Goal: Task Accomplishment & Management: Manage account settings

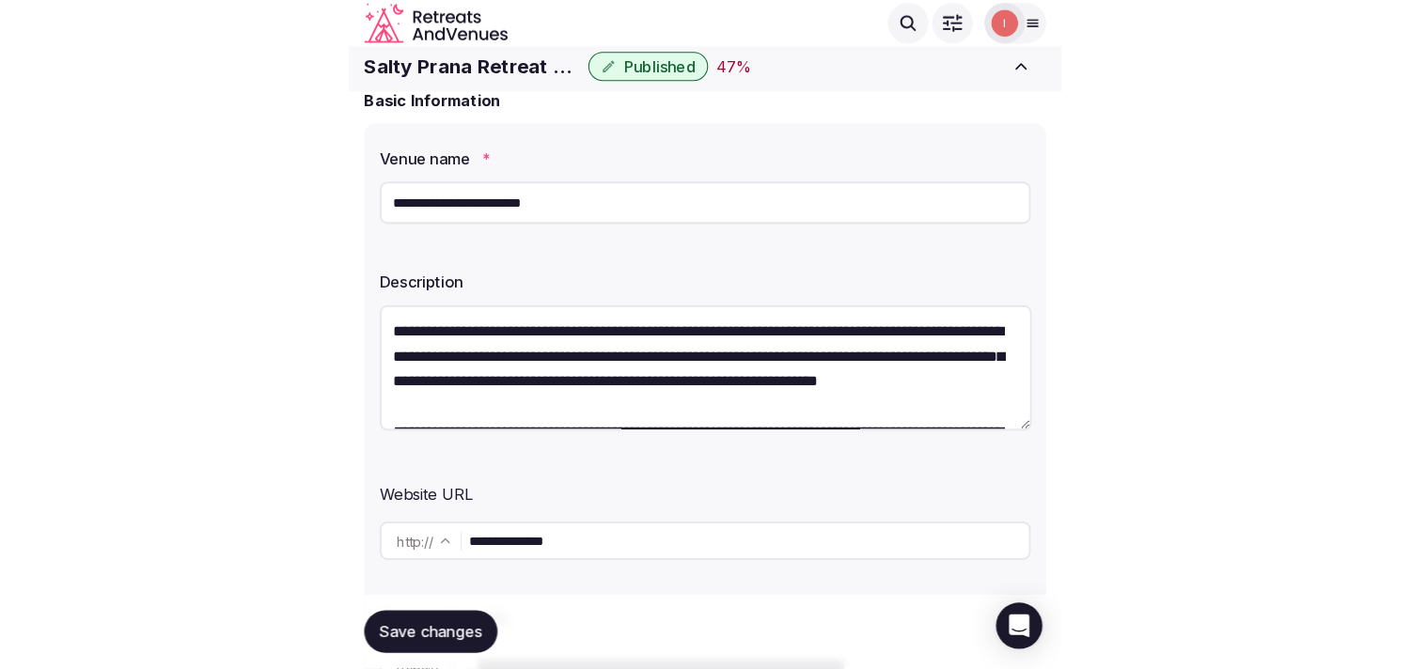
scroll to position [104, 0]
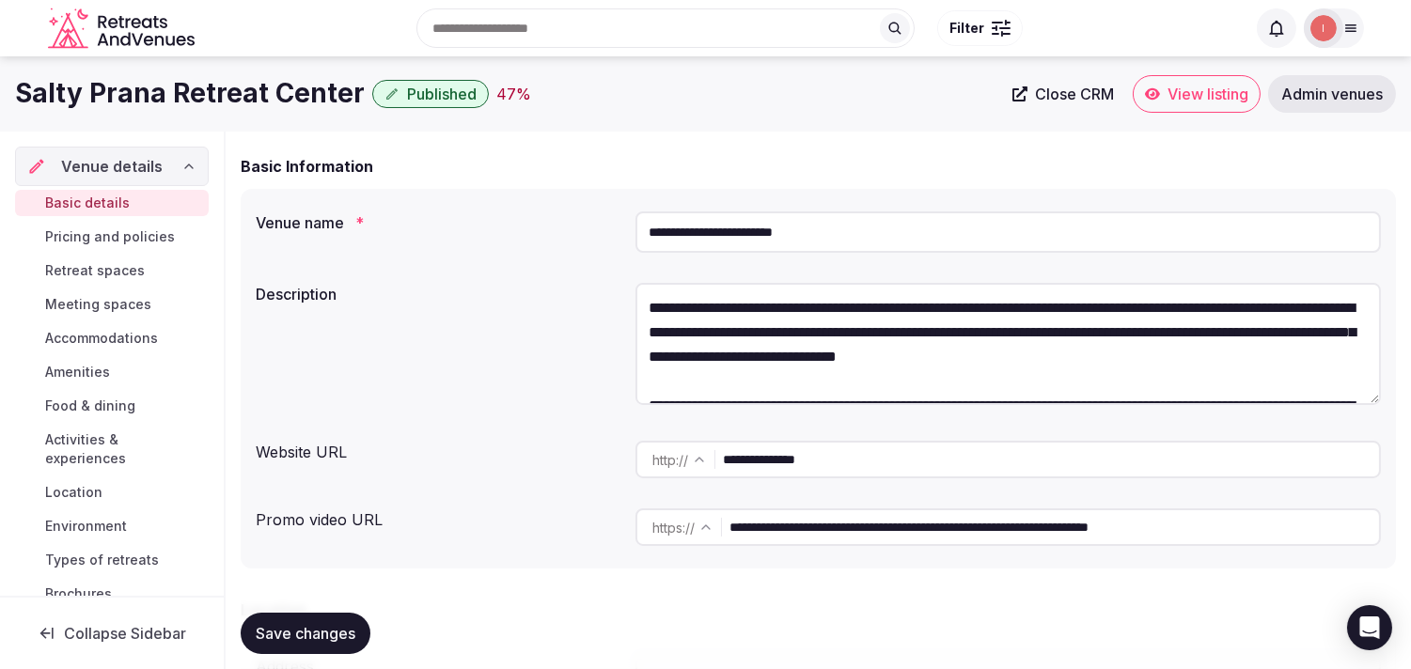
click at [97, 308] on span "Meeting spaces" at bounding box center [98, 304] width 106 height 19
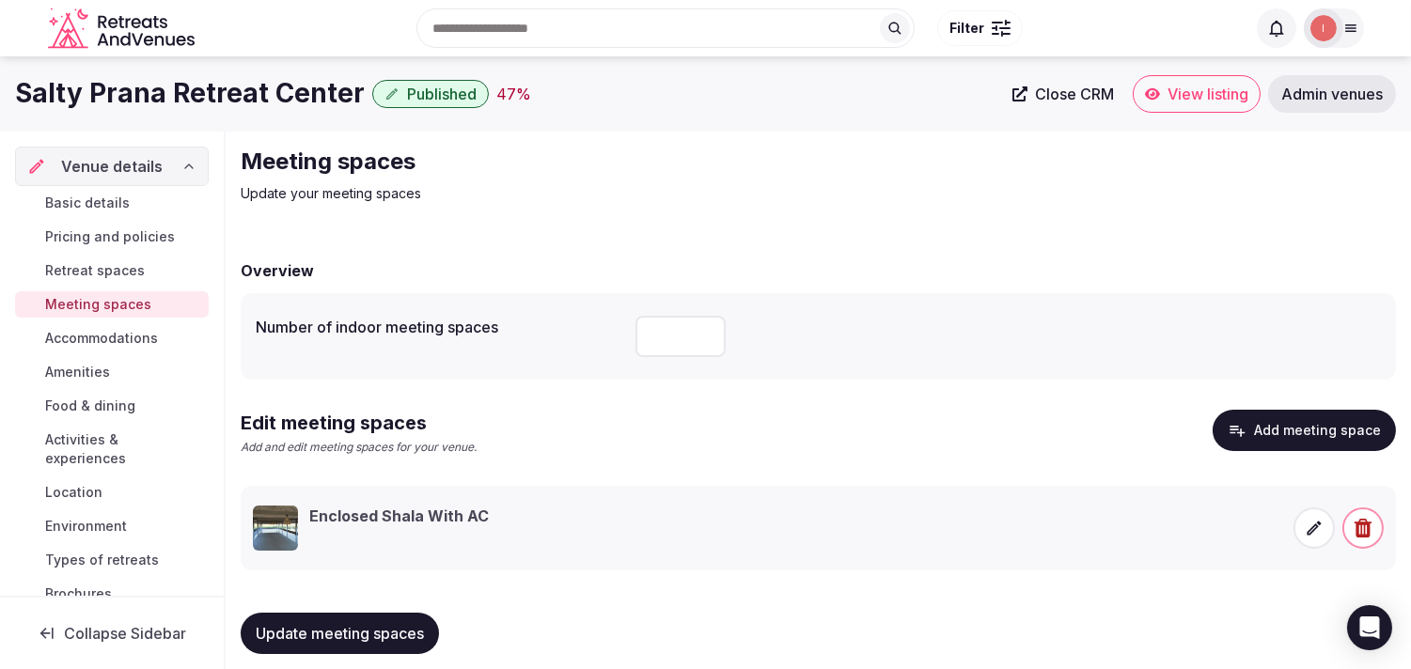
click at [1305, 524] on icon at bounding box center [1314, 528] width 19 height 19
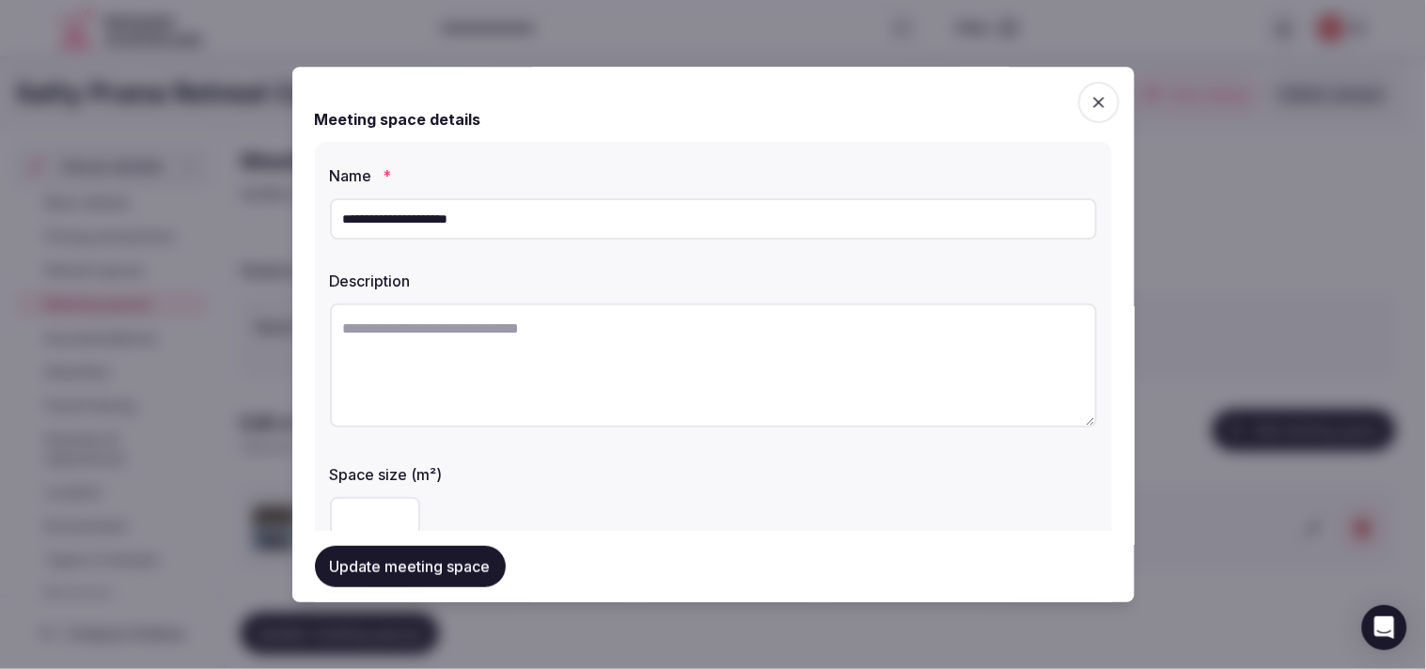
click at [1093, 105] on icon "button" at bounding box center [1098, 102] width 11 height 11
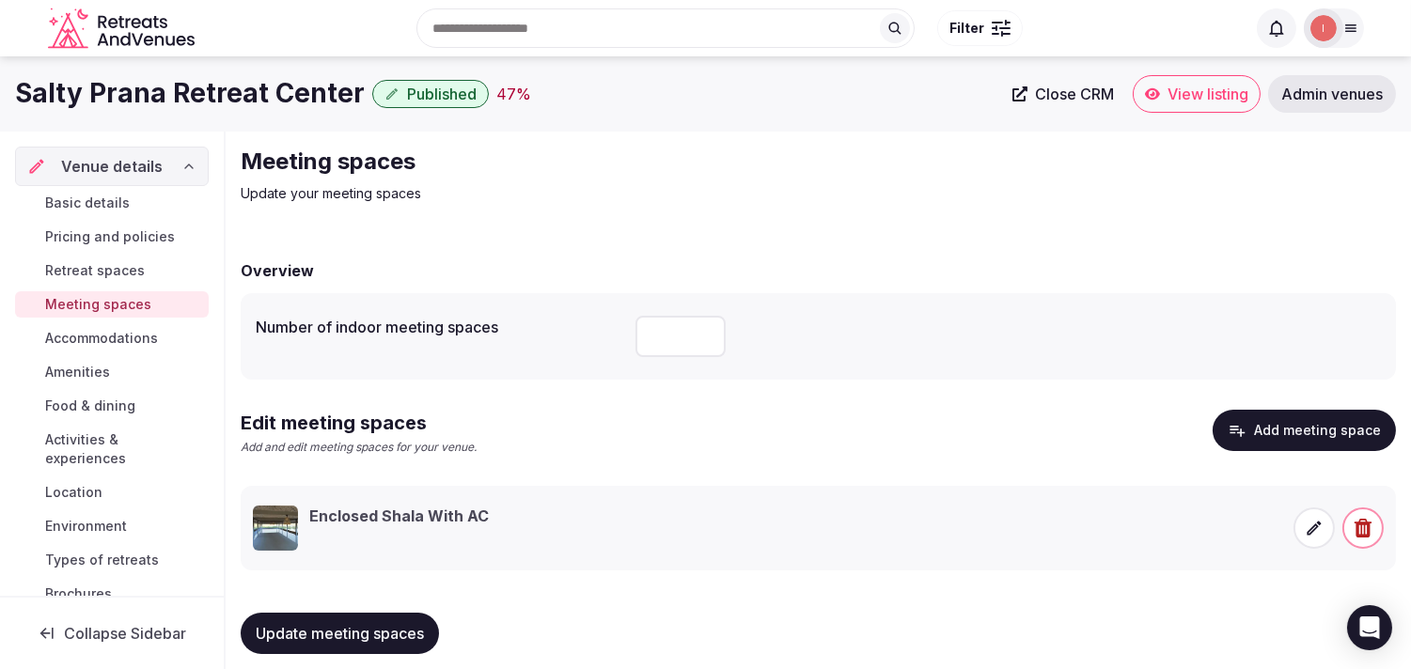
click at [110, 195] on span "Basic details" at bounding box center [87, 203] width 85 height 19
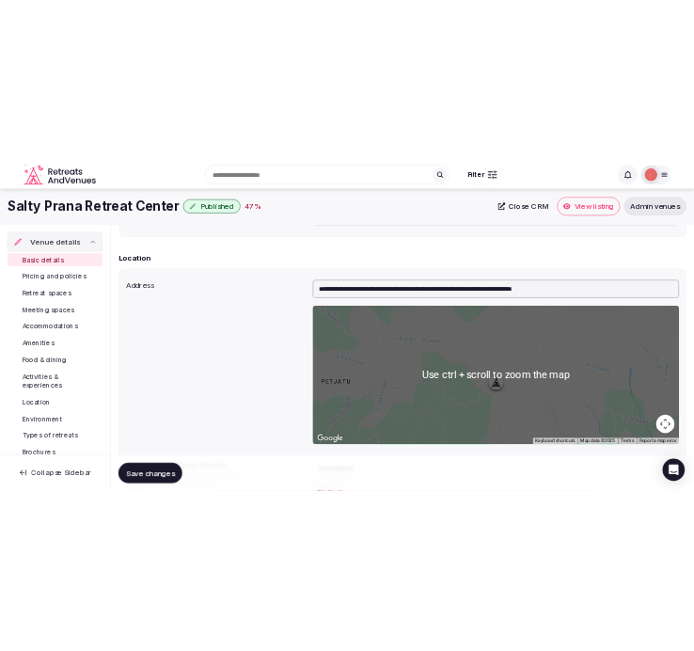
scroll to position [417, 0]
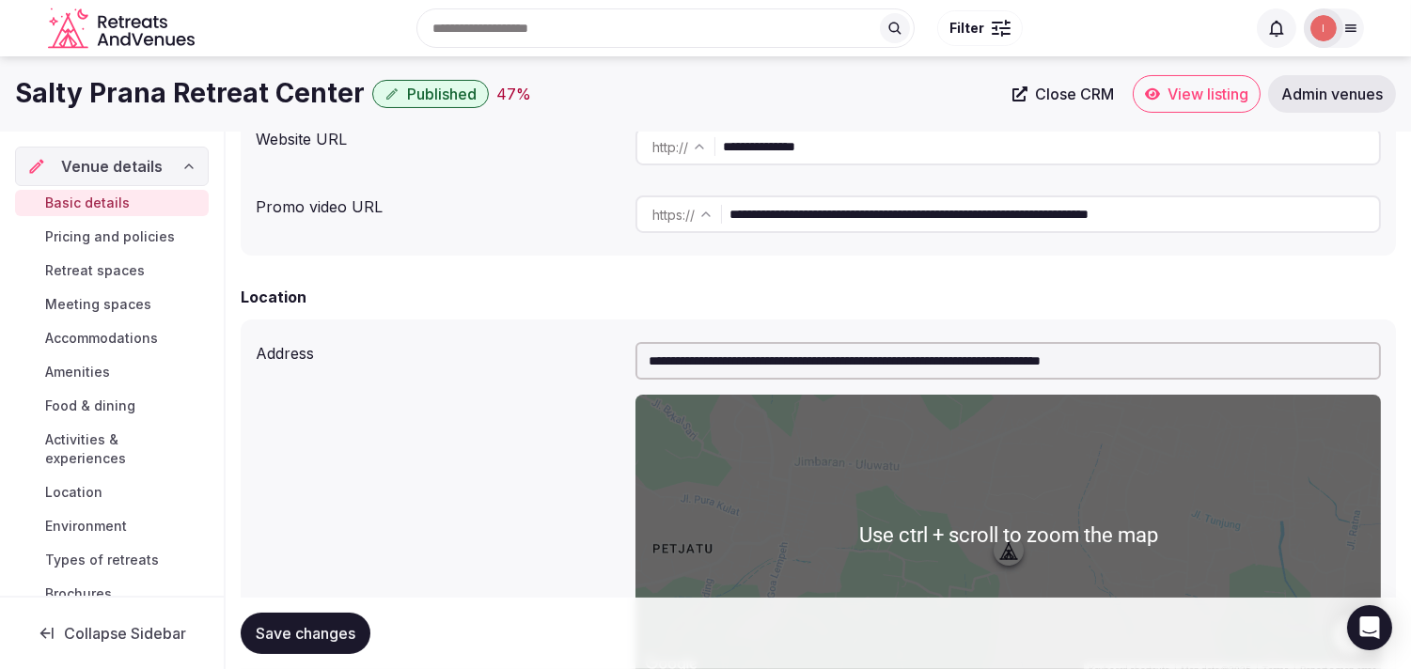
click at [870, 209] on input "**********" at bounding box center [1055, 215] width 650 height 38
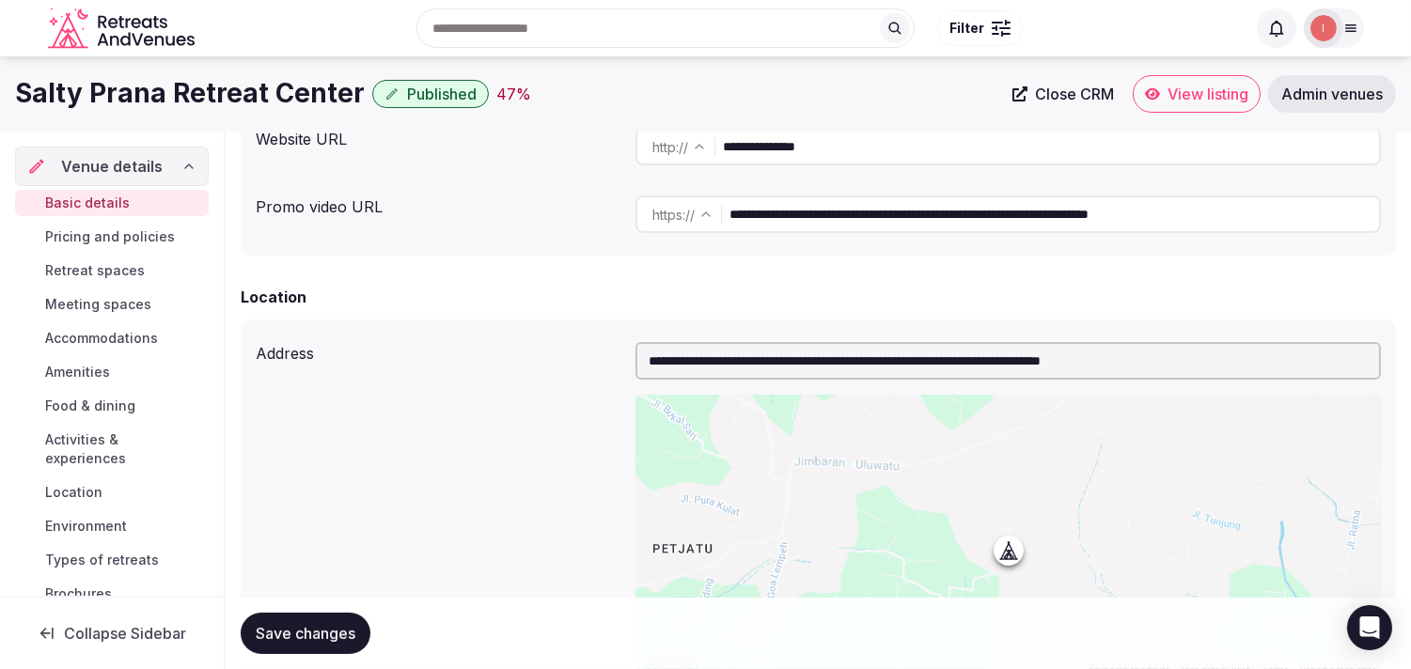
click at [870, 209] on input "**********" at bounding box center [1055, 215] width 650 height 38
paste input "text"
type input "**********"
click at [340, 635] on span "Save changes" at bounding box center [306, 633] width 100 height 19
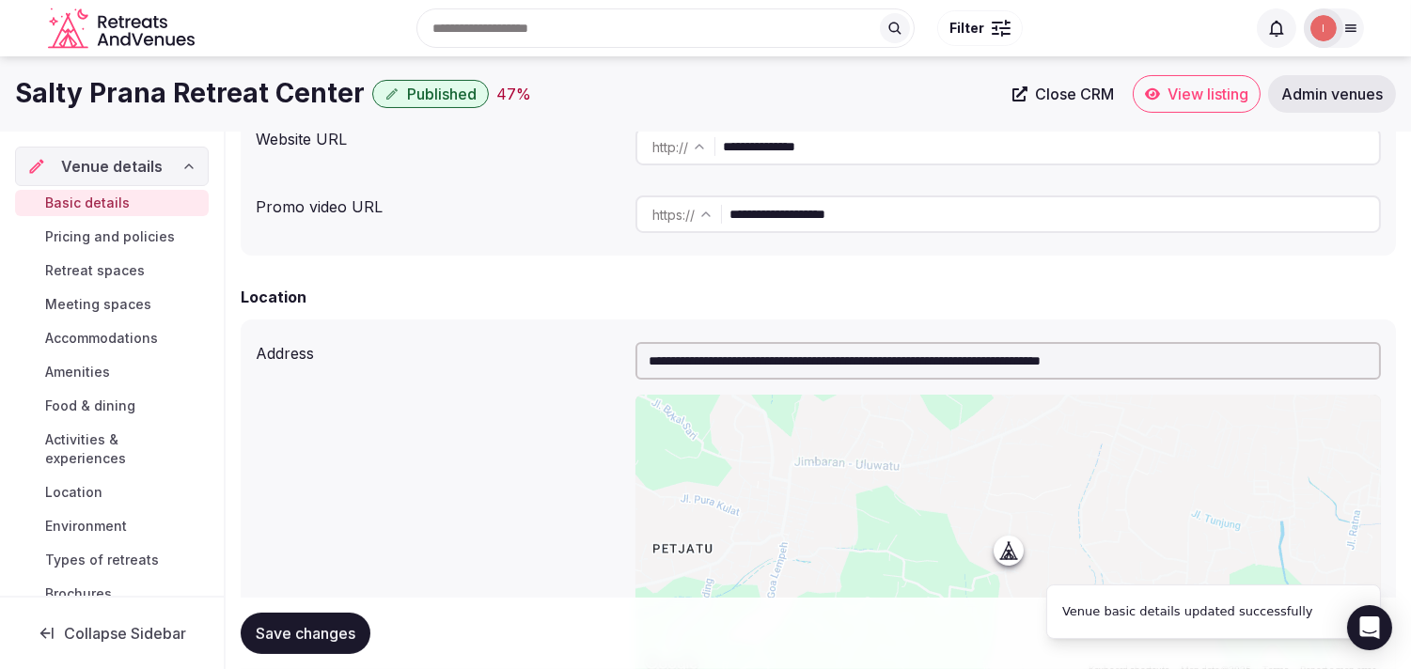
type textarea "**********"
click at [54, 306] on span "Meeting spaces" at bounding box center [98, 304] width 106 height 19
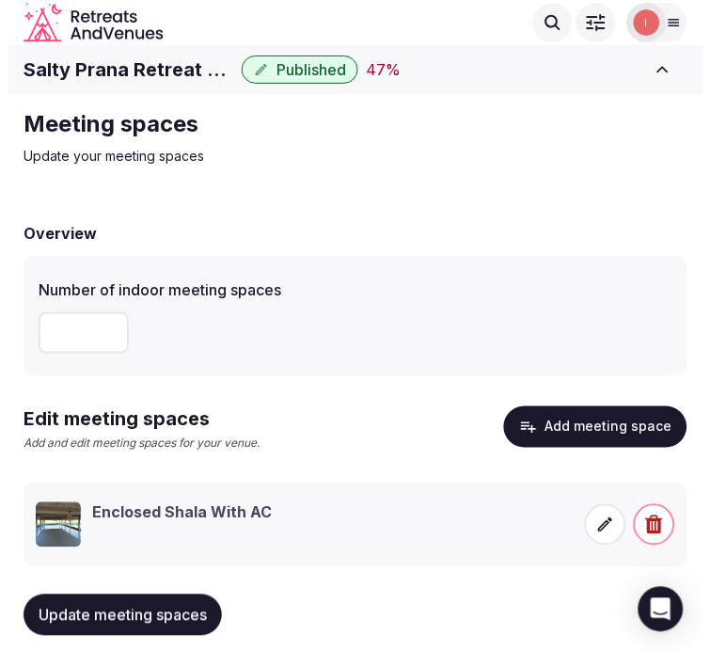
scroll to position [32, 0]
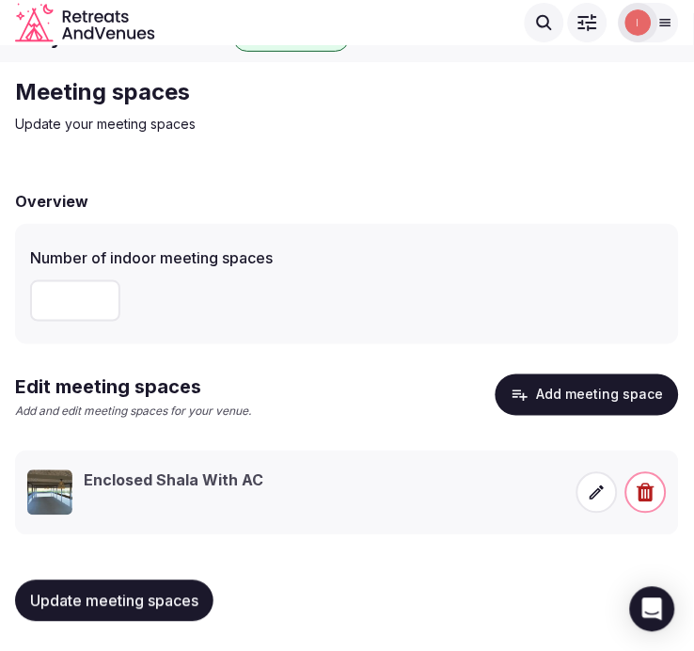
click at [605, 498] on icon at bounding box center [597, 492] width 19 height 19
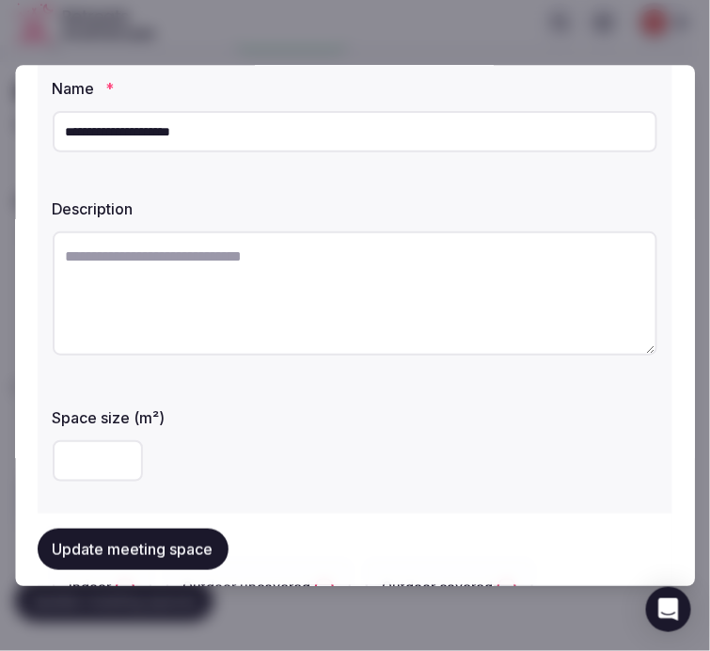
scroll to position [209, 0]
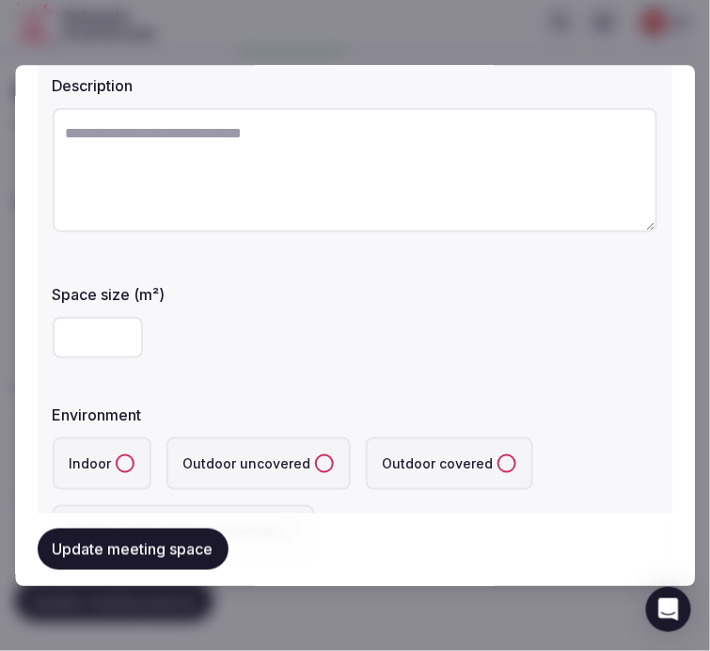
click at [445, 183] on textarea at bounding box center [355, 170] width 605 height 124
paste textarea "**********"
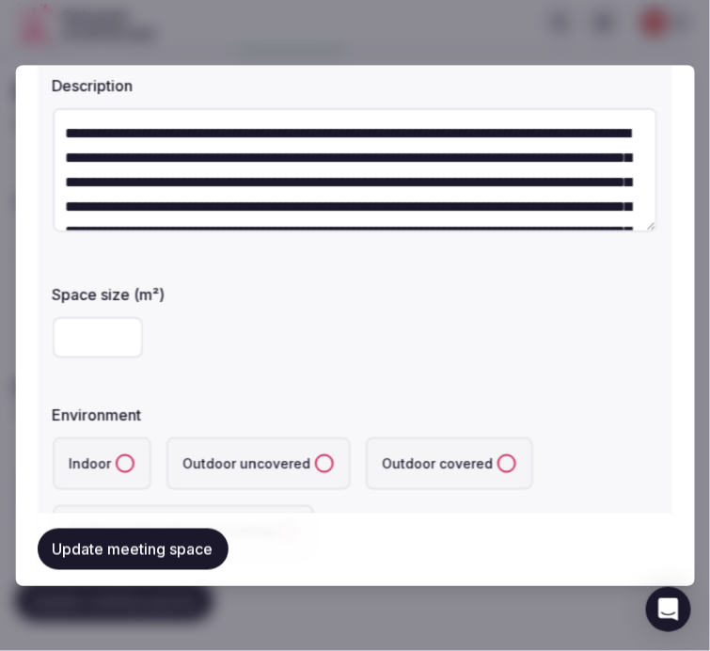
scroll to position [133, 0]
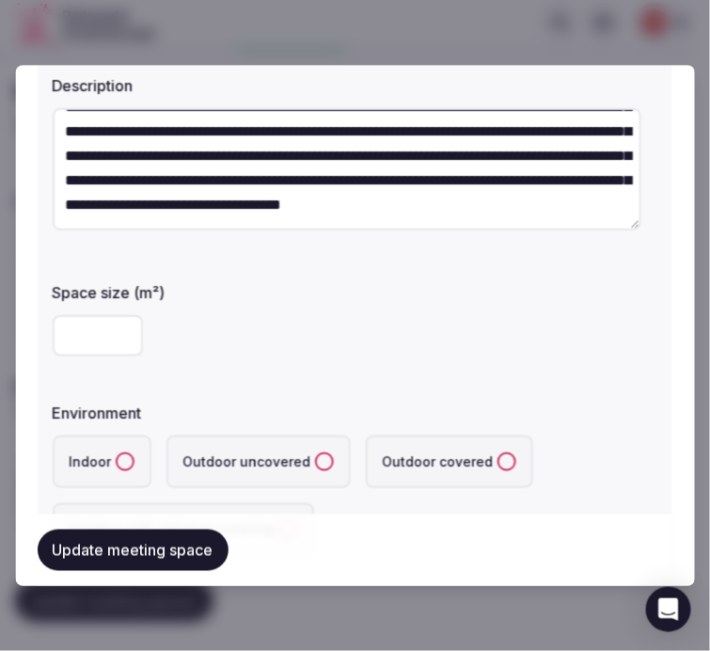
type textarea "**********"
click at [122, 323] on input "number" at bounding box center [98, 335] width 90 height 41
click at [87, 315] on input "number" at bounding box center [98, 335] width 90 height 41
type input "**"
click at [116, 463] on button "Indoor" at bounding box center [125, 461] width 19 height 19
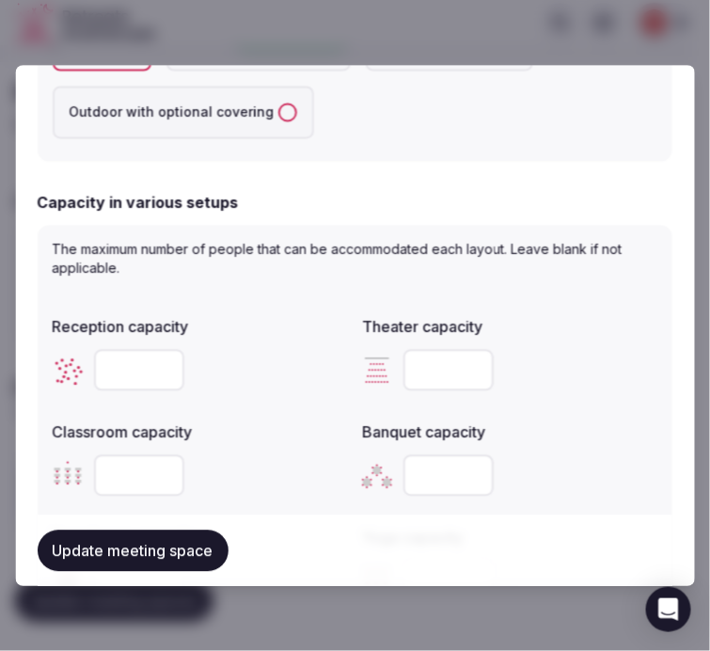
scroll to position [730, 0]
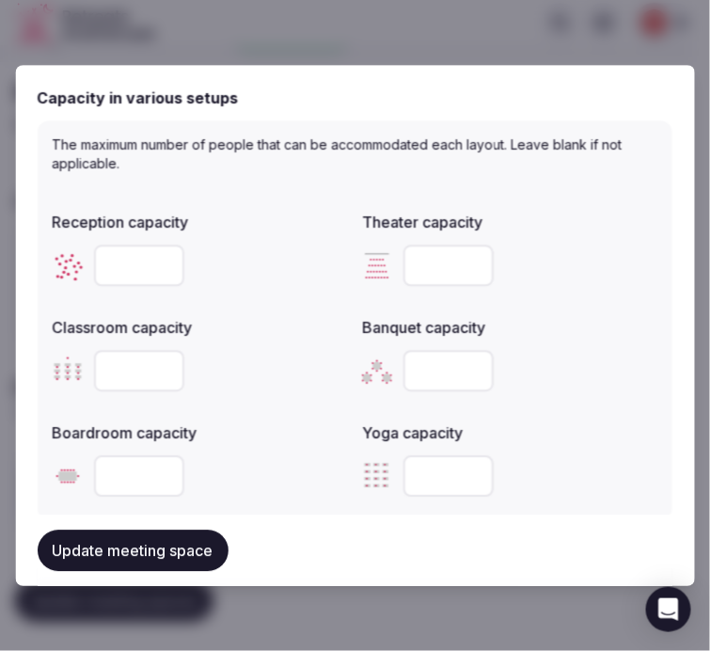
click at [111, 269] on input "number" at bounding box center [139, 264] width 90 height 41
type input "**"
click at [419, 475] on input "number" at bounding box center [449, 475] width 90 height 41
type input "**"
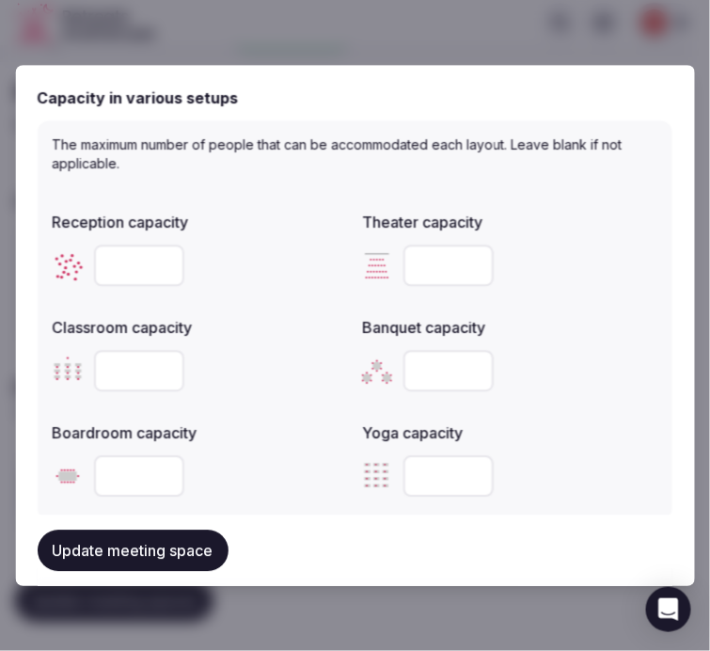
drag, startPoint x: 135, startPoint y: 249, endPoint x: 98, endPoint y: 252, distance: 37.7
click at [98, 252] on input "**" at bounding box center [139, 264] width 90 height 41
drag, startPoint x: 120, startPoint y: 261, endPoint x: 94, endPoint y: 244, distance: 31.3
click at [94, 244] on input "**" at bounding box center [139, 264] width 90 height 41
click at [587, 447] on div "**" at bounding box center [510, 475] width 295 height 56
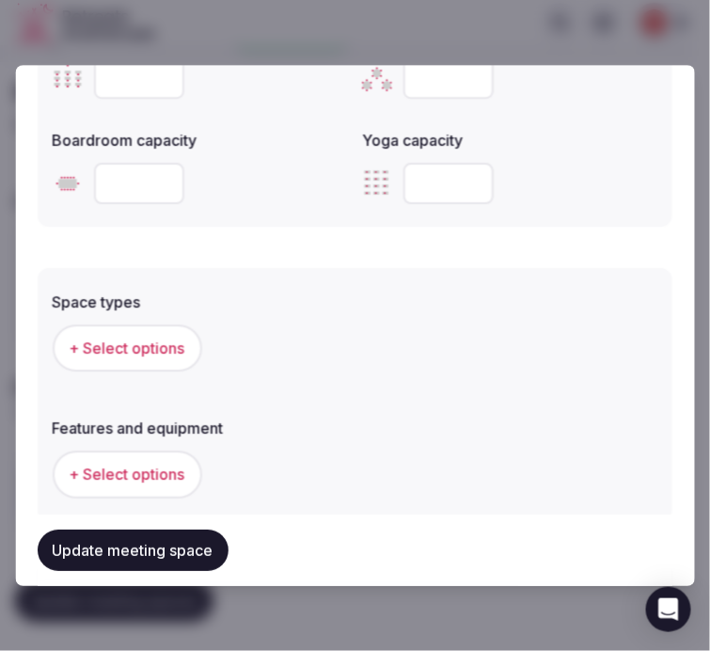
scroll to position [1044, 0]
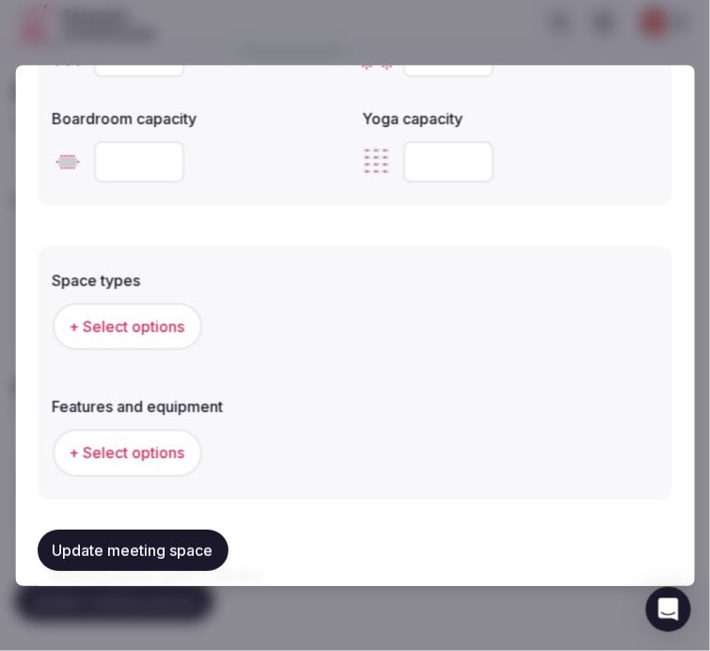
click at [144, 316] on span "+ Select options" at bounding box center [128, 326] width 116 height 21
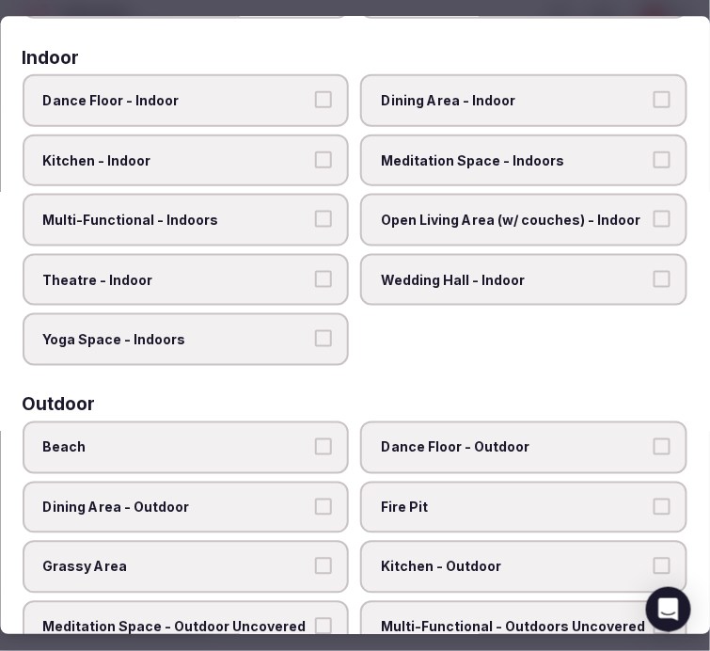
scroll to position [104, 0]
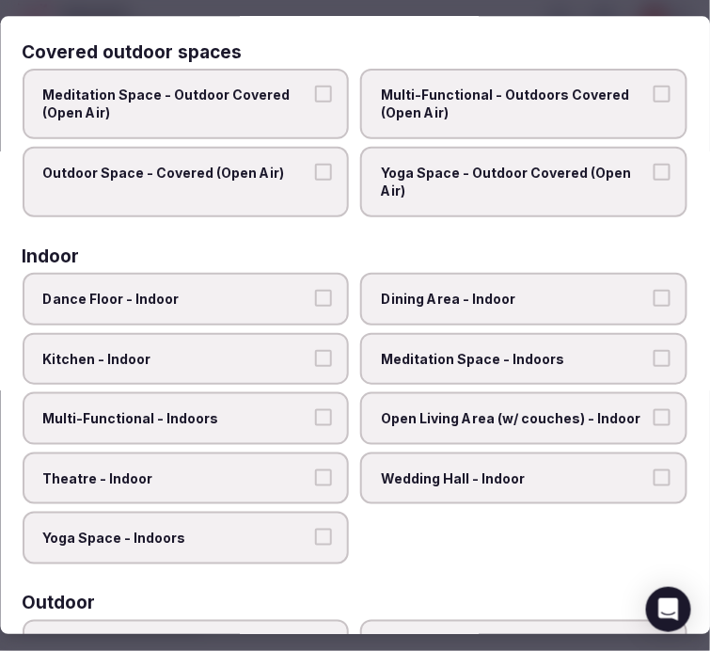
click at [282, 534] on span "Yoga Space - Indoors" at bounding box center [176, 538] width 267 height 19
click at [316, 534] on button "Yoga Space - Indoors" at bounding box center [324, 537] width 17 height 17
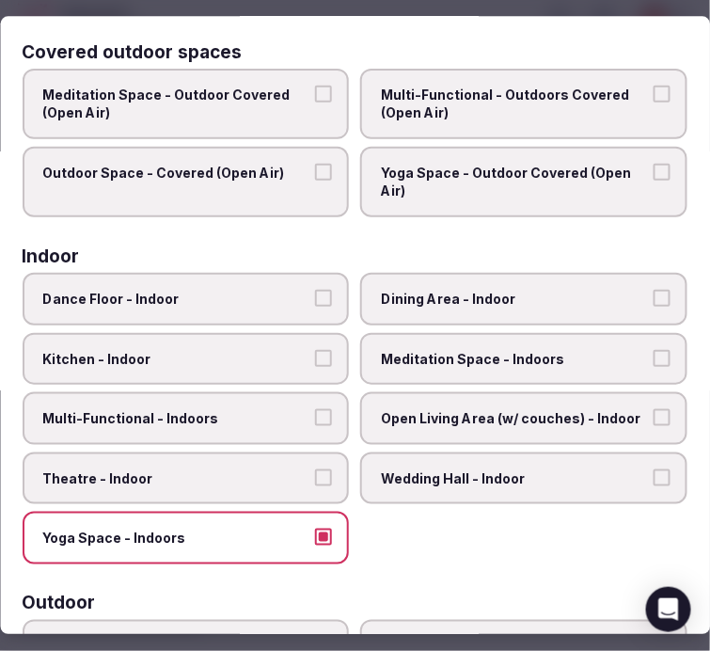
scroll to position [0, 0]
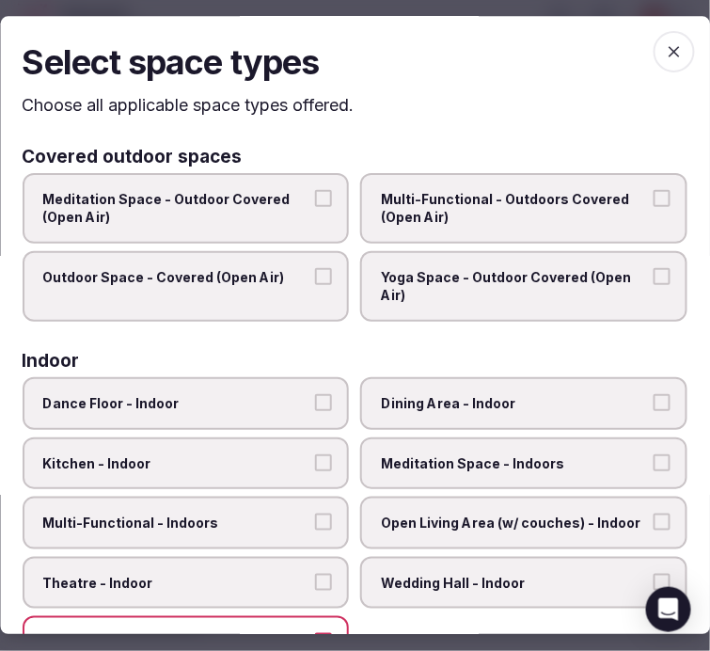
click at [653, 70] on h2 "Select space types" at bounding box center [355, 62] width 665 height 47
click at [668, 52] on icon "button" at bounding box center [673, 51] width 11 height 11
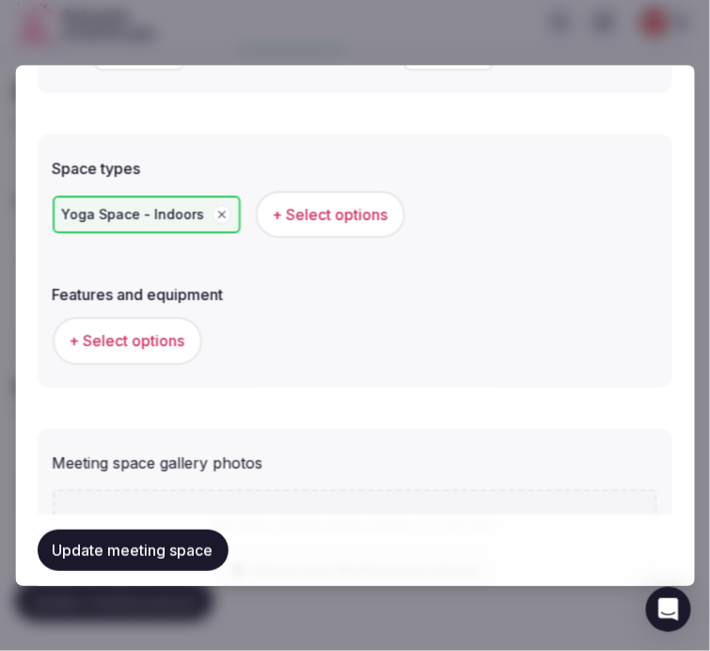
scroll to position [1253, 0]
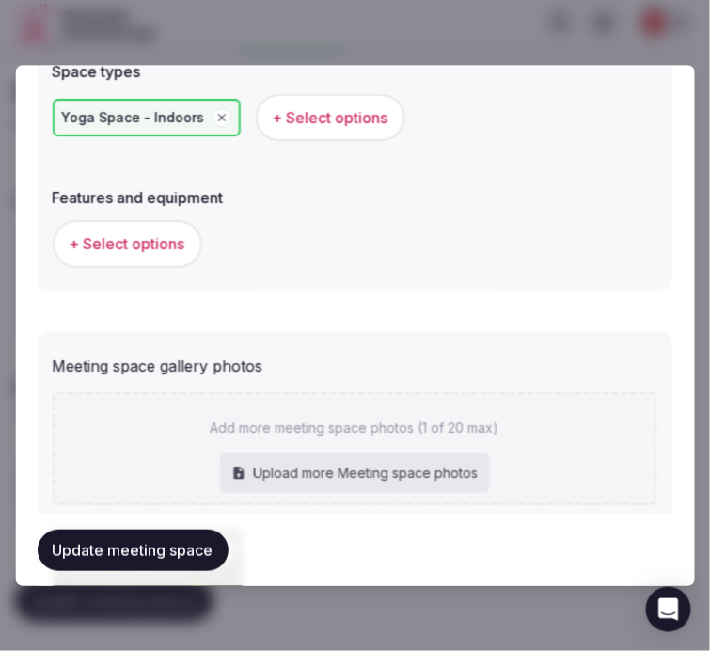
click at [304, 113] on span "+ Select options" at bounding box center [331, 117] width 116 height 21
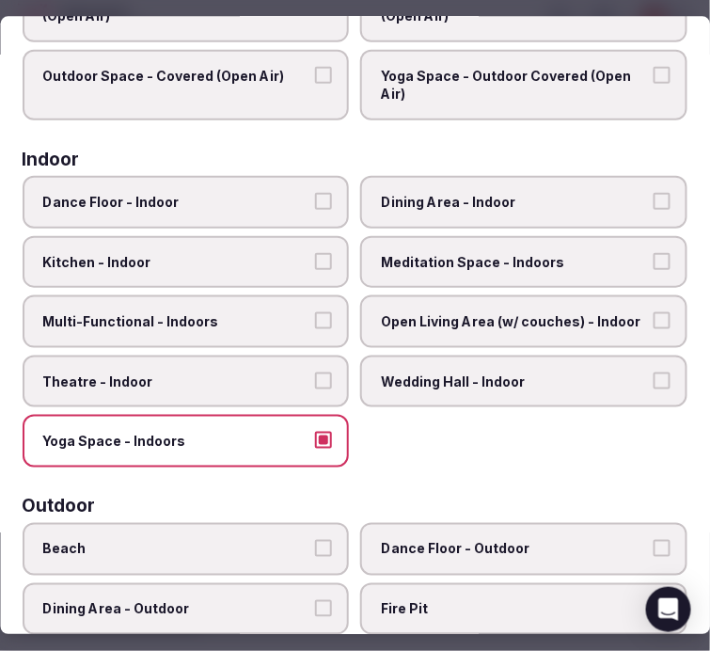
scroll to position [209, 0]
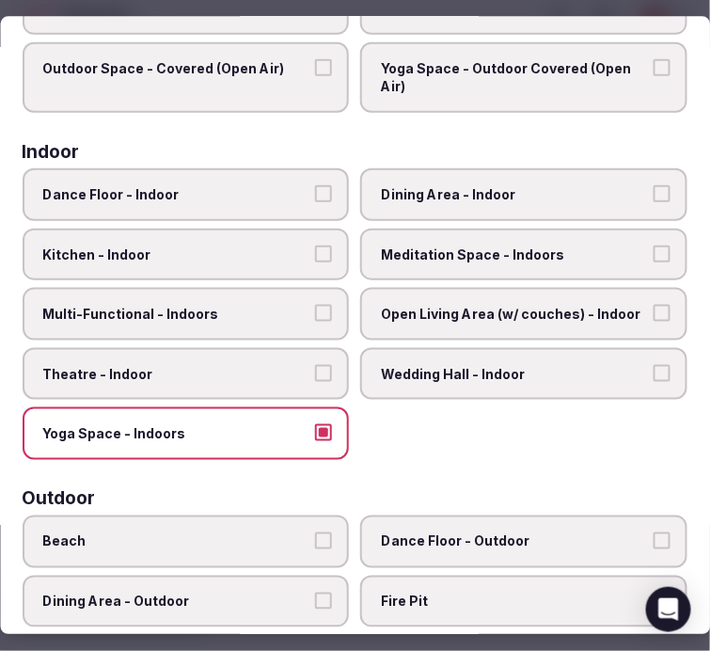
click at [625, 245] on span "Meditation Space - Indoors" at bounding box center [515, 254] width 267 height 19
click at [653, 245] on button "Meditation Space - Indoors" at bounding box center [661, 253] width 17 height 17
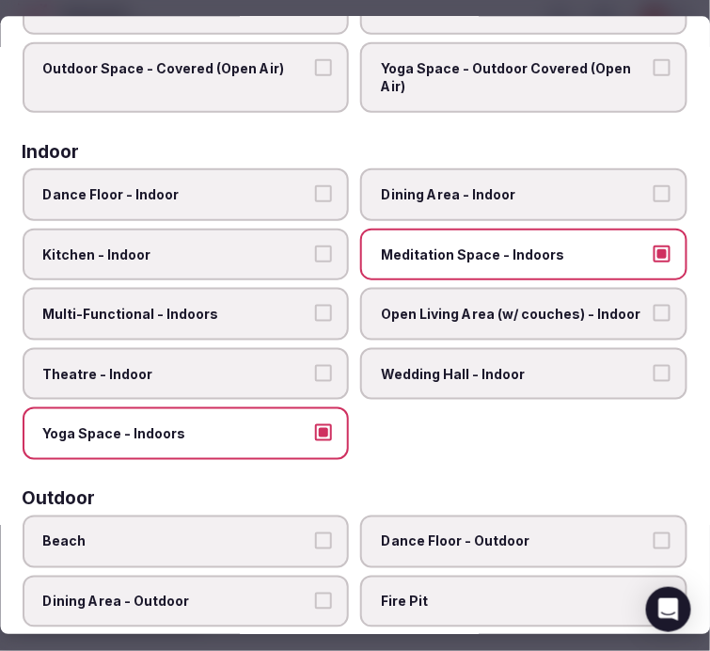
scroll to position [0, 0]
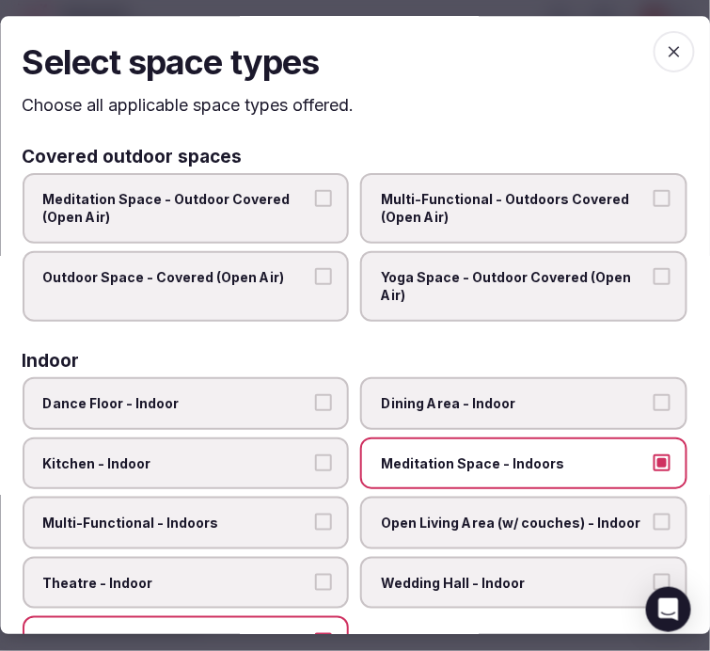
click at [668, 50] on icon "button" at bounding box center [673, 51] width 11 height 11
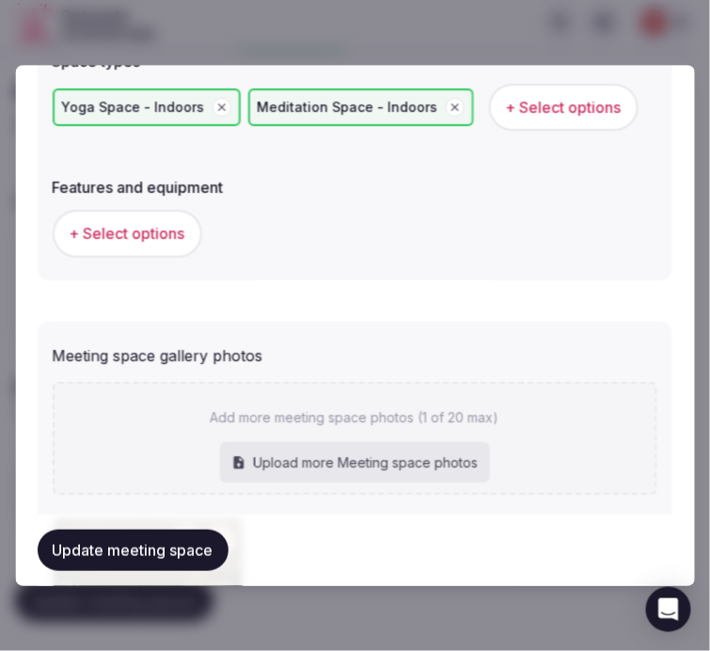
scroll to position [1149, 0]
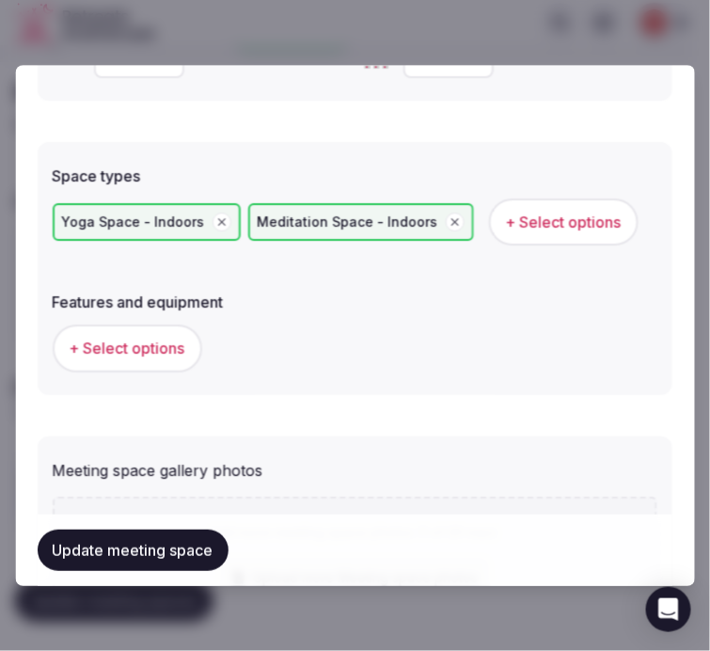
click at [139, 349] on span "+ Select options" at bounding box center [128, 348] width 116 height 21
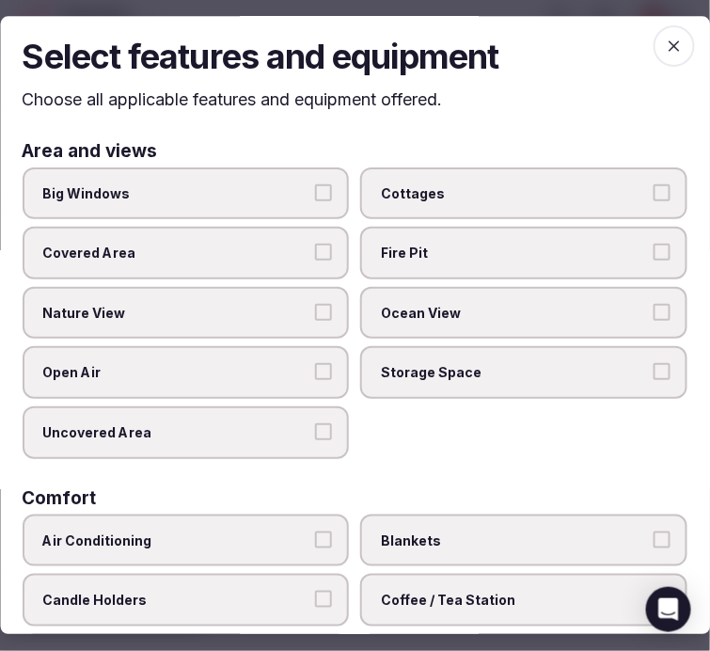
scroll to position [0, 0]
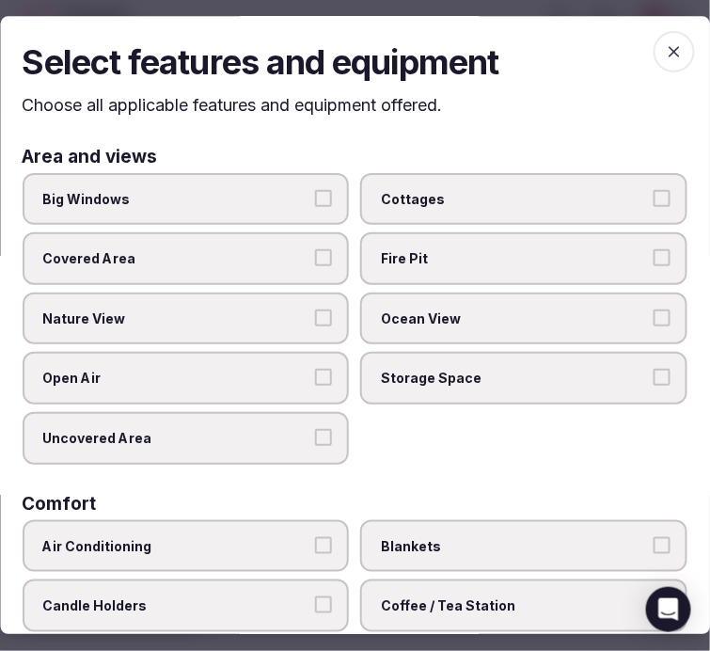
click at [270, 202] on span "Big Windows" at bounding box center [176, 199] width 267 height 19
click at [316, 202] on button "Big Windows" at bounding box center [324, 198] width 17 height 17
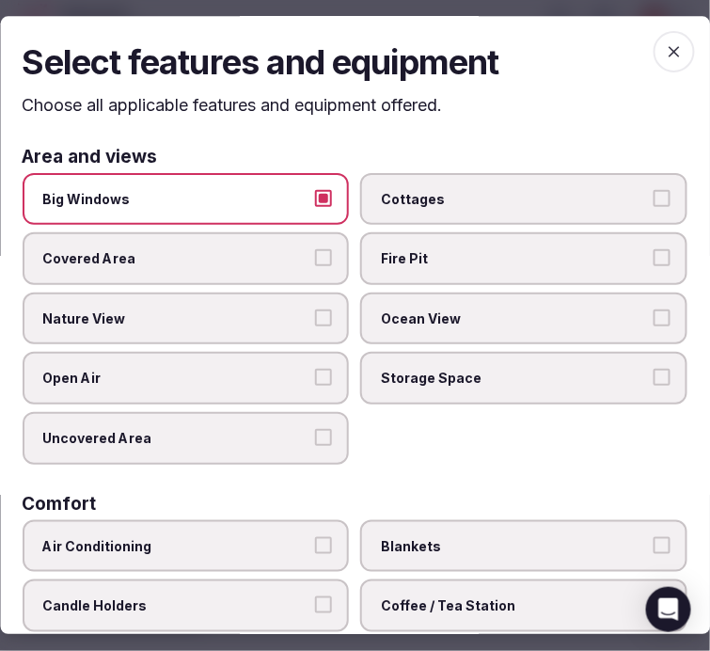
click at [274, 321] on span "Nature View" at bounding box center [176, 318] width 267 height 19
click at [316, 321] on button "Nature View" at bounding box center [324, 317] width 17 height 17
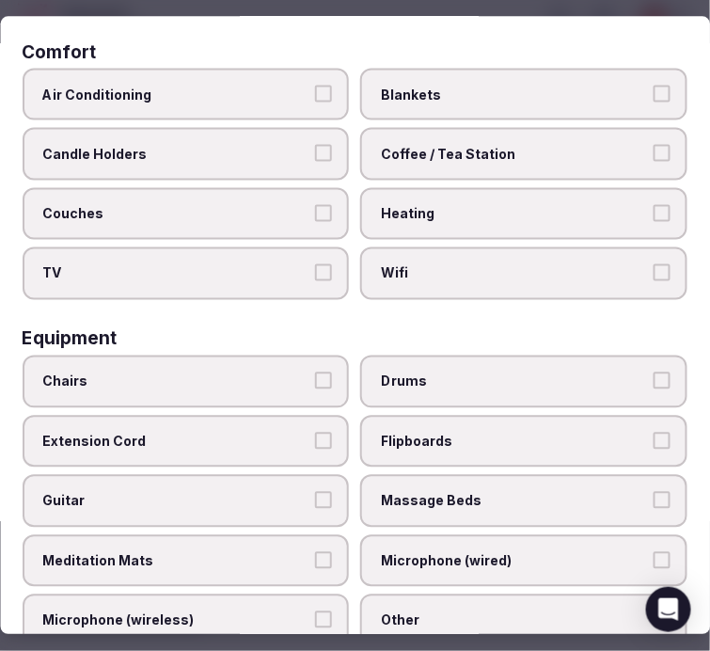
scroll to position [417, 0]
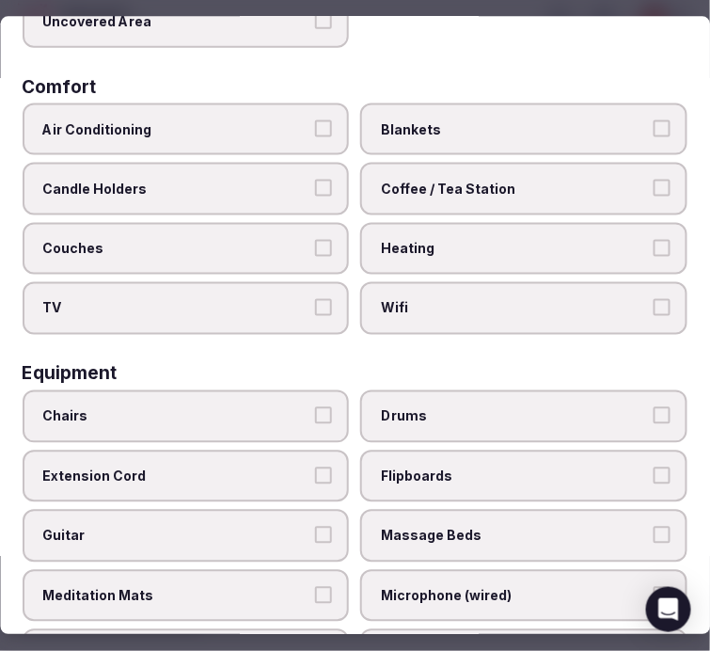
click at [286, 120] on span "Air Conditioning" at bounding box center [176, 128] width 267 height 19
click at [316, 120] on button "Air Conditioning" at bounding box center [324, 127] width 17 height 17
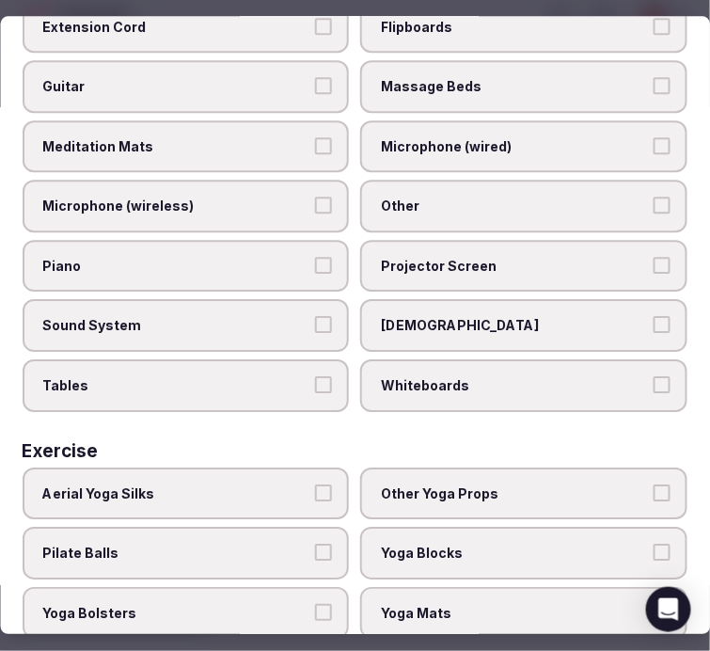
scroll to position [916, 0]
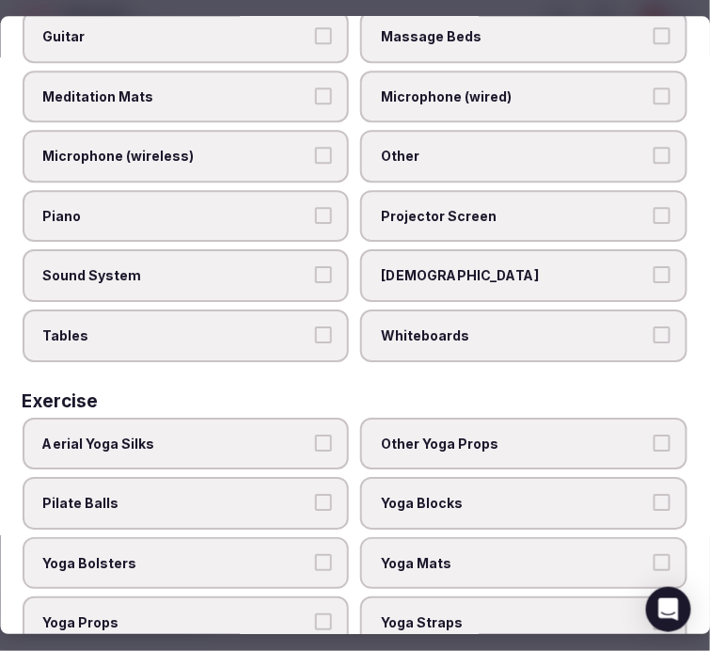
click at [361, 478] on label "Yoga Blocks" at bounding box center [524, 504] width 327 height 53
click at [653, 495] on button "Yoga Blocks" at bounding box center [661, 503] width 17 height 17
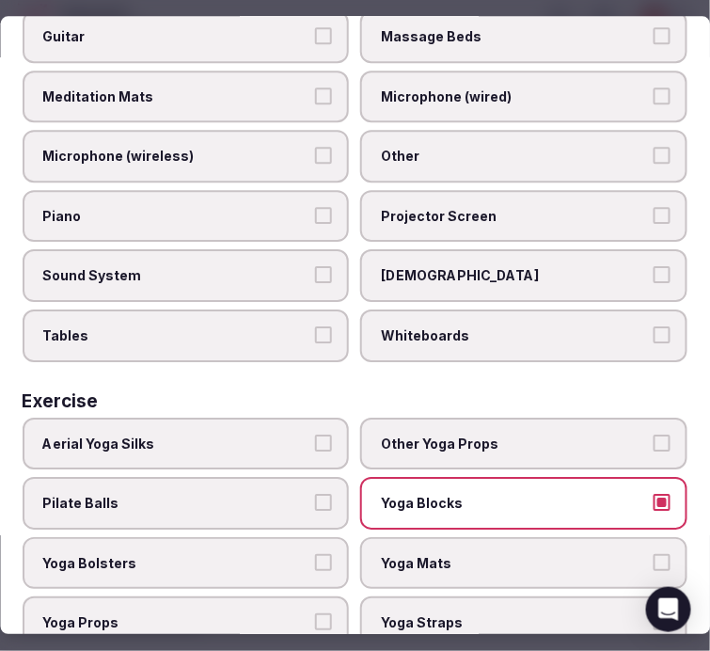
drag, startPoint x: 421, startPoint y: 537, endPoint x: 423, endPoint y: 570, distance: 33.0
click at [420, 554] on span "Yoga Mats" at bounding box center [515, 563] width 267 height 19
click at [653, 554] on button "Yoga Mats" at bounding box center [661, 562] width 17 height 17
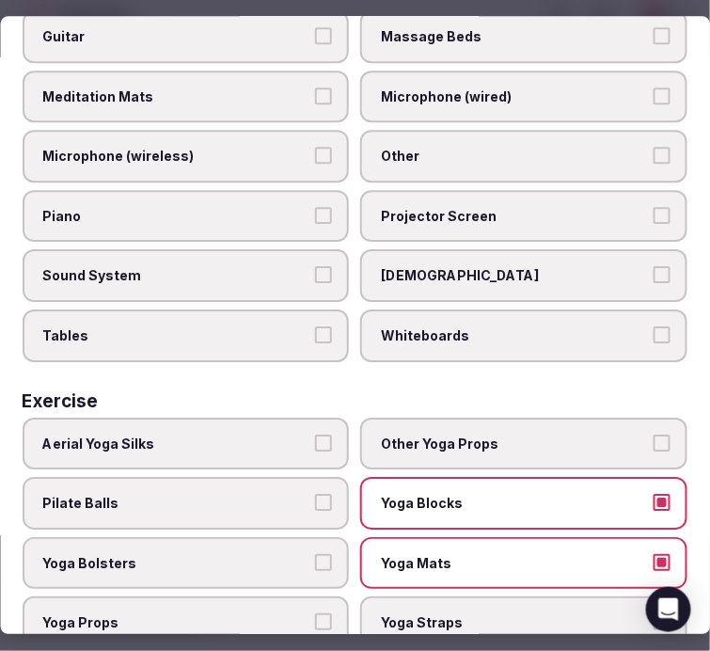
click at [478, 434] on span "Other Yoga Props" at bounding box center [515, 443] width 267 height 19
click at [653, 434] on button "Other Yoga Props" at bounding box center [661, 442] width 17 height 17
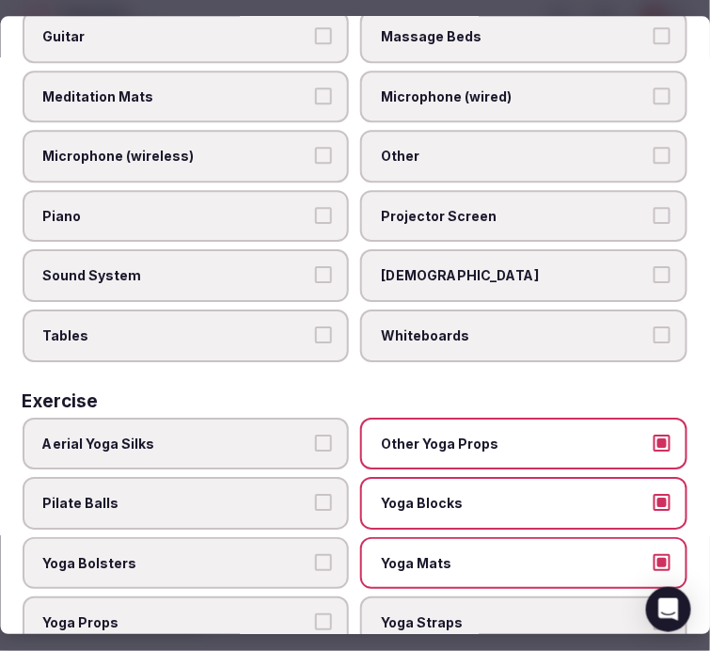
click at [197, 560] on div "Aerial Yoga Silks Other Yoga Props Pilate Balls Yoga Blocks Yoga Bolsters Yoga …" at bounding box center [355, 532] width 665 height 231
drag, startPoint x: 321, startPoint y: 585, endPoint x: 312, endPoint y: 593, distance: 12.0
click at [318, 614] on button "Yoga Props" at bounding box center [324, 622] width 17 height 17
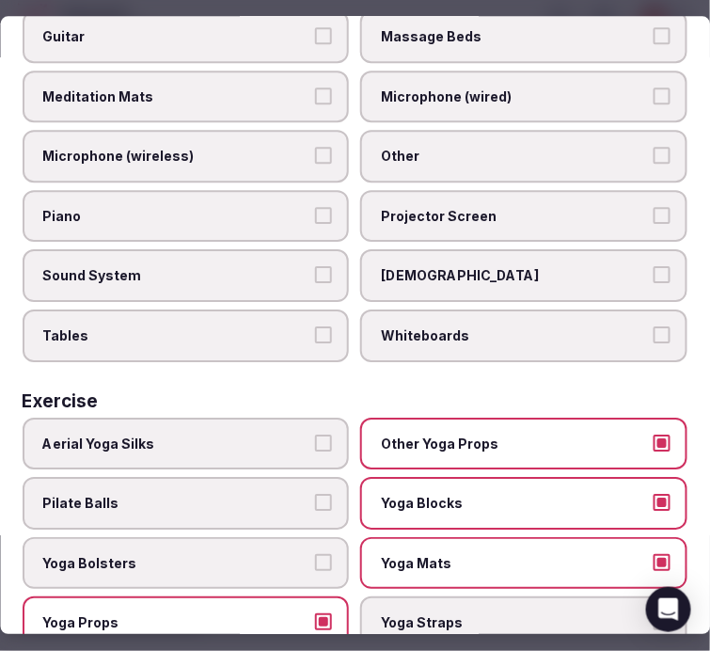
click at [322, 495] on button "Pilate Balls" at bounding box center [324, 503] width 17 height 17
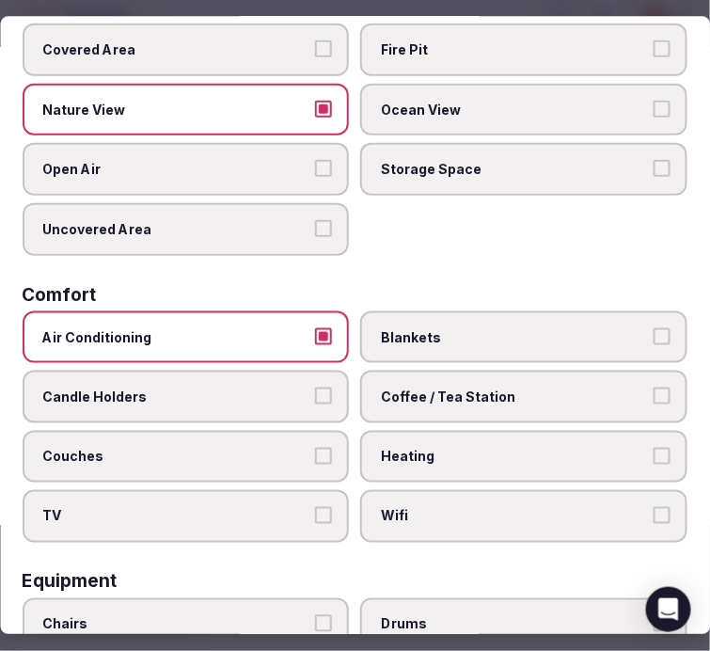
scroll to position [0, 0]
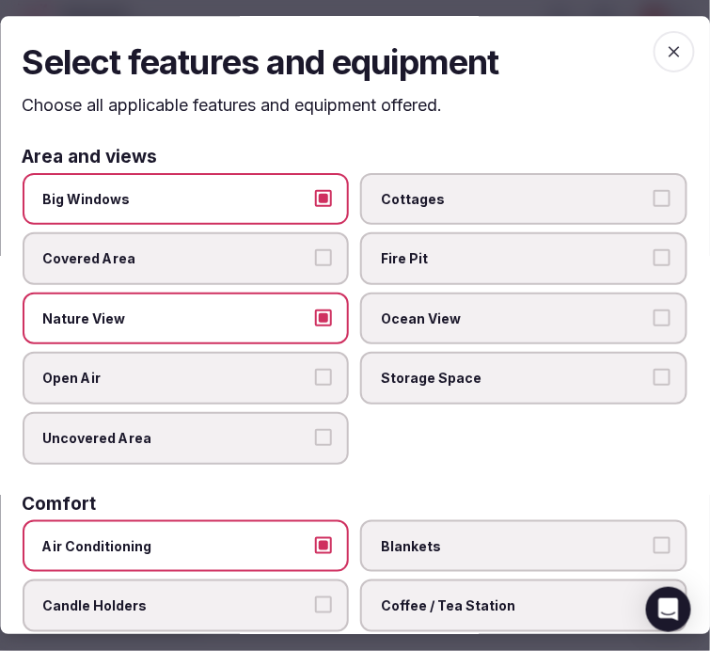
drag, startPoint x: 653, startPoint y: 48, endPoint x: 641, endPoint y: 68, distance: 23.2
click at [665, 48] on icon "button" at bounding box center [674, 51] width 19 height 19
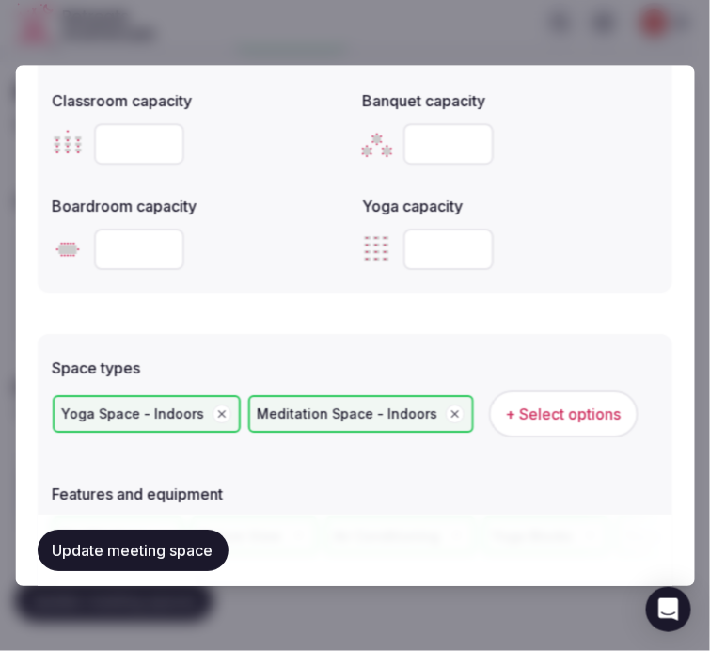
scroll to position [1034, 0]
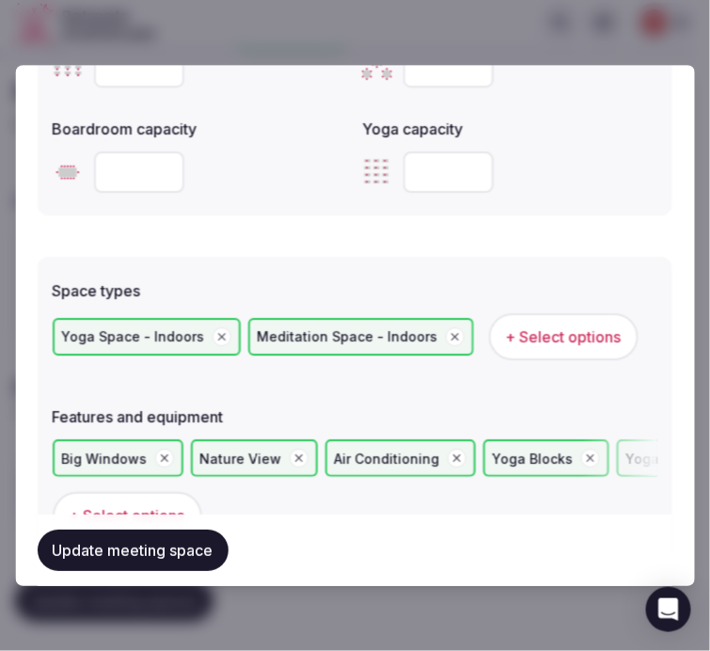
click at [530, 336] on span "+ Select options" at bounding box center [564, 336] width 116 height 21
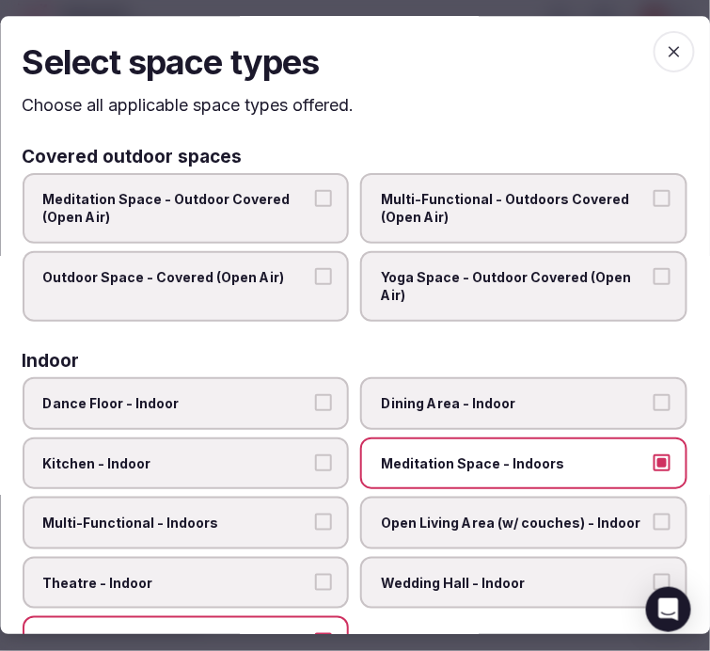
click at [665, 44] on icon "button" at bounding box center [674, 51] width 19 height 19
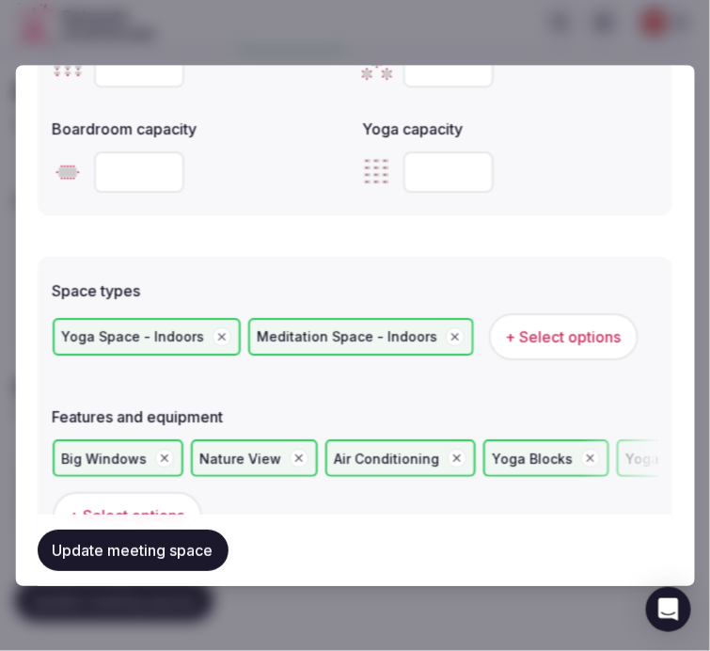
scroll to position [1138, 0]
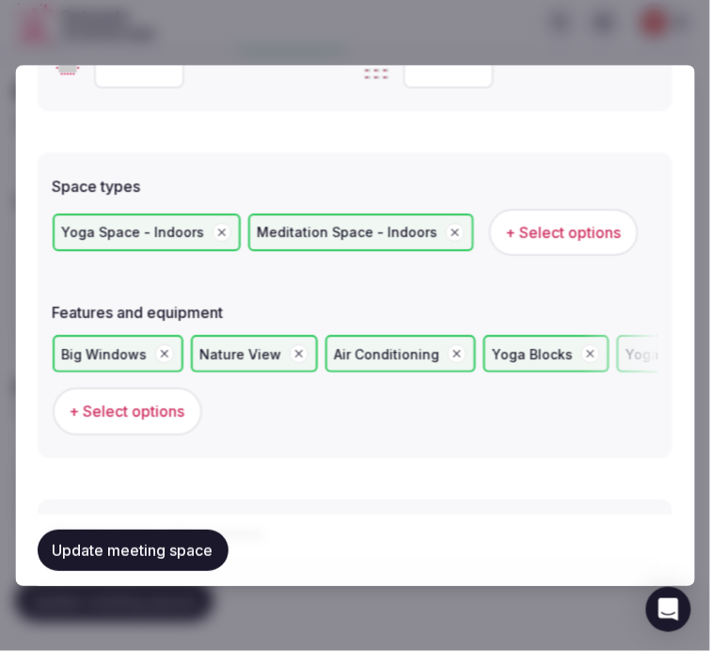
click at [153, 418] on button "+ Select options" at bounding box center [127, 411] width 149 height 47
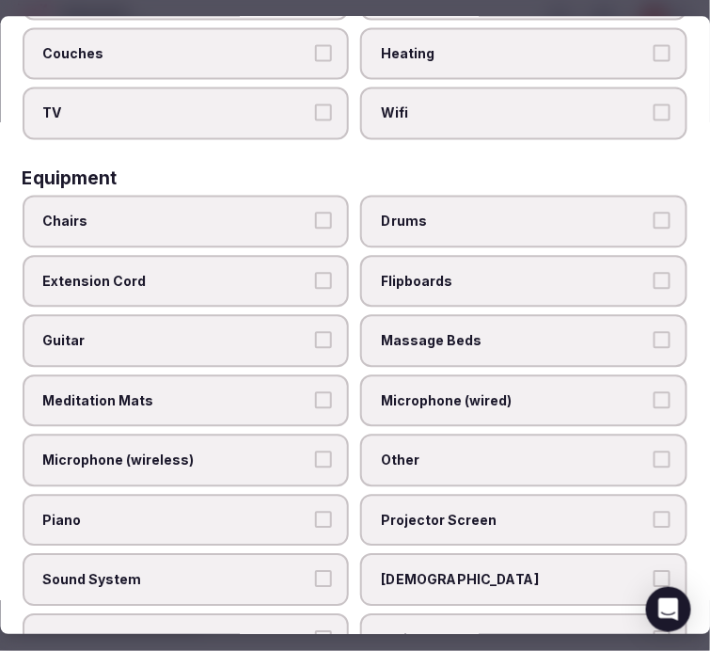
scroll to position [603, 0]
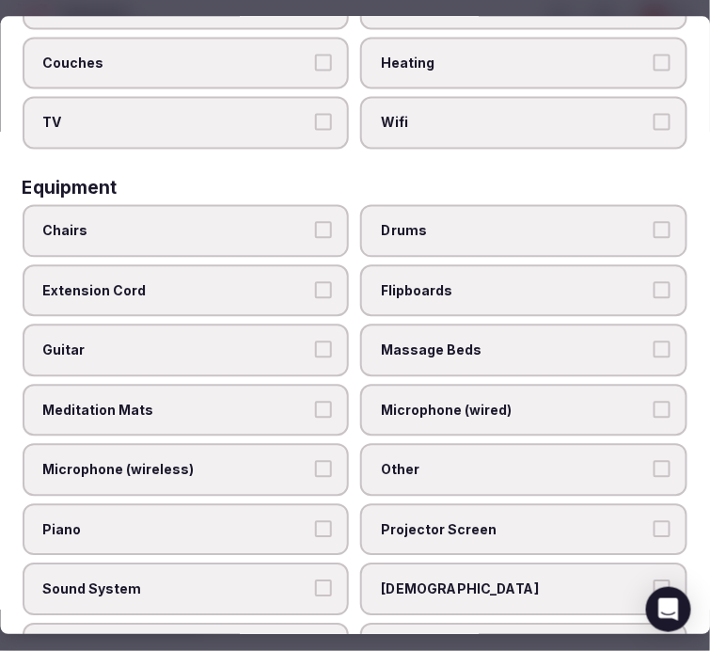
drag, startPoint x: 466, startPoint y: 496, endPoint x: 459, endPoint y: 483, distance: 15.2
click at [465, 520] on span "Projector Screen" at bounding box center [515, 529] width 267 height 19
click at [653, 520] on button "Projector Screen" at bounding box center [661, 528] width 17 height 17
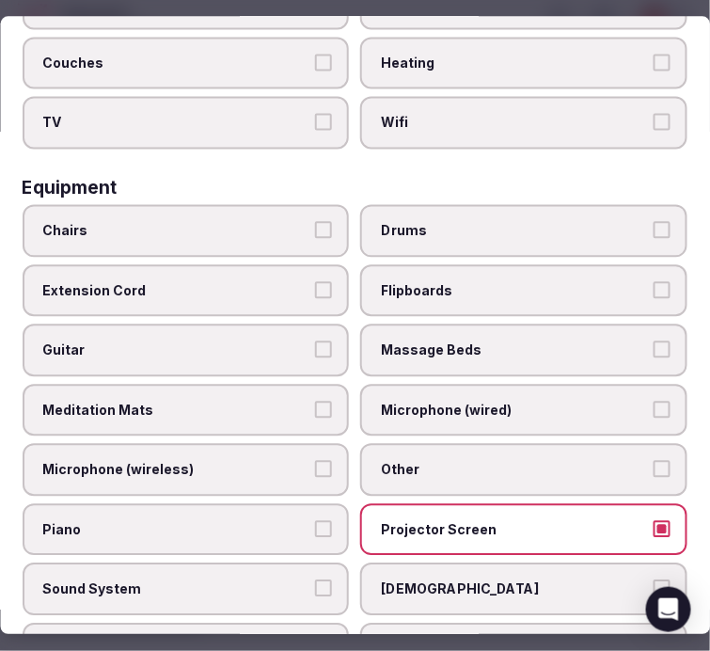
click at [458, 461] on span "Other" at bounding box center [515, 470] width 267 height 19
click at [653, 461] on button "Other" at bounding box center [661, 469] width 17 height 17
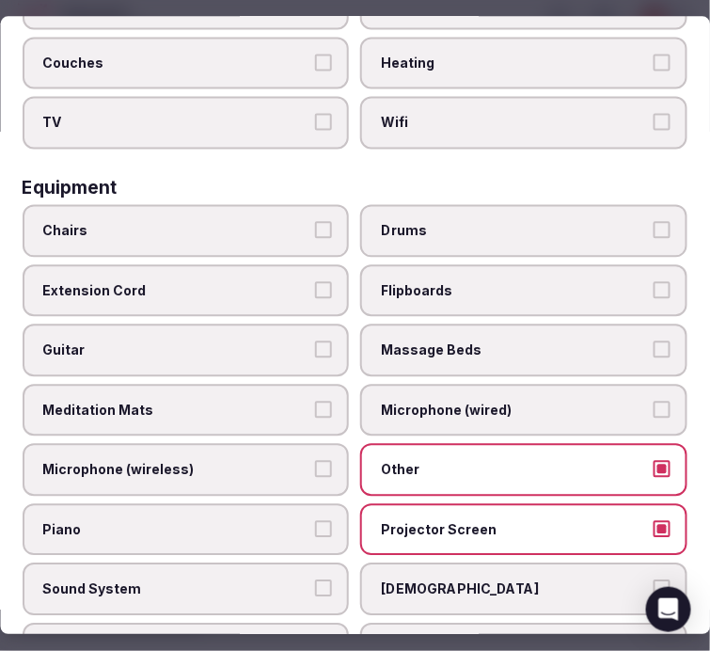
scroll to position [707, 0]
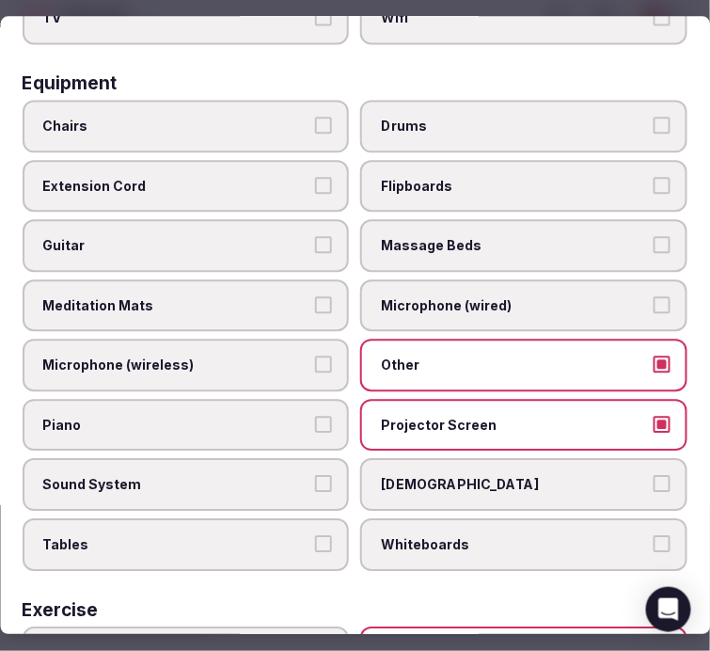
click at [297, 476] on span "Sound System" at bounding box center [176, 485] width 267 height 19
click at [316, 476] on button "Sound System" at bounding box center [324, 484] width 17 height 17
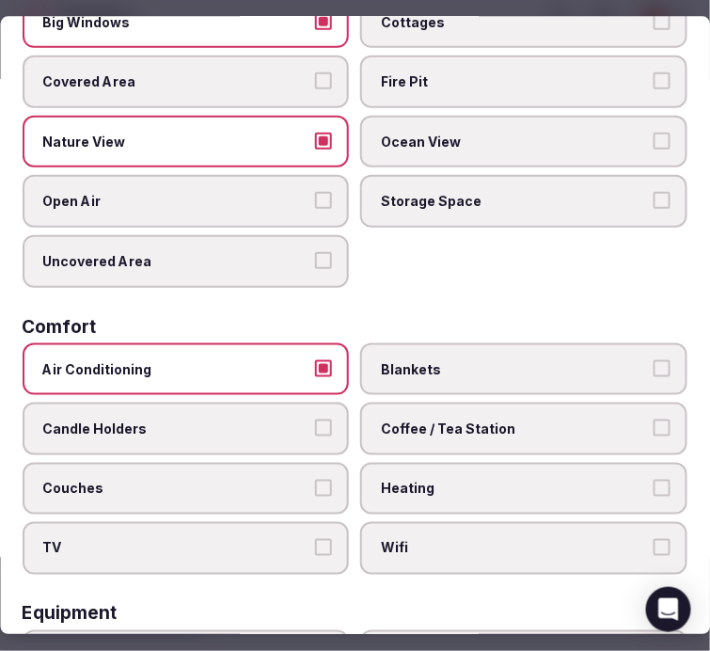
scroll to position [0, 0]
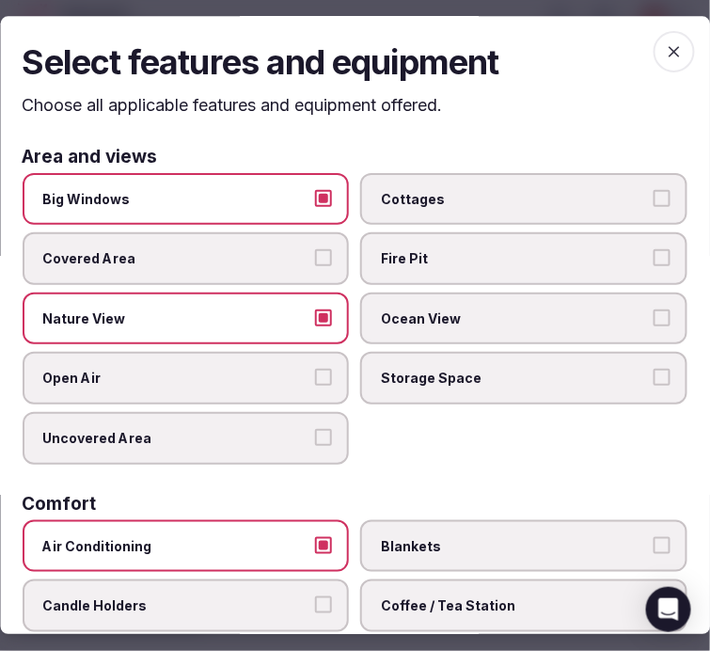
click at [658, 60] on span "button" at bounding box center [673, 51] width 41 height 41
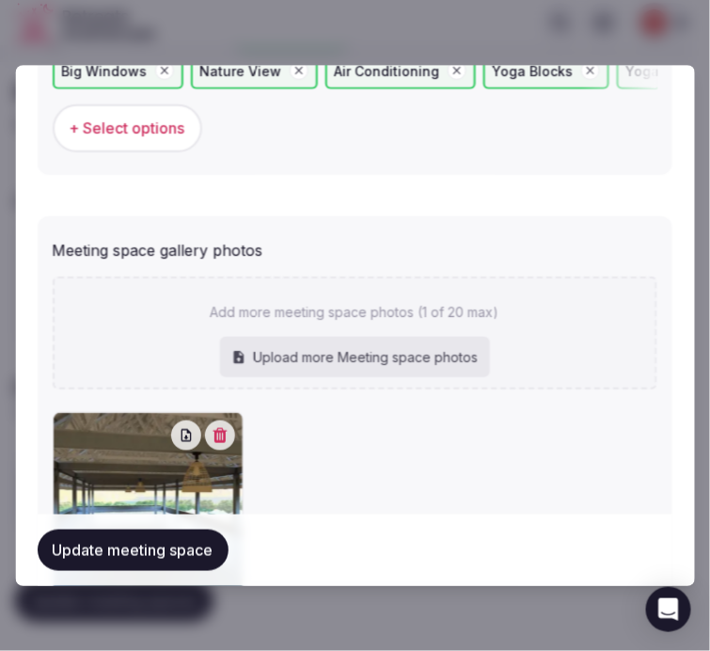
scroll to position [1452, 0]
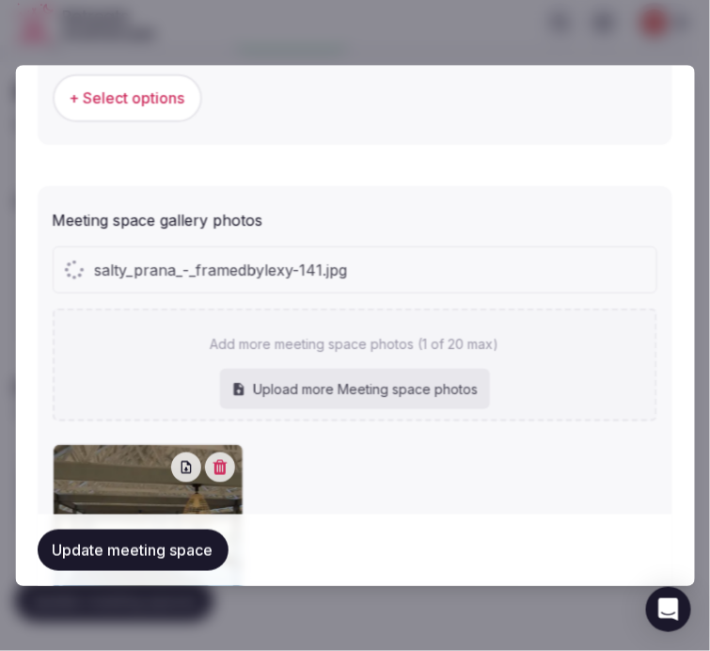
click at [213, 460] on icon "button" at bounding box center [220, 467] width 14 height 15
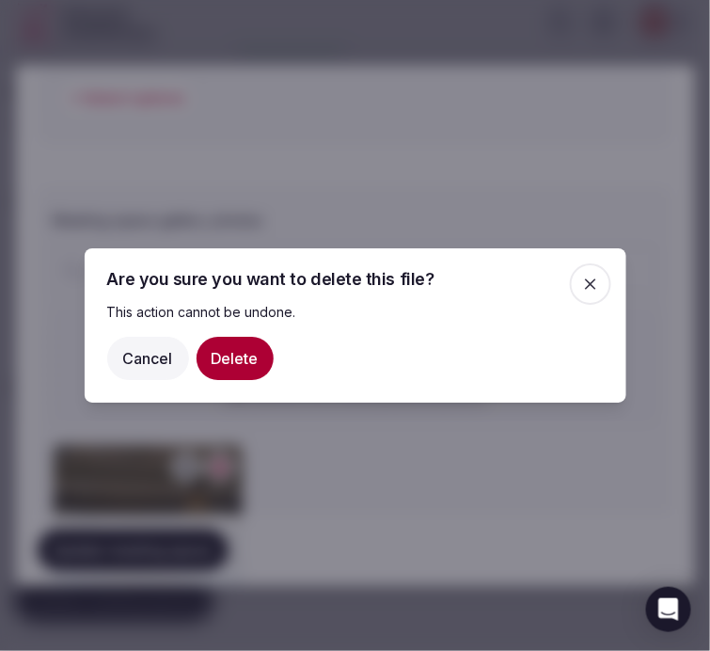
click at [240, 354] on button "Delete" at bounding box center [234, 358] width 77 height 43
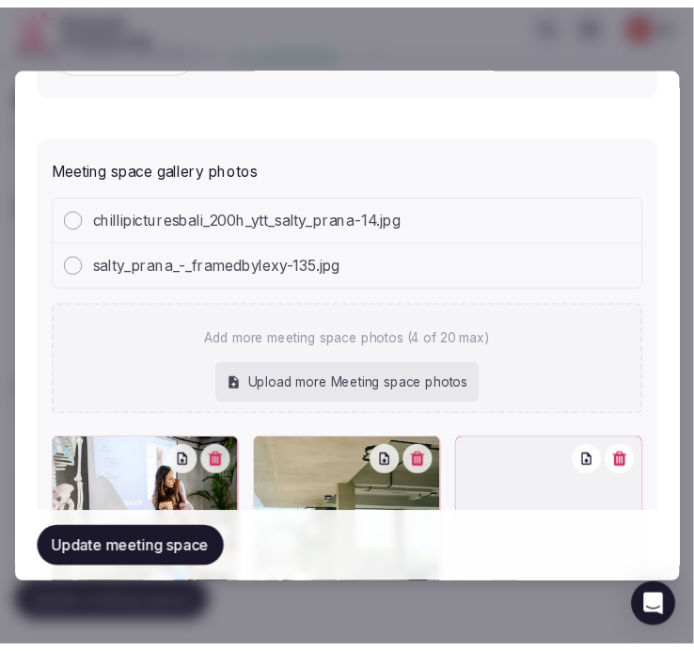
scroll to position [1659, 0]
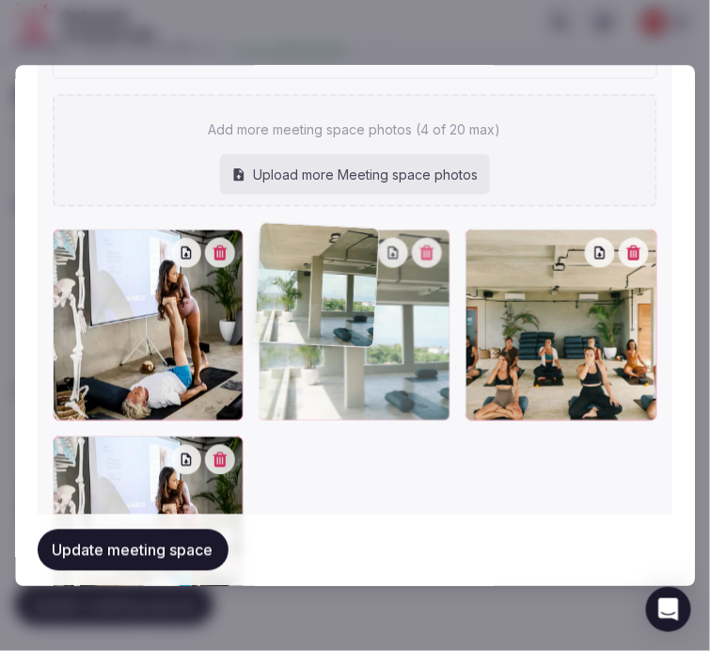
drag, startPoint x: 273, startPoint y: 243, endPoint x: 142, endPoint y: 250, distance: 130.9
click at [142, 250] on div at bounding box center [355, 428] width 605 height 398
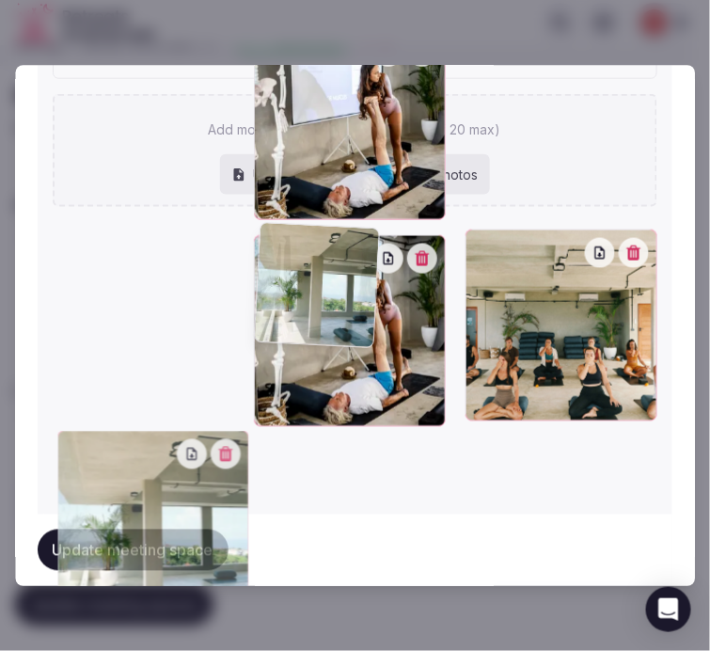
drag, startPoint x: 282, startPoint y: 231, endPoint x: 81, endPoint y: 254, distance: 202.4
click at [81, 252] on div at bounding box center [355, 428] width 605 height 398
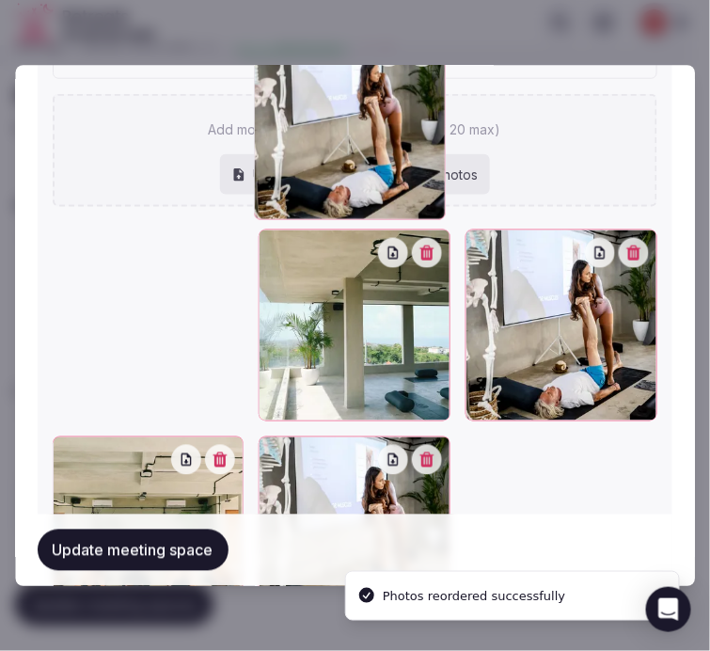
click at [420, 457] on button "button" at bounding box center [427, 460] width 30 height 30
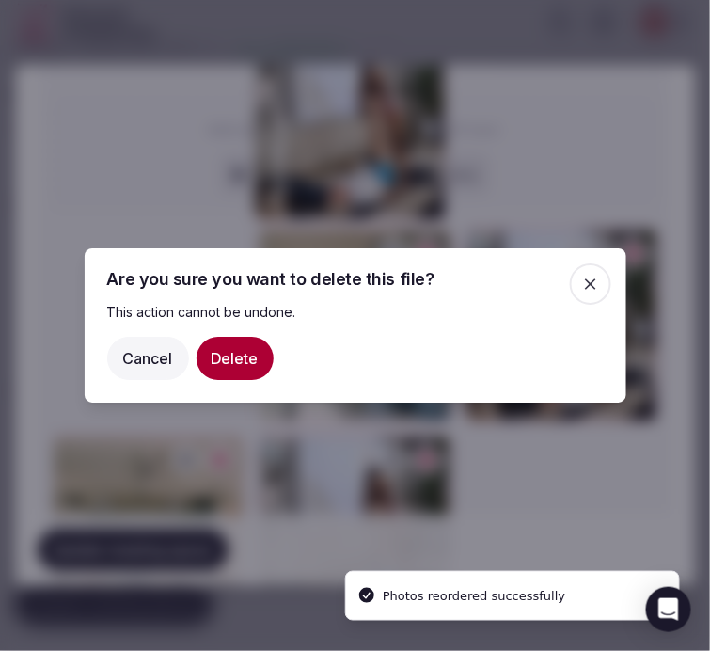
click at [227, 364] on button "Delete" at bounding box center [234, 358] width 77 height 43
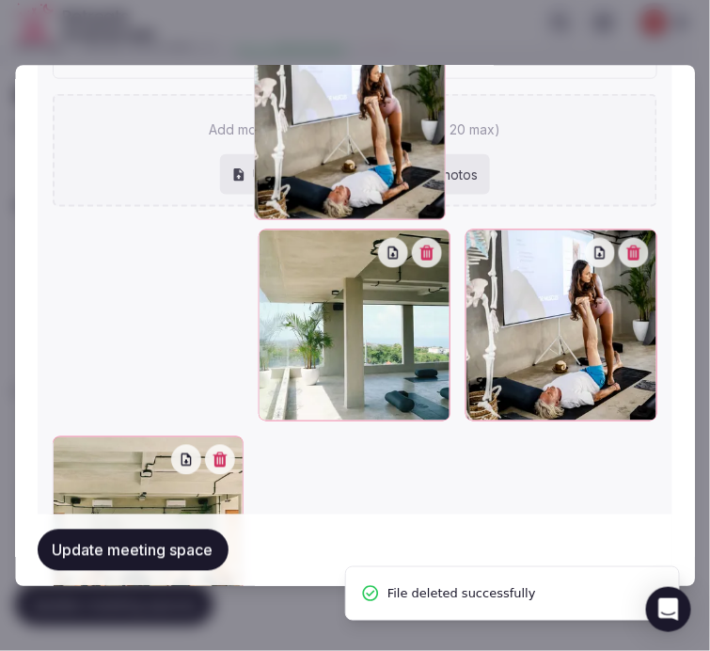
click at [127, 556] on button "Update meeting space" at bounding box center [133, 549] width 191 height 41
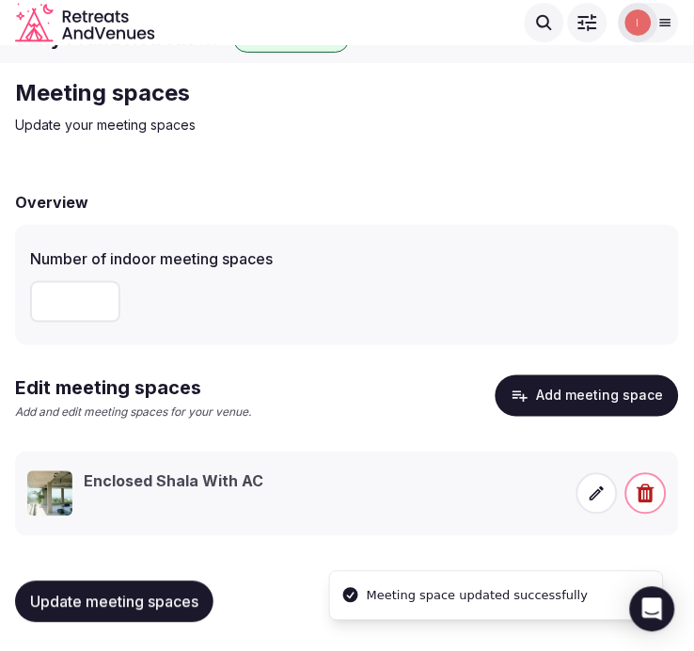
scroll to position [32, 0]
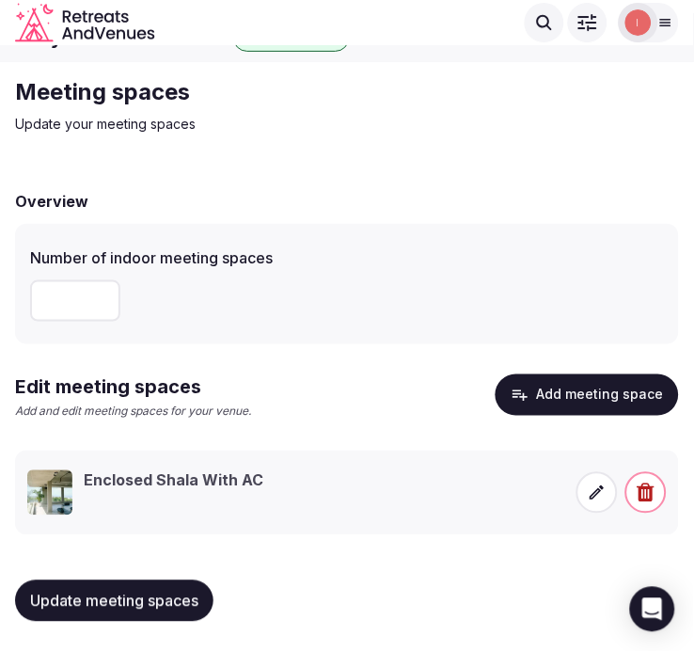
click at [67, 302] on input "number" at bounding box center [75, 300] width 90 height 41
type input "*"
click at [179, 596] on span "Update meeting spaces" at bounding box center [114, 600] width 168 height 19
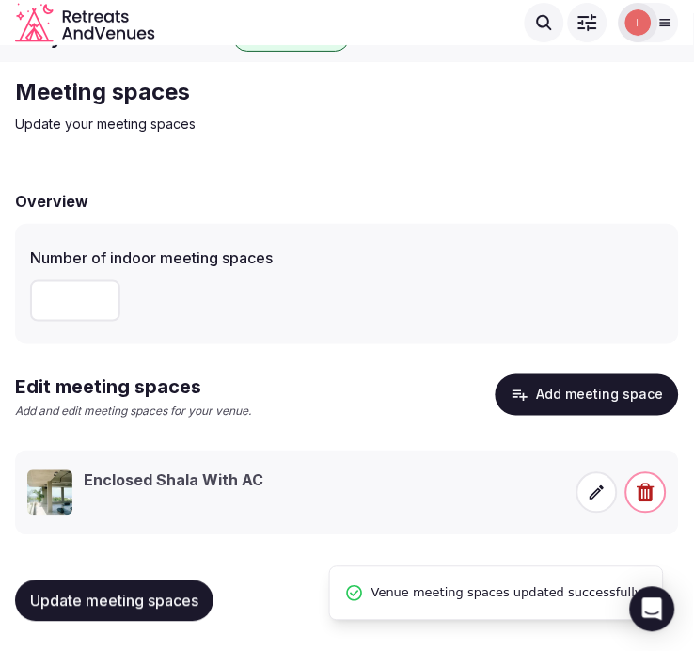
click at [588, 489] on icon at bounding box center [597, 492] width 19 height 19
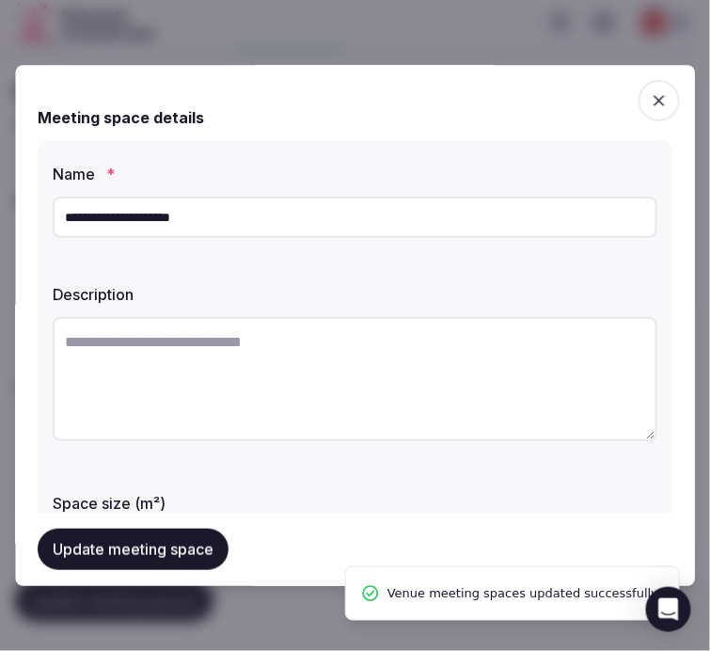
click at [249, 361] on textarea at bounding box center [355, 379] width 605 height 124
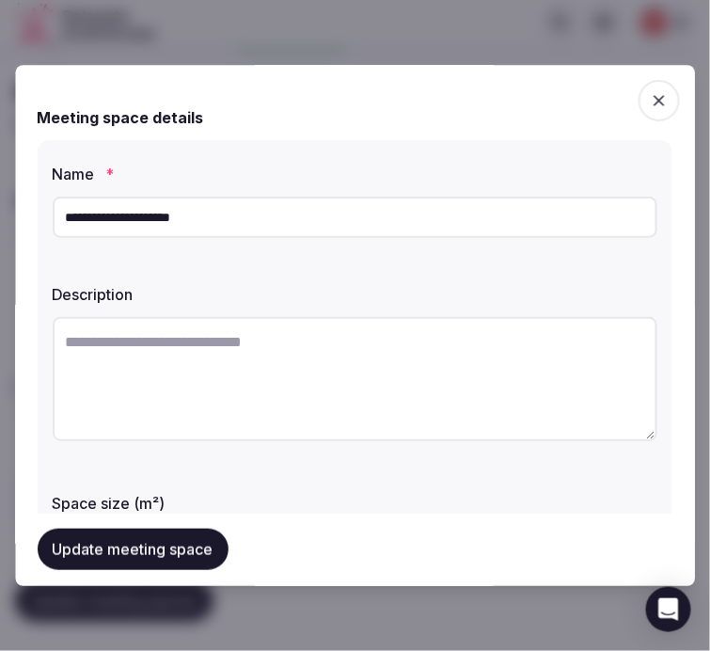
drag, startPoint x: 641, startPoint y: 96, endPoint x: 353, endPoint y: 0, distance: 303.2
click at [650, 95] on icon "button" at bounding box center [659, 100] width 19 height 19
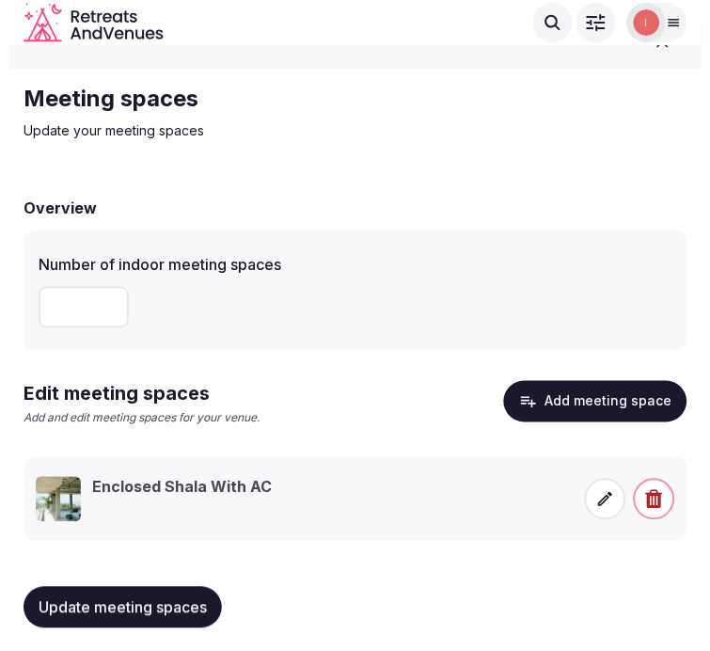
scroll to position [32, 0]
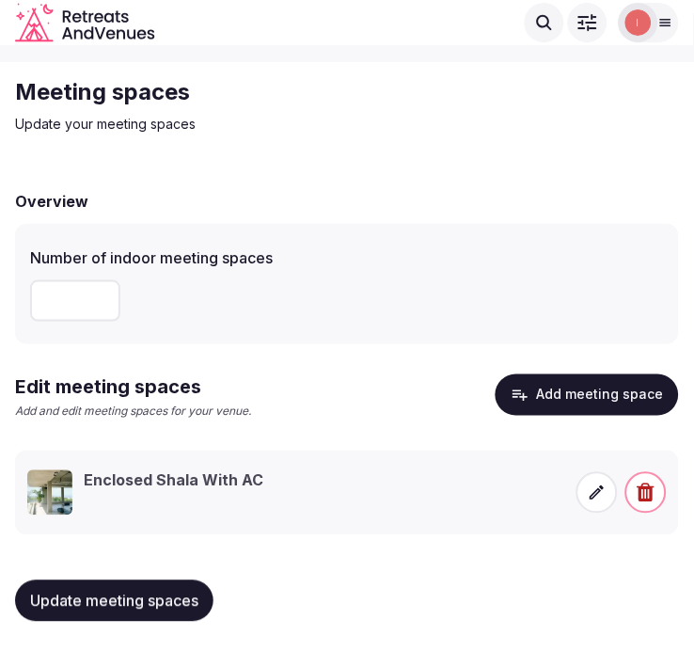
click at [603, 495] on icon at bounding box center [597, 492] width 19 height 19
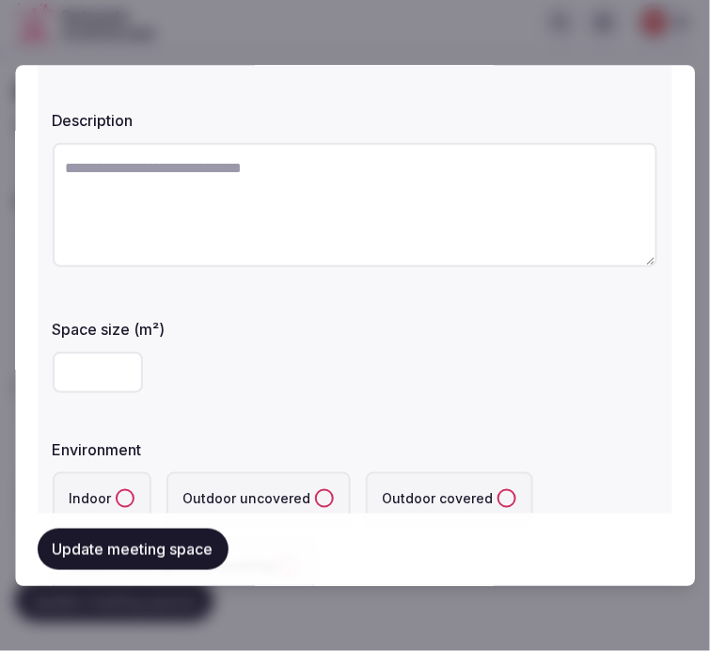
scroll to position [209, 0]
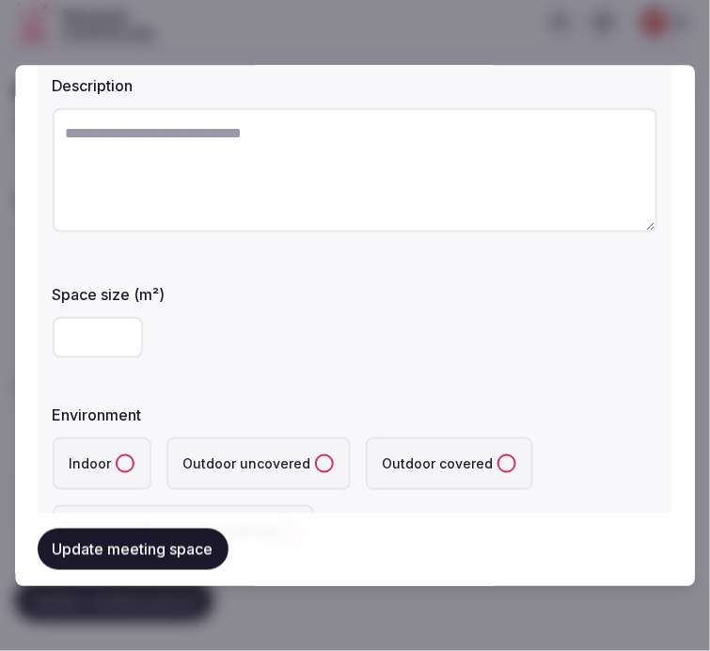
click at [426, 142] on textarea at bounding box center [355, 170] width 605 height 124
click at [523, 198] on textarea at bounding box center [355, 170] width 605 height 124
paste textarea "**********"
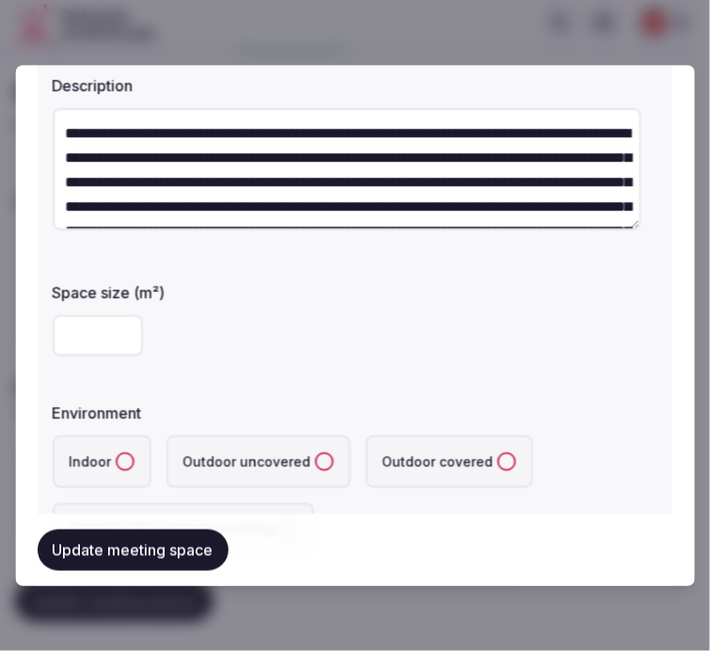
scroll to position [133, 0]
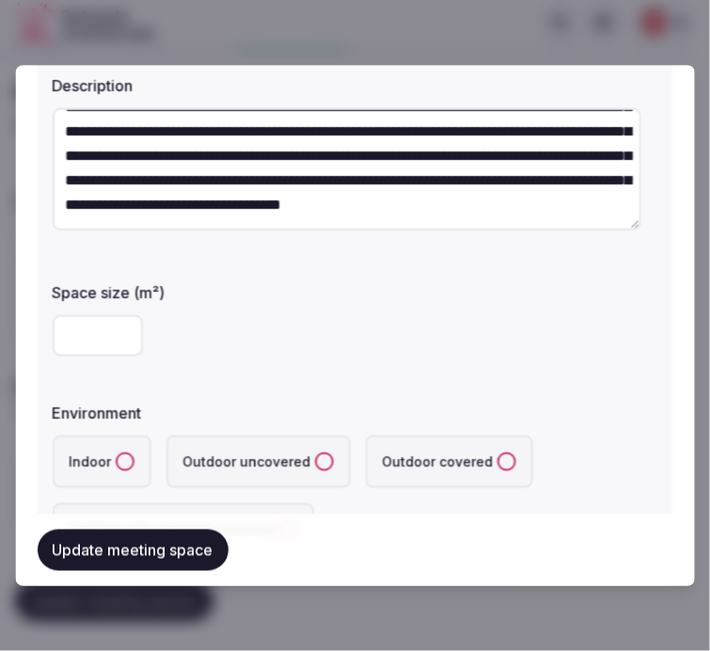
type textarea "**********"
click at [78, 349] on input "number" at bounding box center [98, 335] width 90 height 41
type input "**"
click at [109, 455] on label "Indoor" at bounding box center [102, 461] width 99 height 53
click at [116, 455] on button "Indoor" at bounding box center [125, 461] width 19 height 19
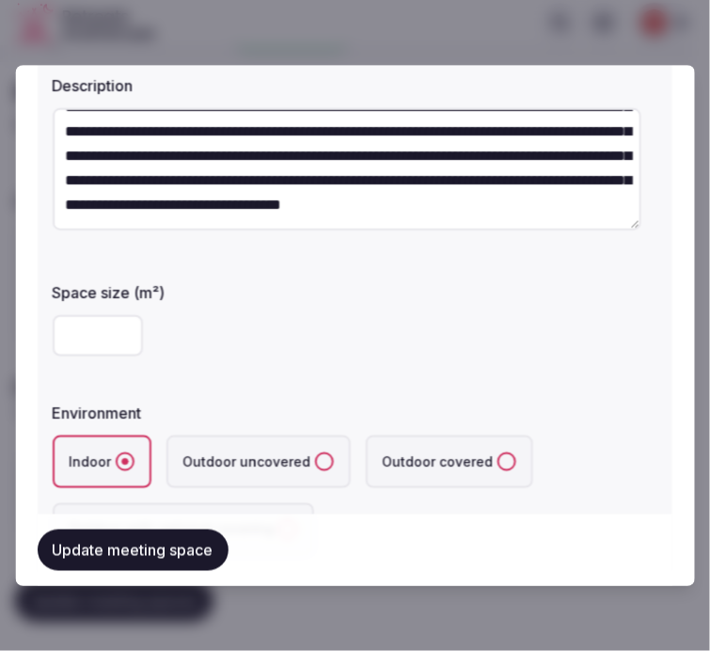
click at [103, 546] on button "Update meeting space" at bounding box center [133, 549] width 191 height 41
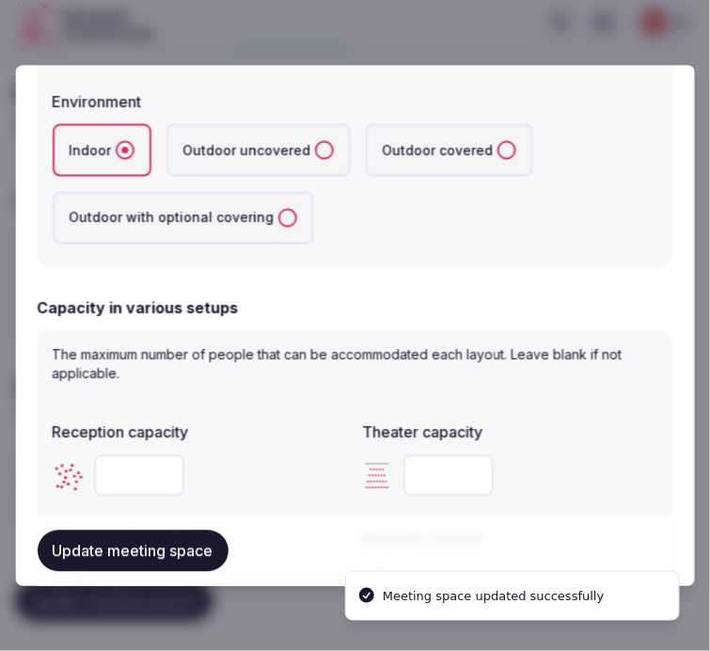
scroll to position [522, 0]
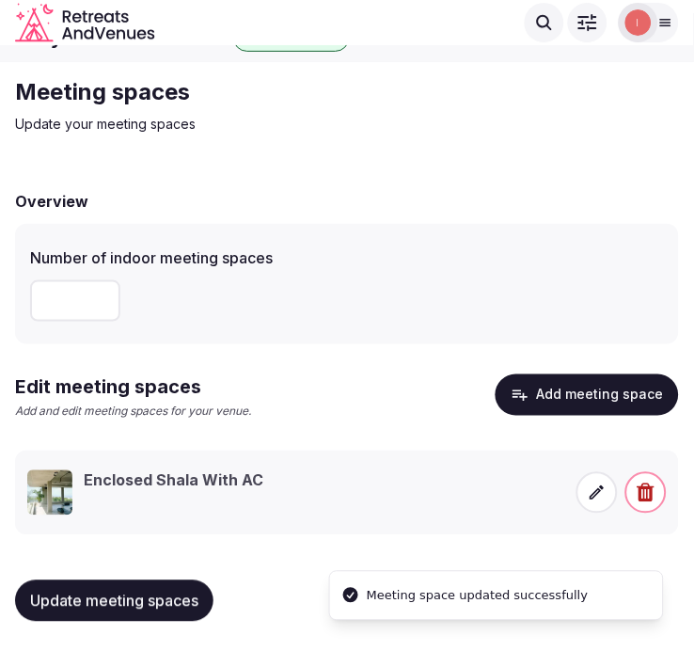
click at [593, 485] on icon at bounding box center [597, 492] width 19 height 19
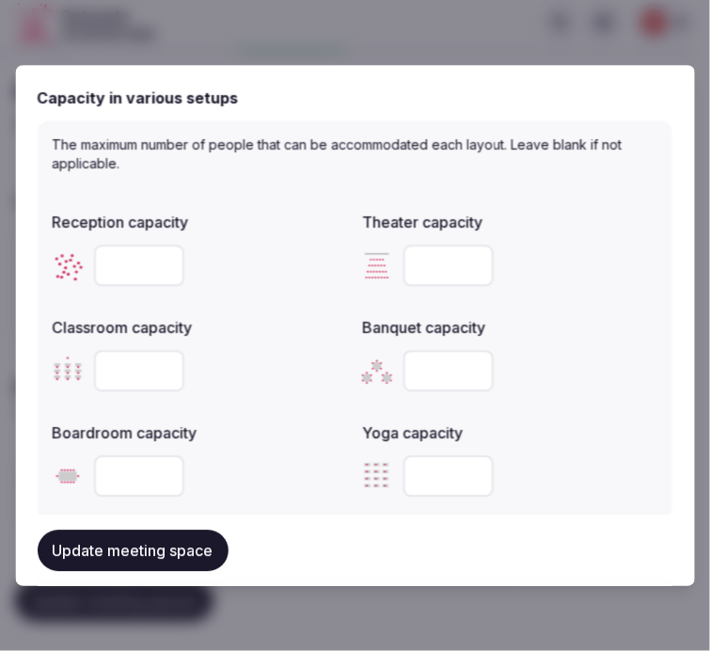
scroll to position [835, 0]
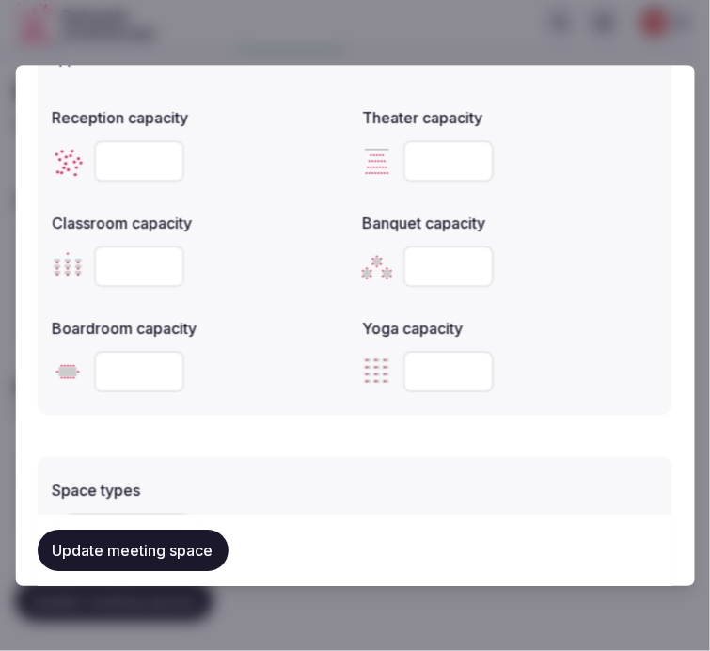
click at [135, 165] on input "number" at bounding box center [139, 160] width 90 height 41
click at [449, 367] on input "number" at bounding box center [449, 371] width 90 height 41
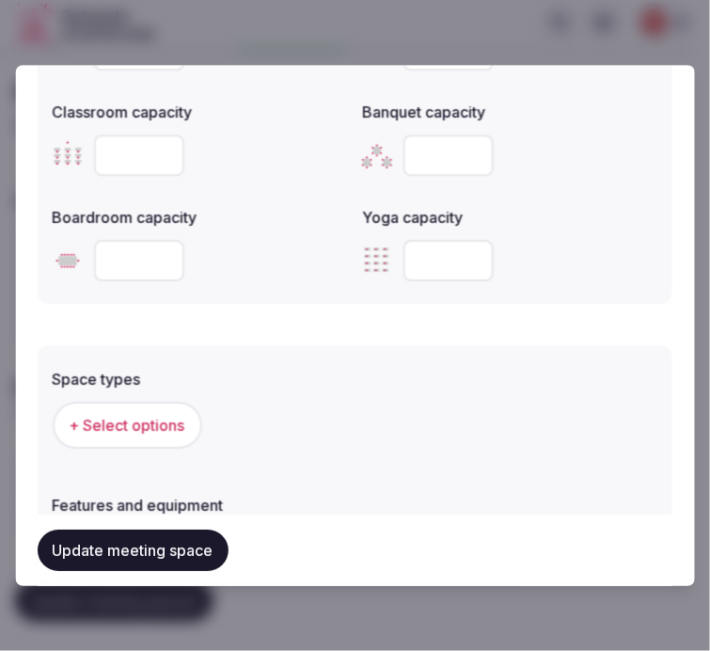
scroll to position [1044, 0]
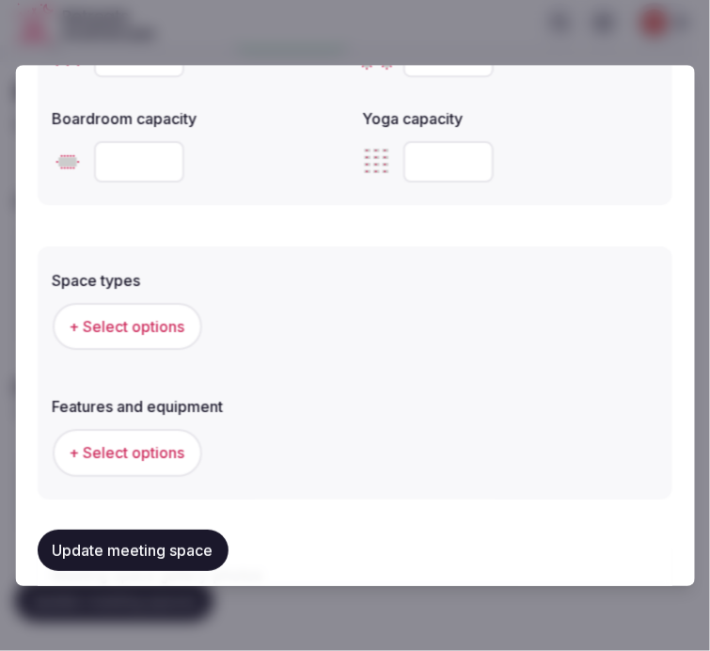
type input "**"
click at [154, 335] on button "+ Select options" at bounding box center [127, 326] width 149 height 47
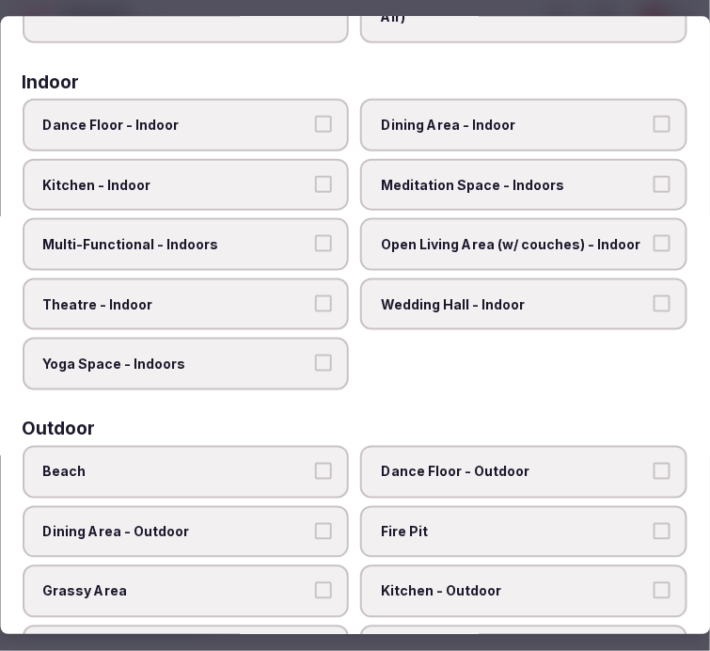
scroll to position [313, 0]
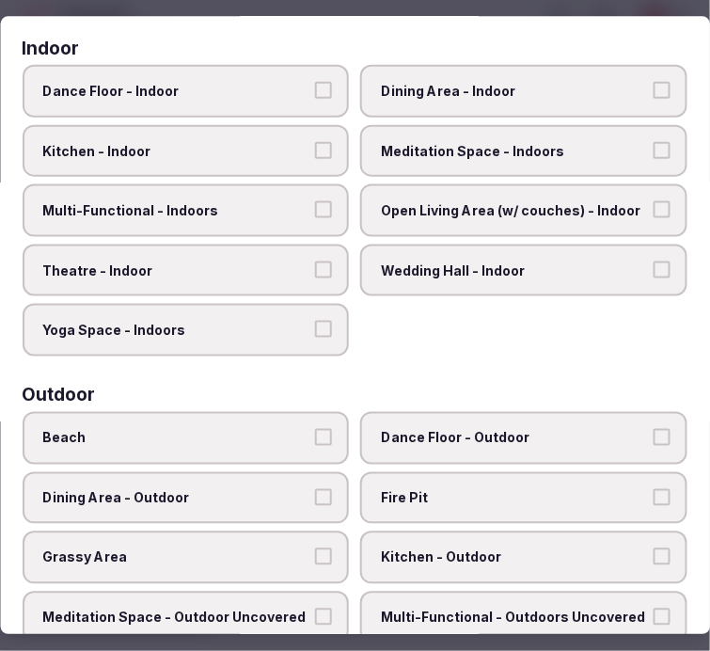
click at [289, 321] on span "Yoga Space - Indoors" at bounding box center [176, 330] width 267 height 19
click at [316, 321] on button "Yoga Space - Indoors" at bounding box center [324, 329] width 17 height 17
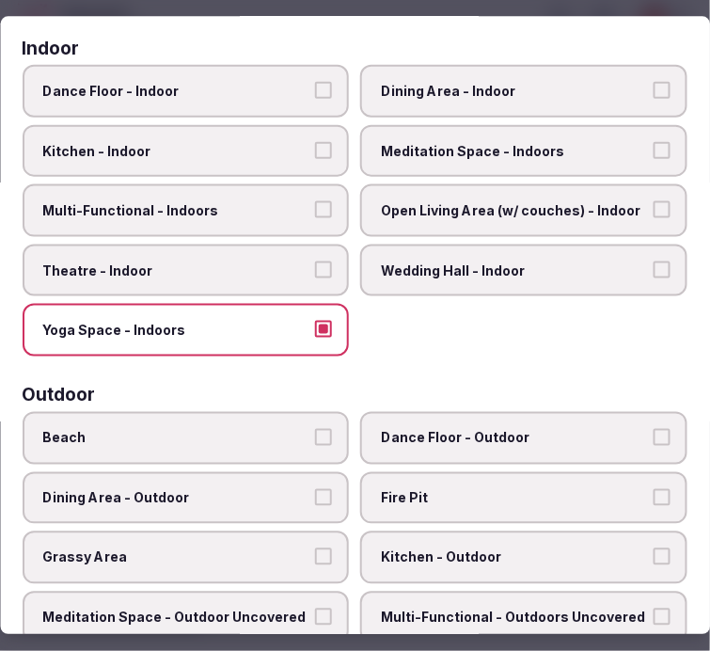
click at [423, 141] on span "Meditation Space - Indoors" at bounding box center [515, 150] width 267 height 19
click at [653, 141] on button "Meditation Space - Indoors" at bounding box center [661, 149] width 17 height 17
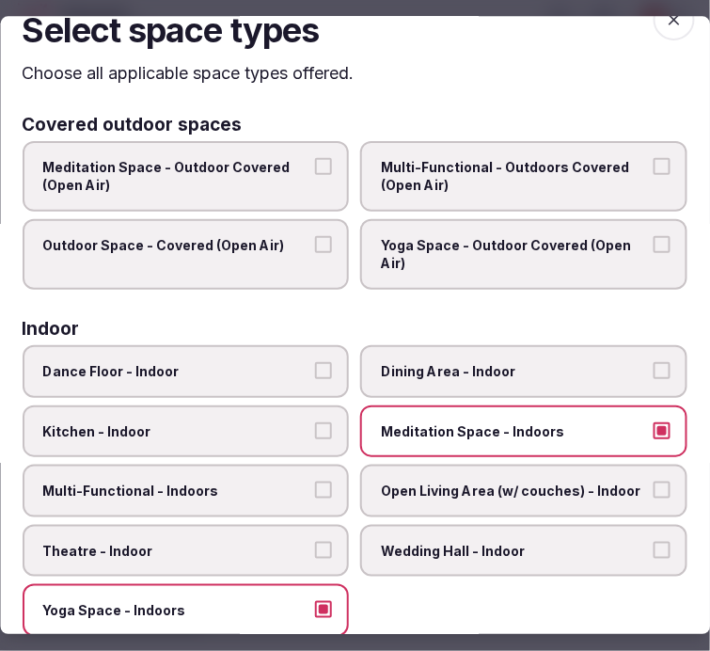
scroll to position [0, 0]
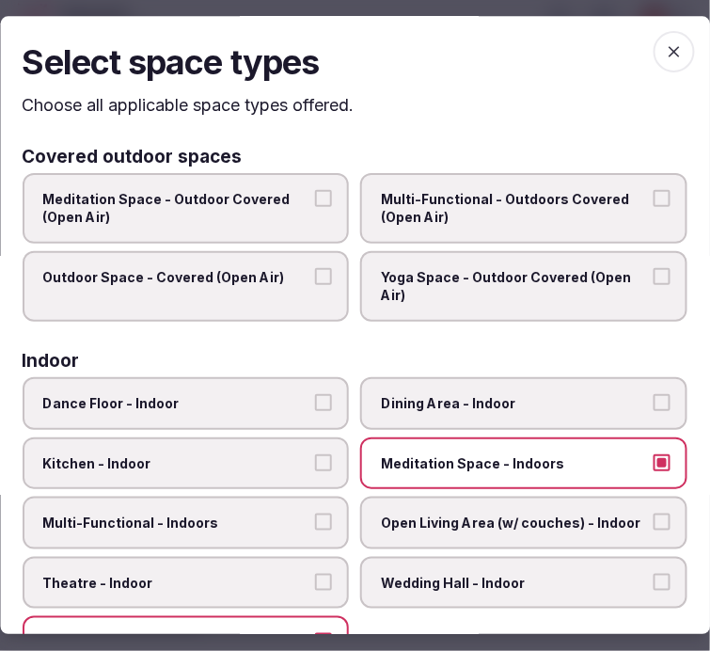
click at [665, 50] on icon "button" at bounding box center [674, 51] width 19 height 19
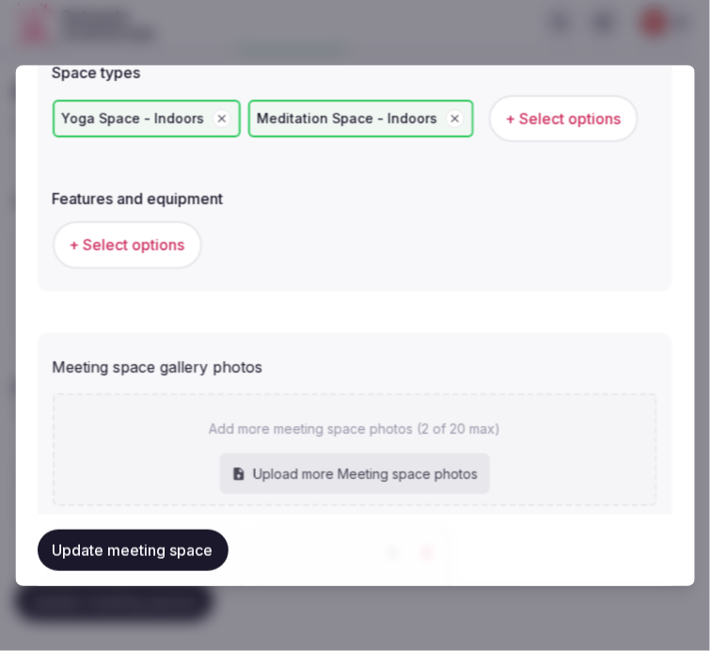
scroll to position [1253, 0]
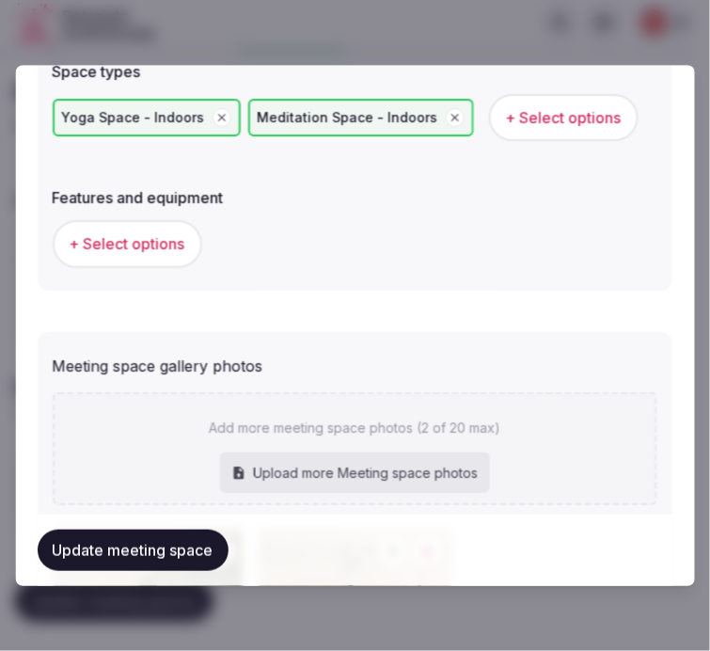
click at [151, 236] on span "+ Select options" at bounding box center [128, 244] width 116 height 21
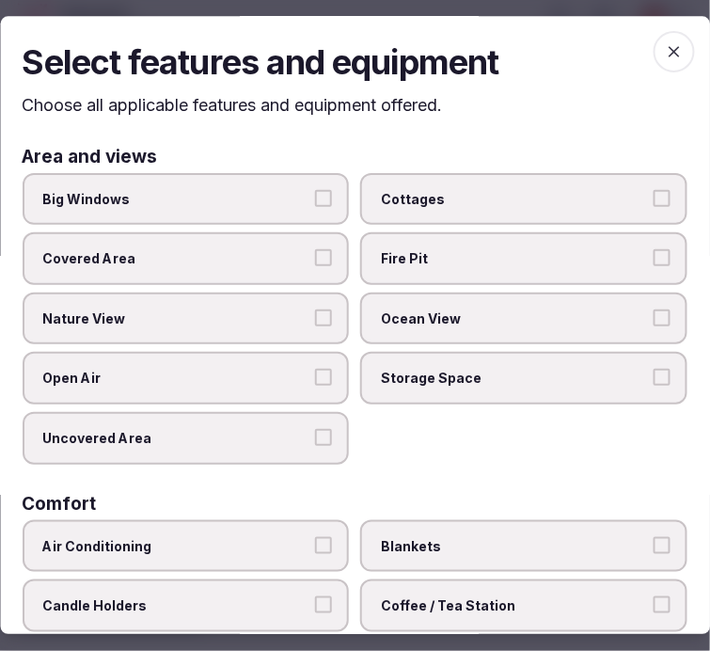
click at [292, 209] on label "Big Windows" at bounding box center [186, 199] width 327 height 53
click at [316, 207] on button "Big Windows" at bounding box center [324, 198] width 17 height 17
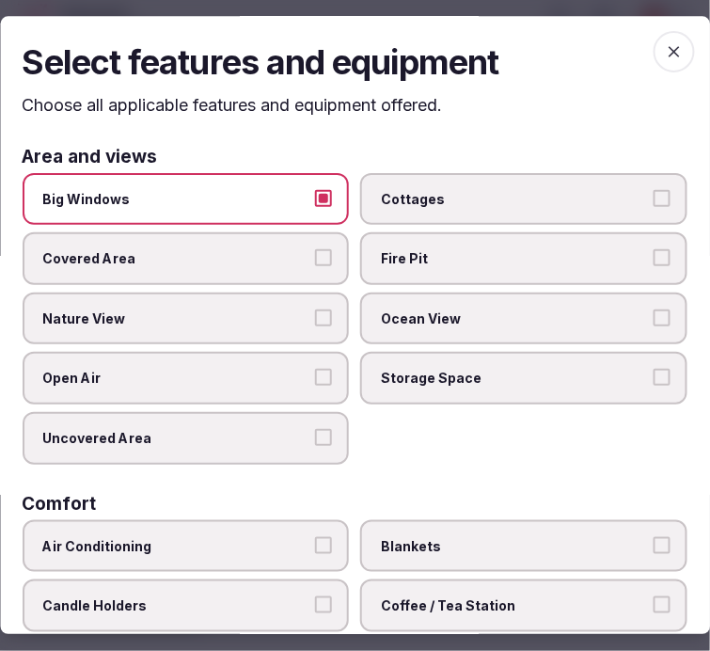
click at [316, 327] on label "Nature View" at bounding box center [186, 318] width 327 height 53
click at [316, 326] on button "Nature View" at bounding box center [324, 317] width 17 height 17
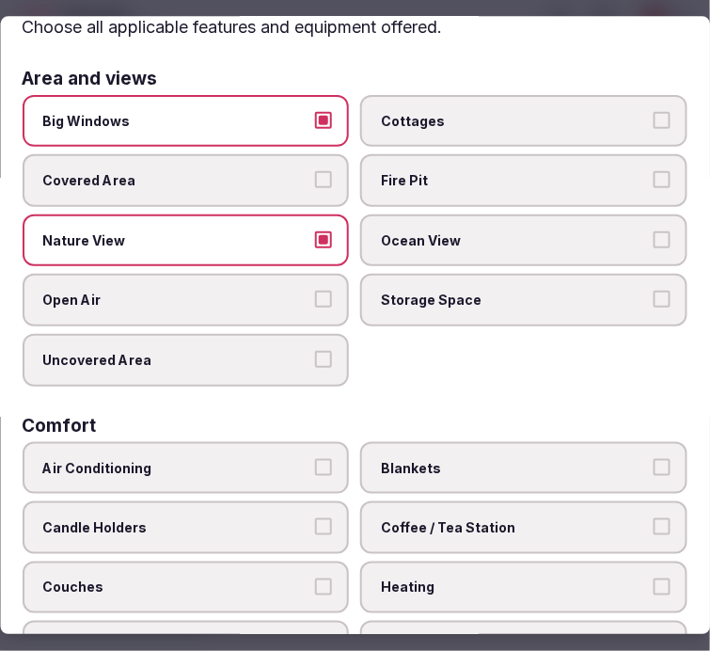
scroll to position [209, 0]
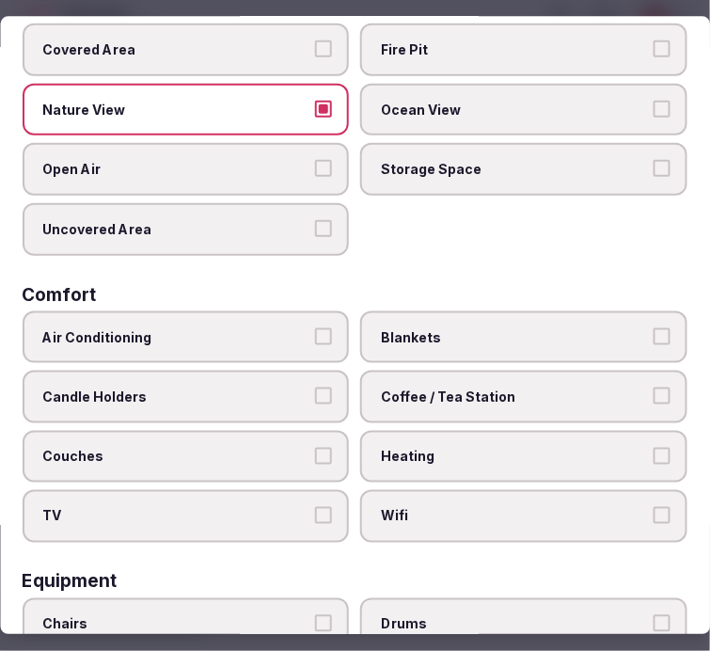
click at [279, 335] on span "Air Conditioning" at bounding box center [176, 337] width 267 height 19
click at [316, 335] on button "Air Conditioning" at bounding box center [324, 336] width 17 height 17
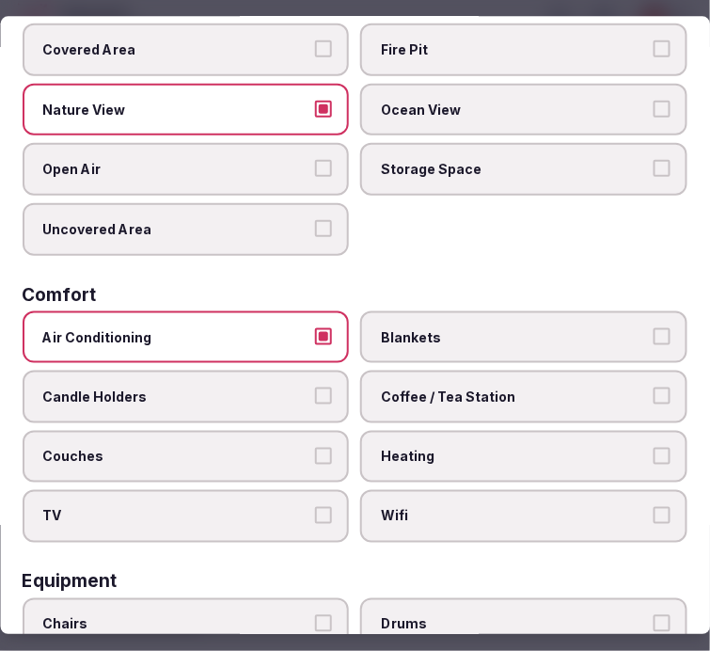
click at [417, 508] on span "Wifi" at bounding box center [515, 517] width 267 height 19
click at [653, 508] on button "Wifi" at bounding box center [661, 516] width 17 height 17
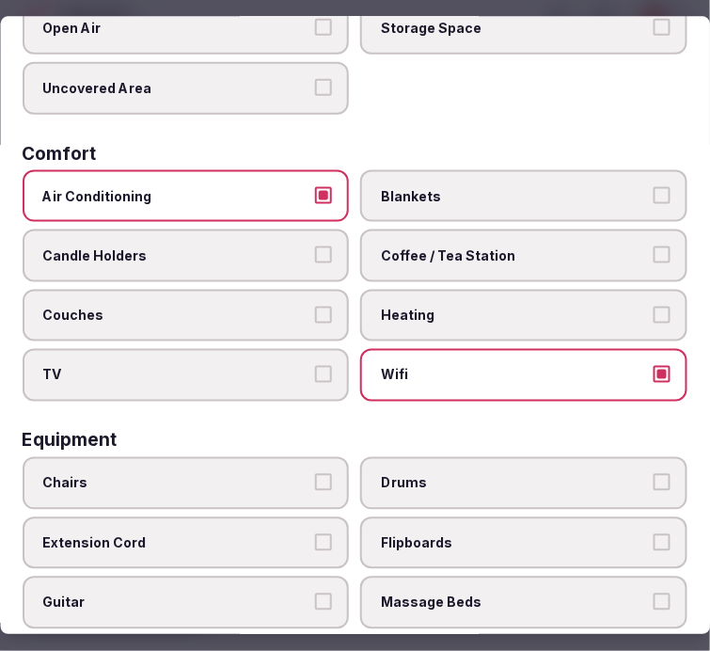
scroll to position [522, 0]
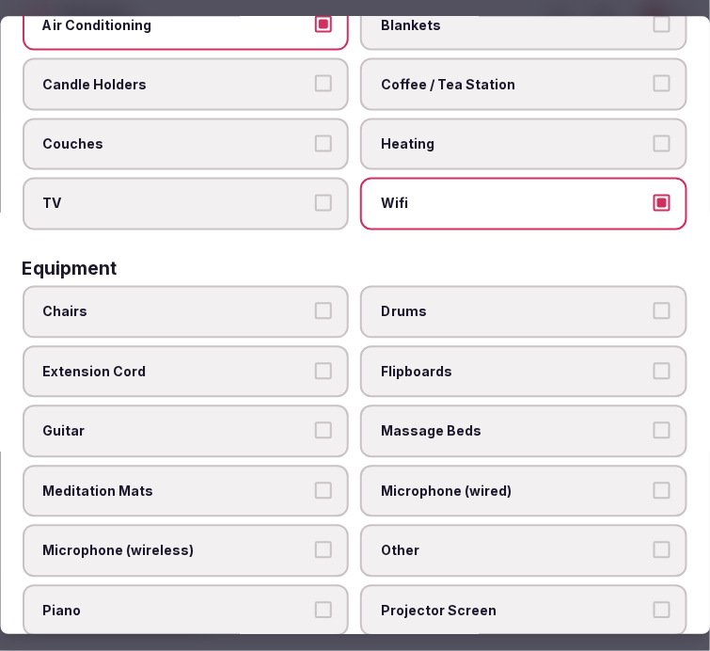
click at [432, 542] on span "Other" at bounding box center [515, 551] width 267 height 19
click at [653, 542] on button "Other" at bounding box center [661, 550] width 17 height 17
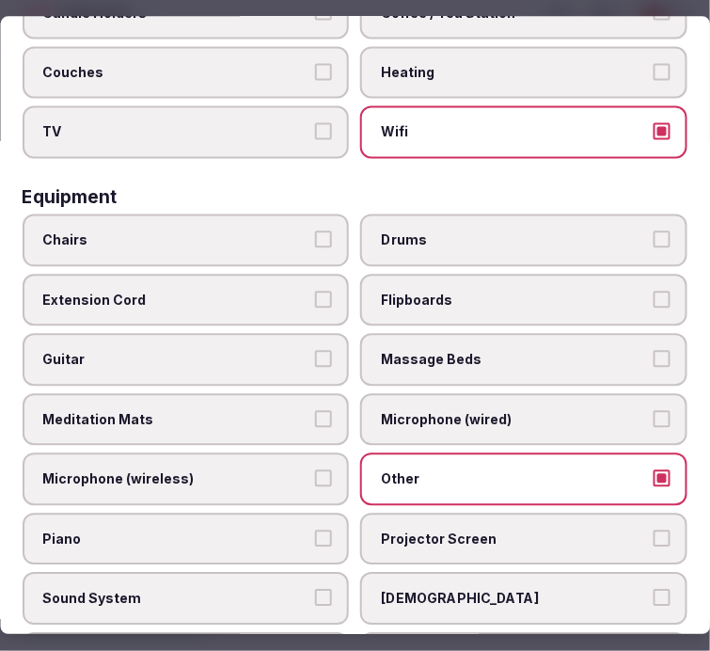
scroll to position [626, 0]
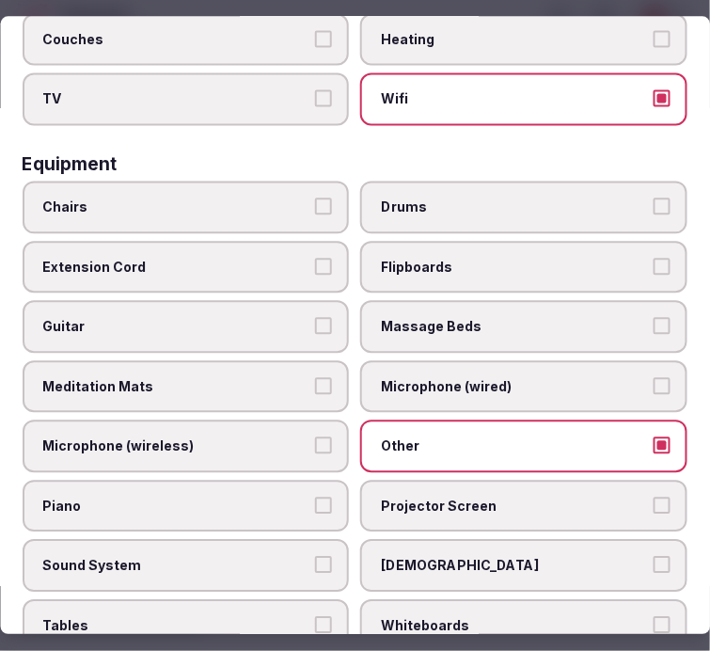
click at [430, 479] on label "Projector Screen" at bounding box center [524, 505] width 327 height 53
click at [653, 496] on button "Projector Screen" at bounding box center [661, 504] width 17 height 17
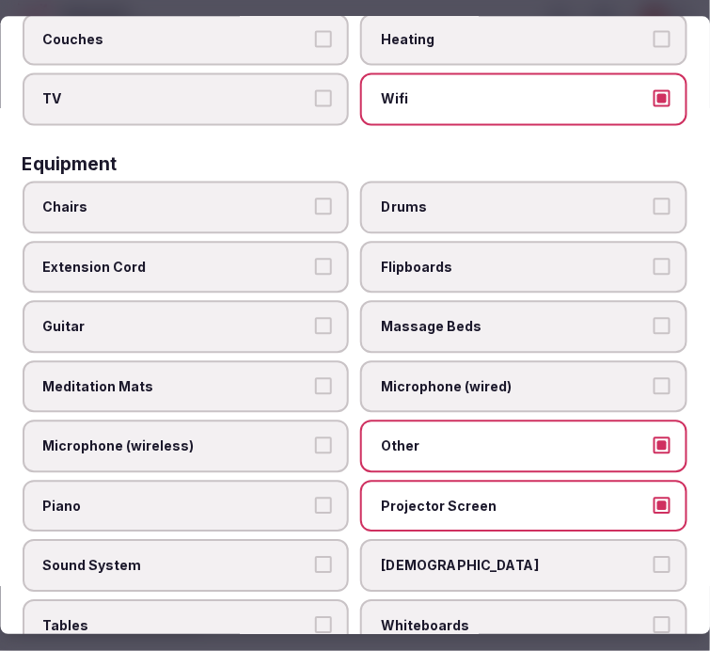
click at [273, 557] on span "Sound System" at bounding box center [176, 566] width 267 height 19
click at [316, 557] on button "Sound System" at bounding box center [324, 565] width 17 height 17
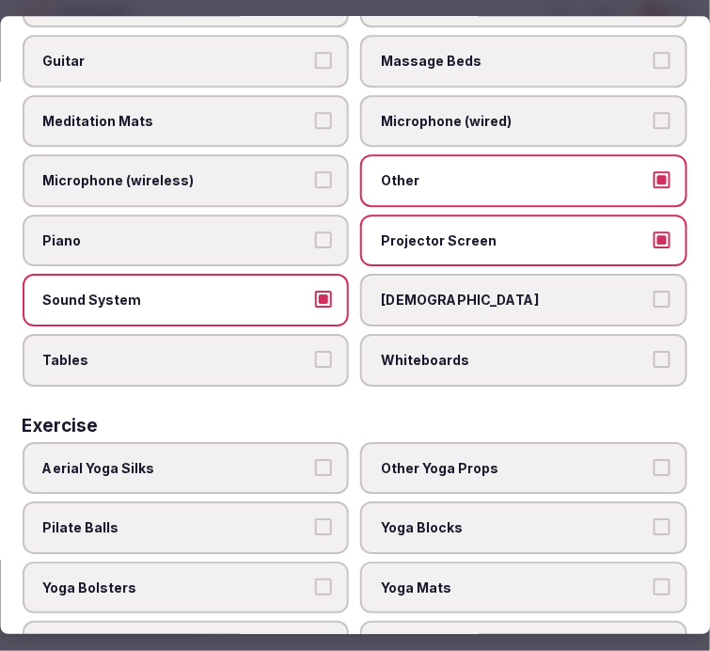
scroll to position [916, 0]
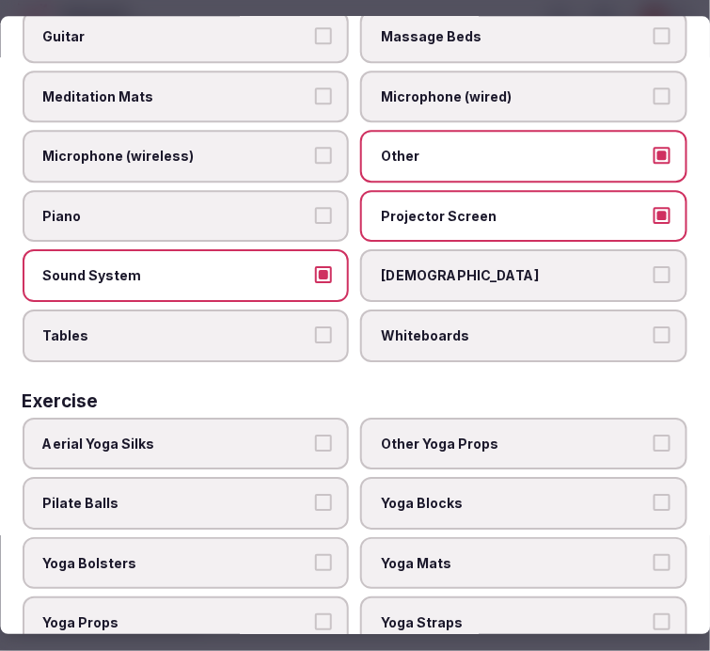
click at [420, 434] on span "Other Yoga Props" at bounding box center [515, 443] width 267 height 19
click at [653, 434] on button "Other Yoga Props" at bounding box center [661, 442] width 17 height 17
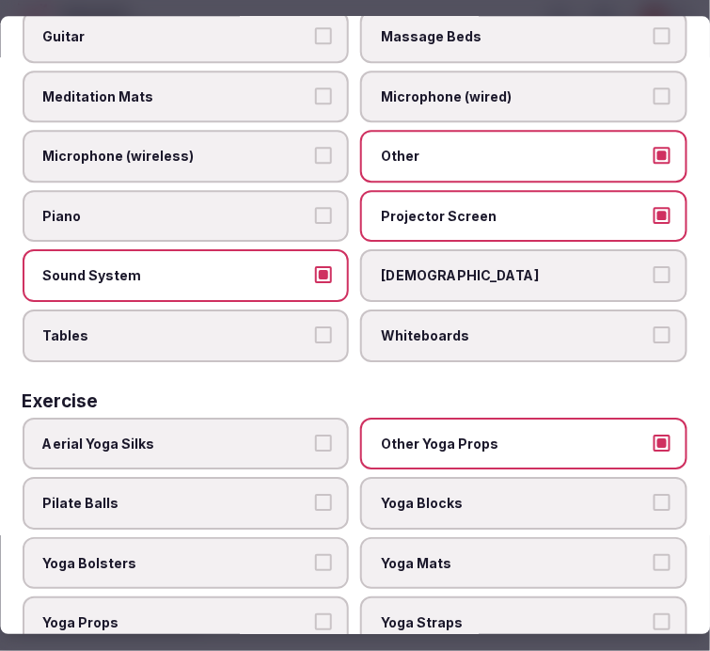
drag, startPoint x: 266, startPoint y: 562, endPoint x: 254, endPoint y: 541, distance: 24.8
click at [258, 597] on label "Yoga Props" at bounding box center [186, 623] width 327 height 53
click at [316, 614] on button "Yoga Props" at bounding box center [324, 622] width 17 height 17
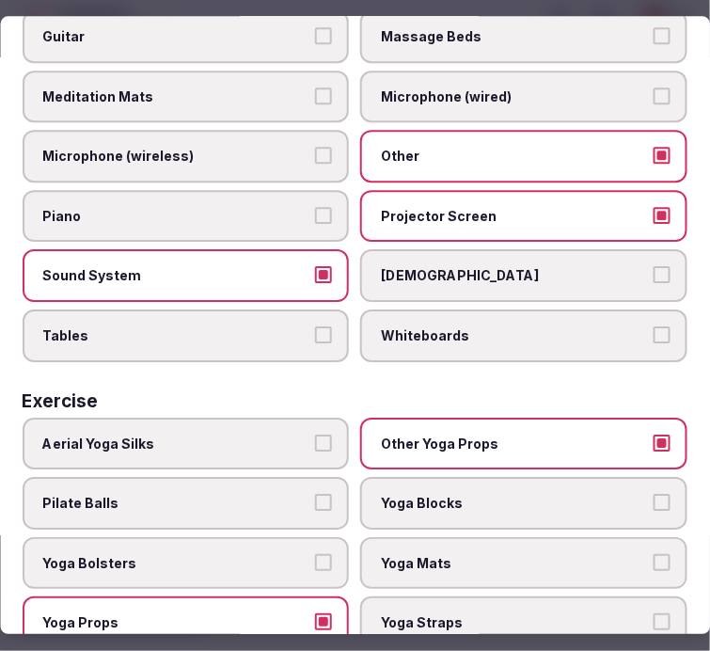
click at [254, 554] on span "Yoga Bolsters" at bounding box center [176, 563] width 267 height 19
click at [316, 554] on button "Yoga Bolsters" at bounding box center [324, 562] width 17 height 17
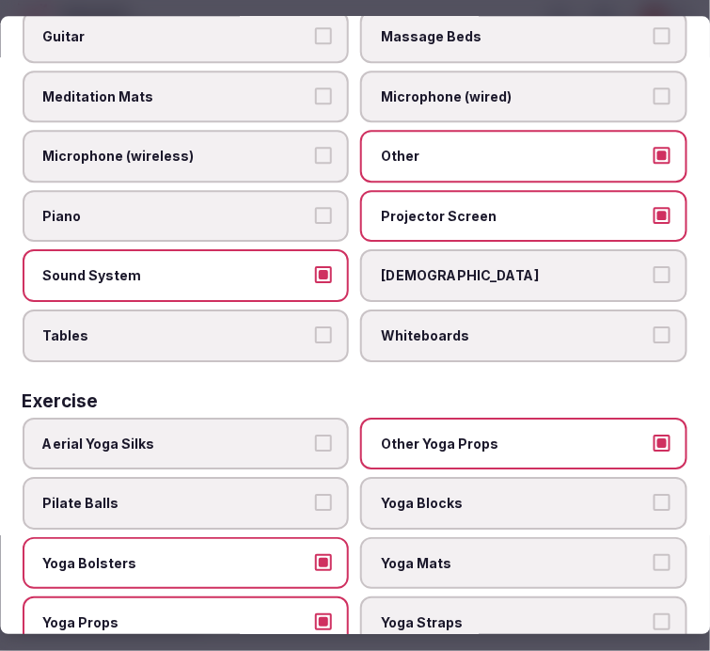
click at [254, 554] on span "Yoga Bolsters" at bounding box center [176, 563] width 267 height 19
click at [316, 554] on button "Yoga Bolsters" at bounding box center [324, 562] width 17 height 17
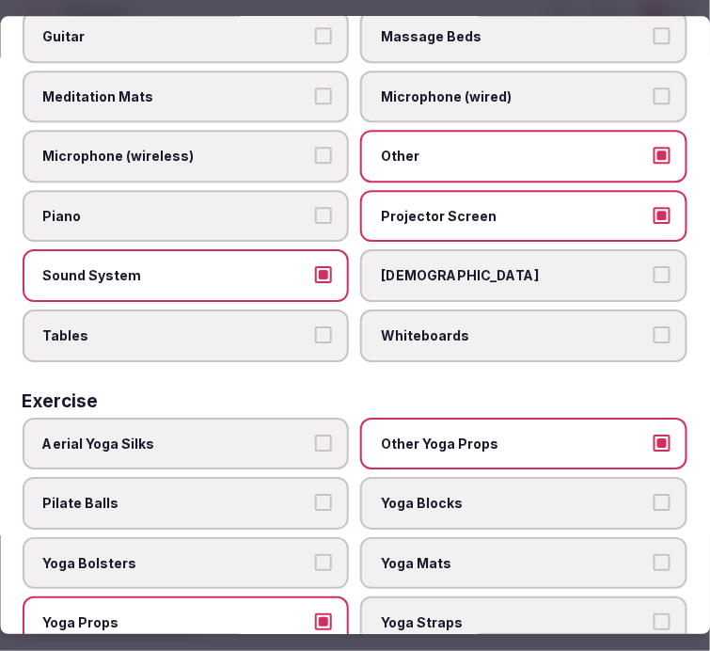
click at [361, 537] on label "Yoga Mats" at bounding box center [524, 563] width 327 height 53
click at [653, 554] on button "Yoga Mats" at bounding box center [661, 562] width 17 height 17
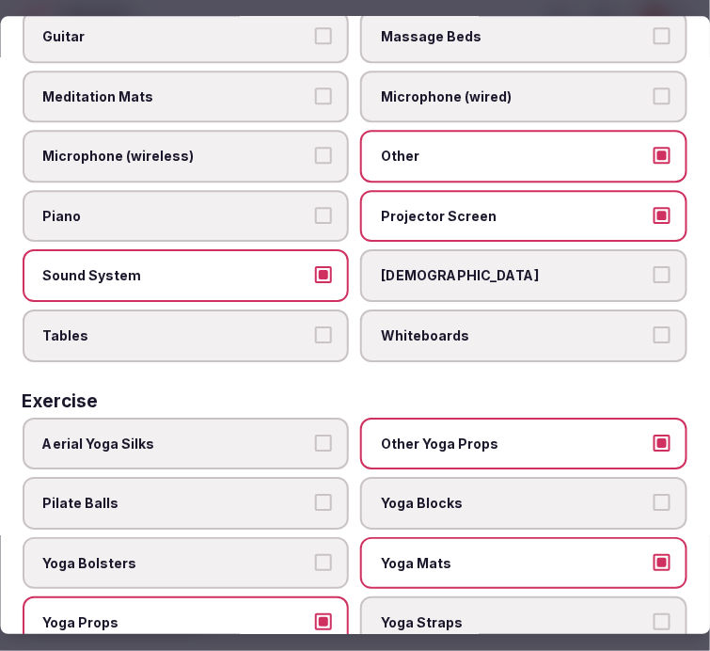
click at [398, 495] on span "Yoga Blocks" at bounding box center [515, 504] width 267 height 19
click at [653, 495] on button "Yoga Blocks" at bounding box center [661, 503] width 17 height 17
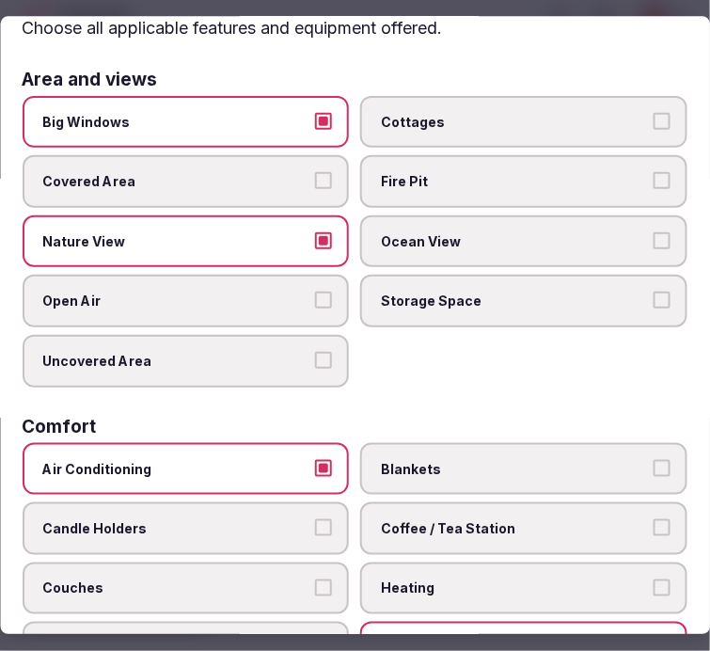
scroll to position [0, 0]
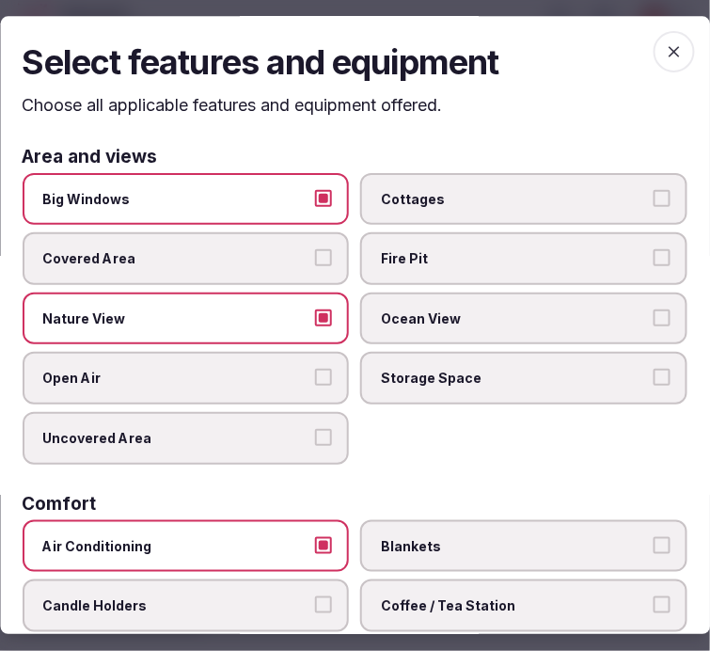
click at [665, 42] on icon "button" at bounding box center [674, 51] width 19 height 19
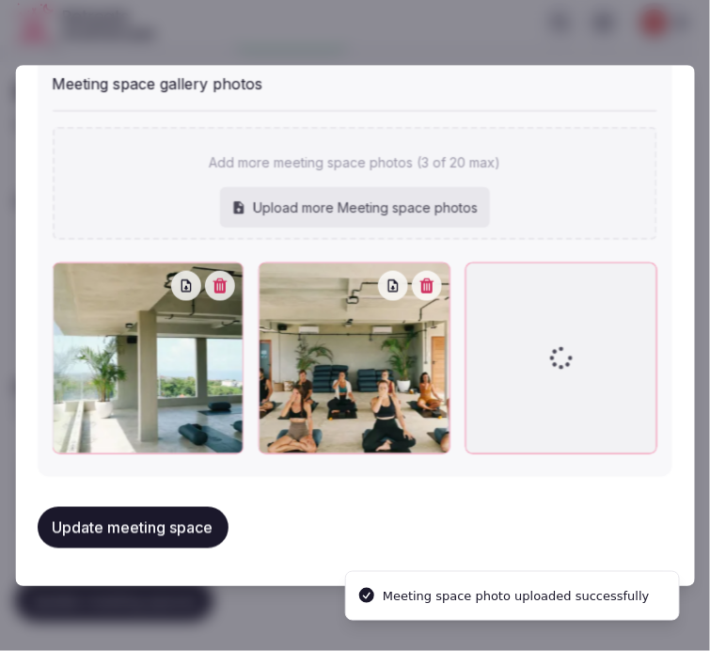
scroll to position [1505, 0]
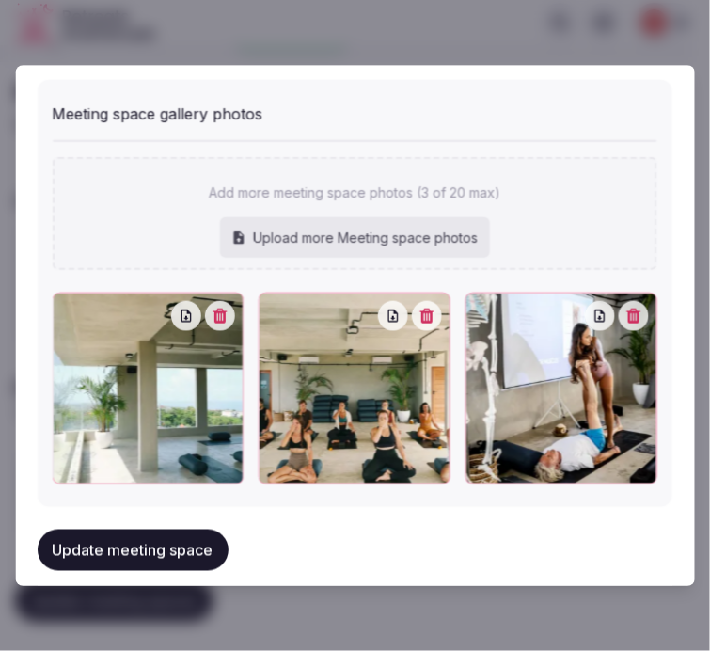
click at [154, 556] on button "Update meeting space" at bounding box center [133, 549] width 191 height 41
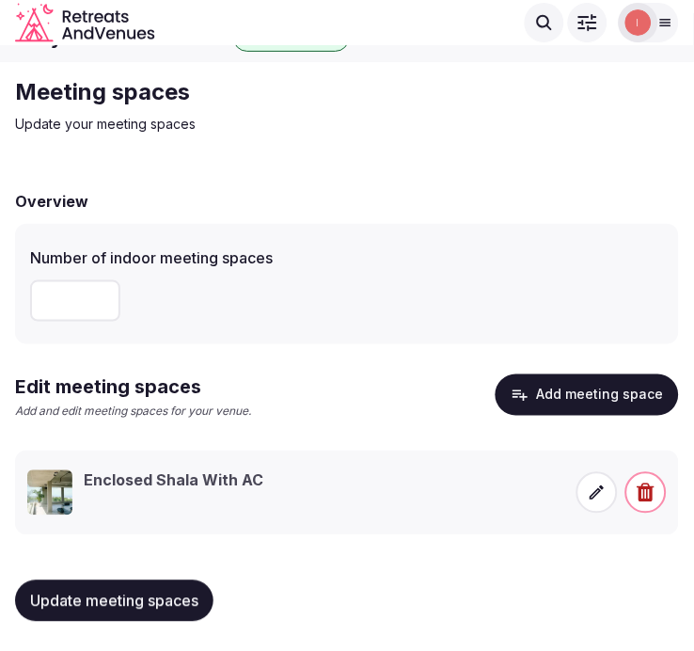
click at [600, 505] on span at bounding box center [596, 492] width 41 height 41
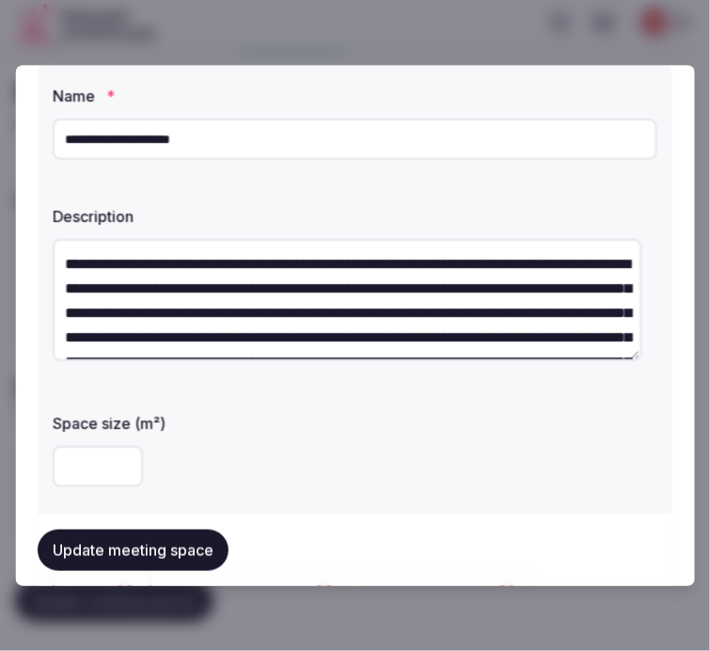
scroll to position [209, 0]
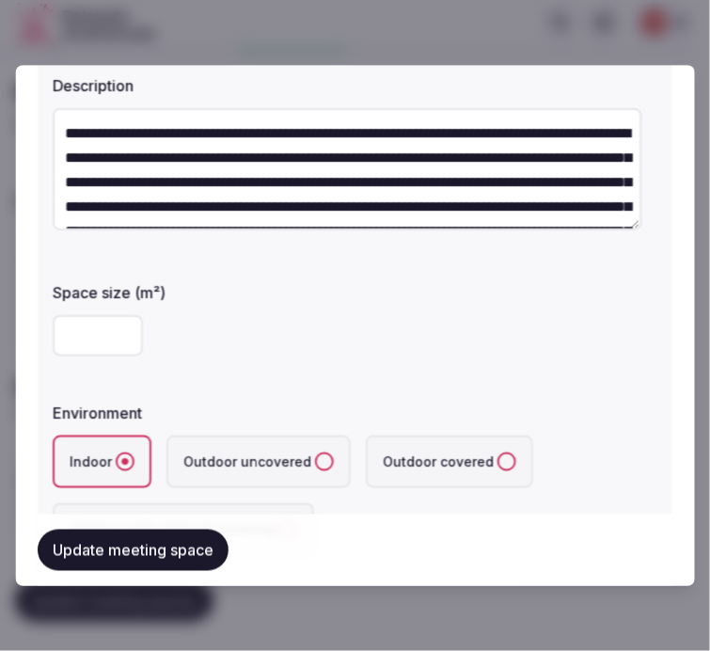
click at [152, 571] on div "Update meeting space" at bounding box center [355, 549] width 635 height 71
click at [154, 562] on button "Update meeting space" at bounding box center [133, 549] width 191 height 41
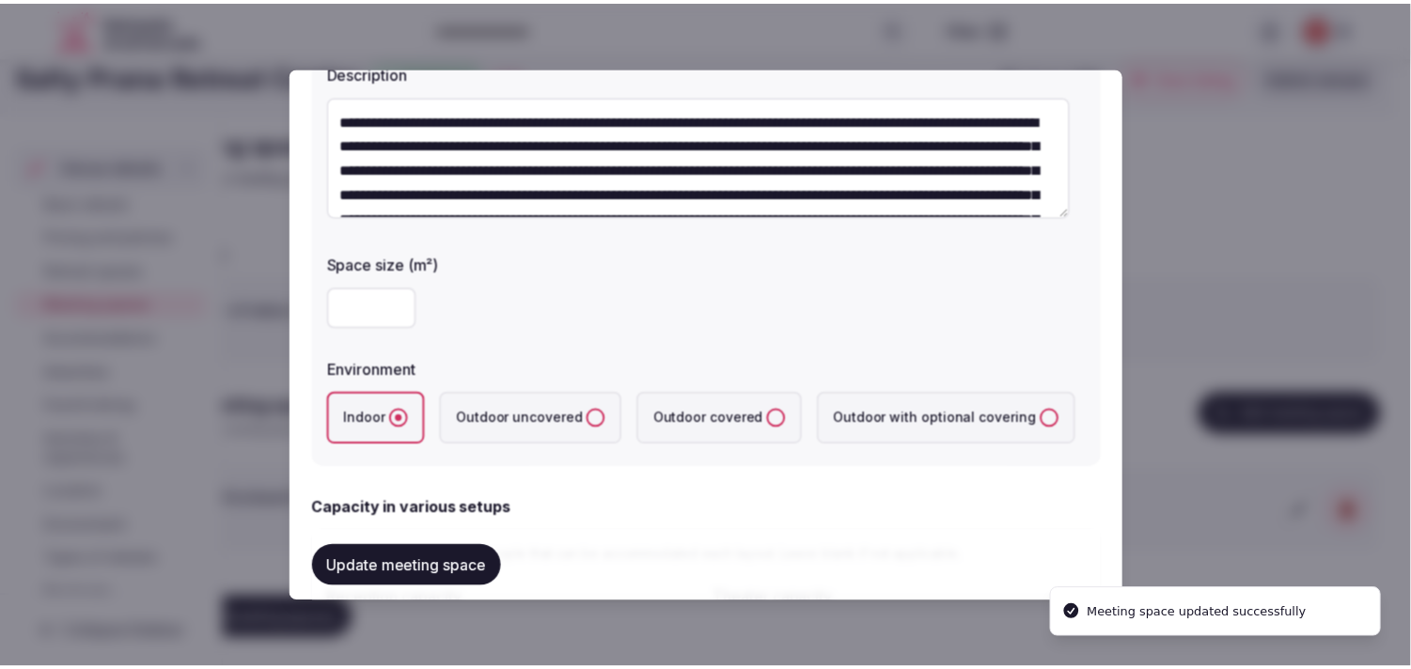
scroll to position [193, 0]
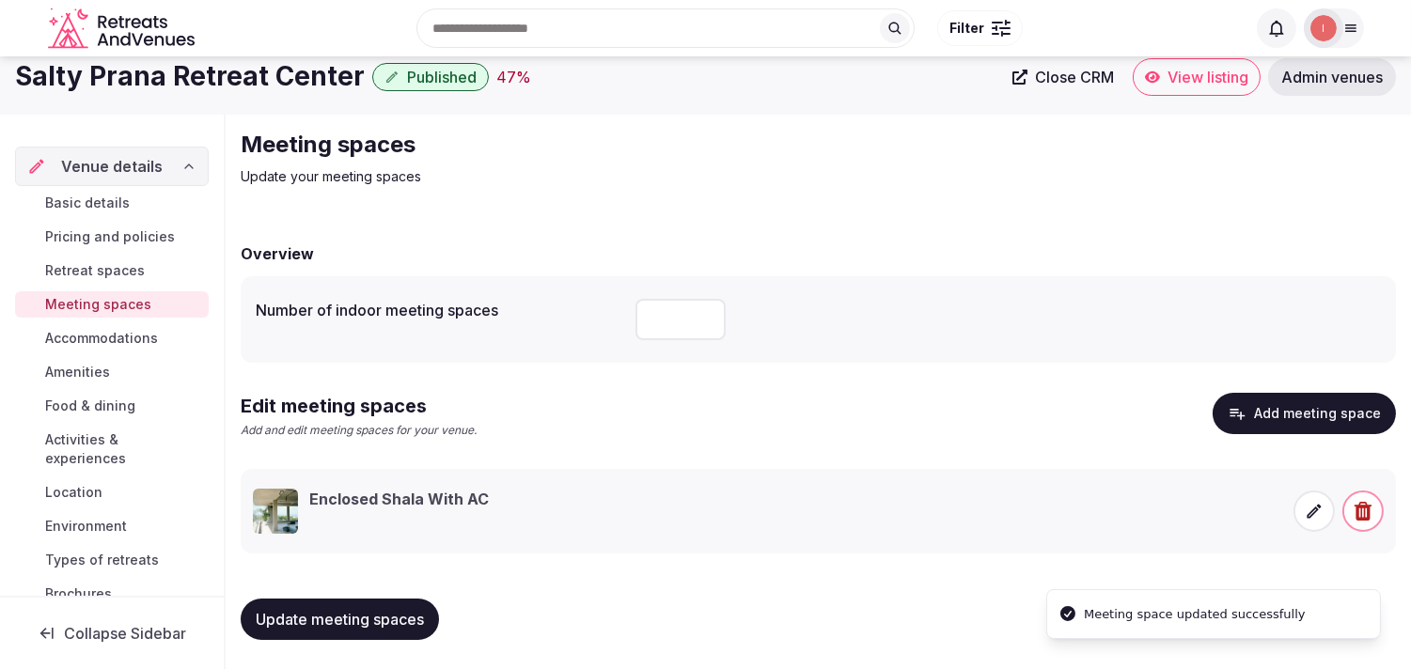
click at [80, 335] on span "Accommodations" at bounding box center [101, 338] width 113 height 19
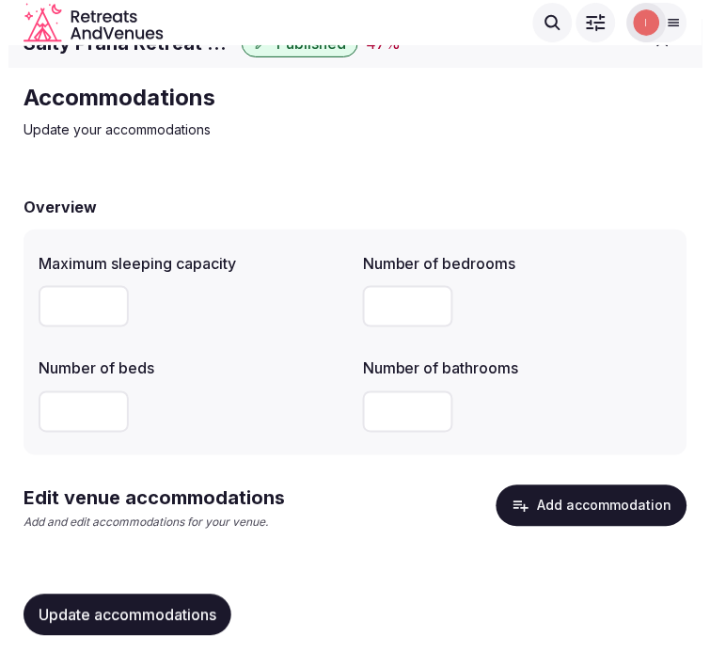
scroll to position [53, 0]
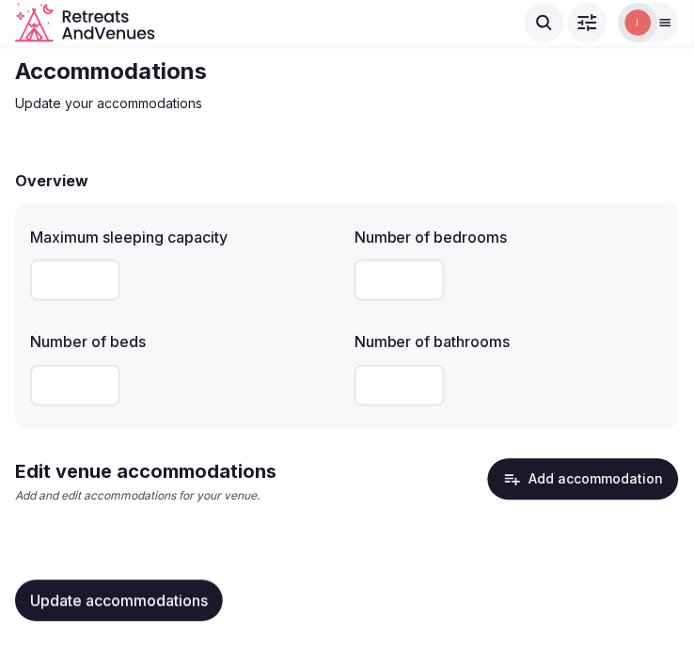
click at [555, 468] on button "Add accommodation" at bounding box center [583, 479] width 191 height 41
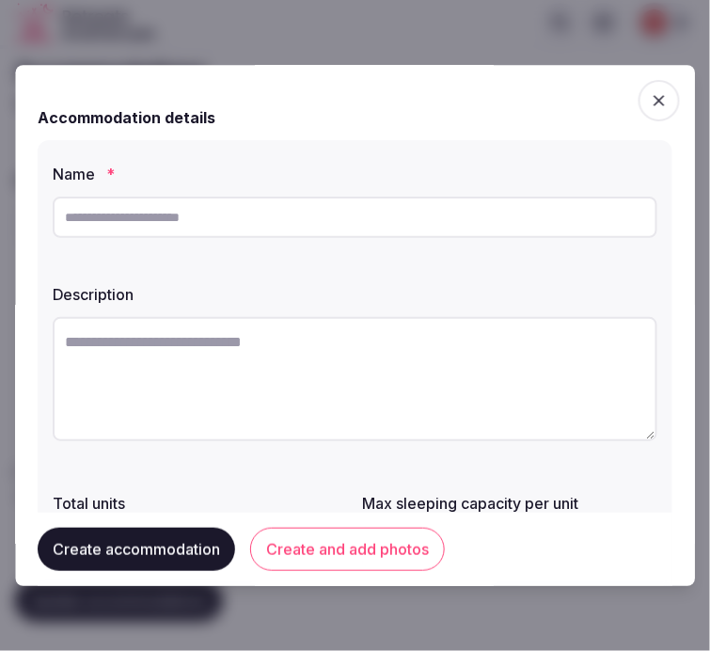
click at [239, 212] on input "text" at bounding box center [355, 216] width 605 height 41
paste input "********"
click at [82, 218] on input "********" at bounding box center [355, 216] width 605 height 41
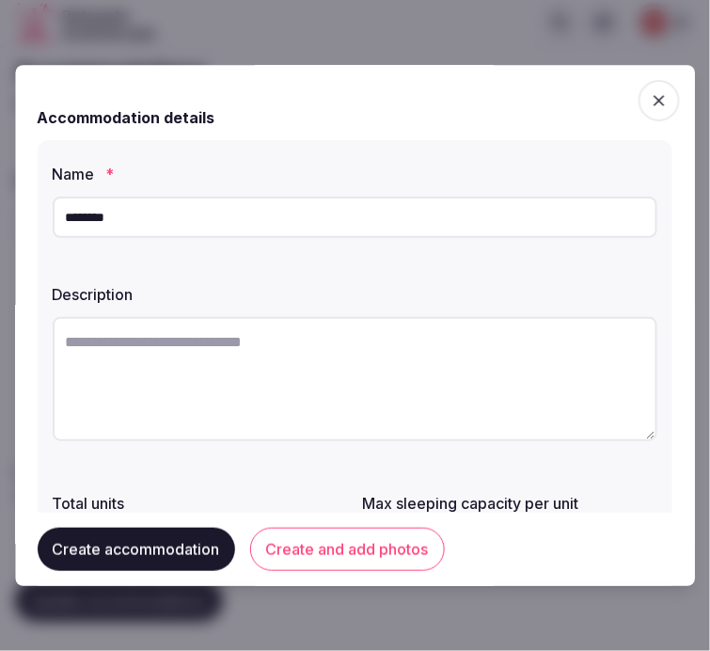
type input "********"
drag, startPoint x: 538, startPoint y: 260, endPoint x: 506, endPoint y: 306, distance: 56.1
click at [515, 285] on div "Name * ******** Description Total units Max sleeping capacity per unit Room siz…" at bounding box center [355, 417] width 635 height 555
click at [473, 364] on textarea at bounding box center [355, 379] width 605 height 124
paste textarea "**********"
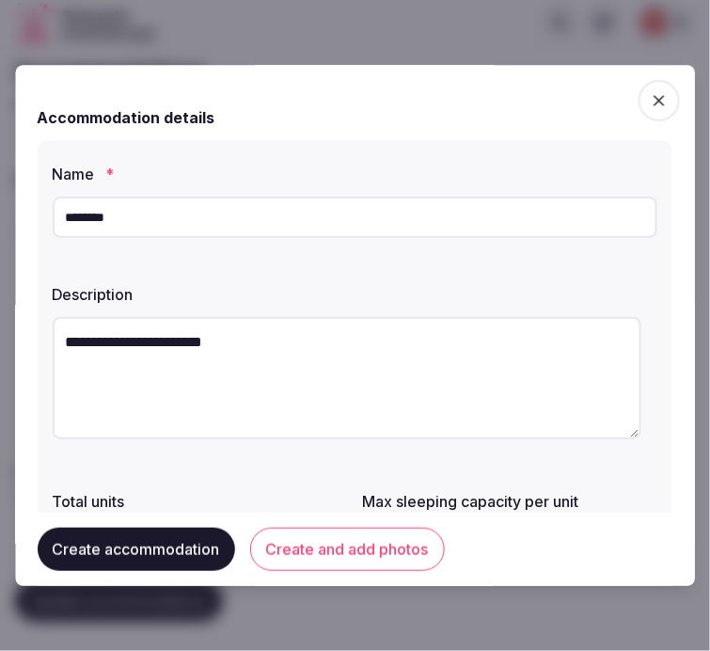
click at [352, 331] on textarea "**********" at bounding box center [347, 378] width 589 height 122
click at [67, 338] on textarea "**********" at bounding box center [347, 378] width 589 height 122
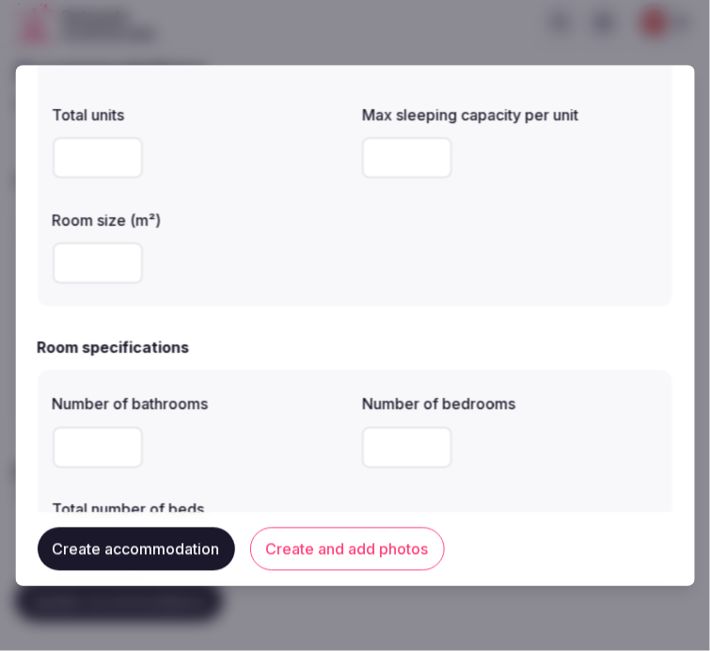
scroll to position [417, 0]
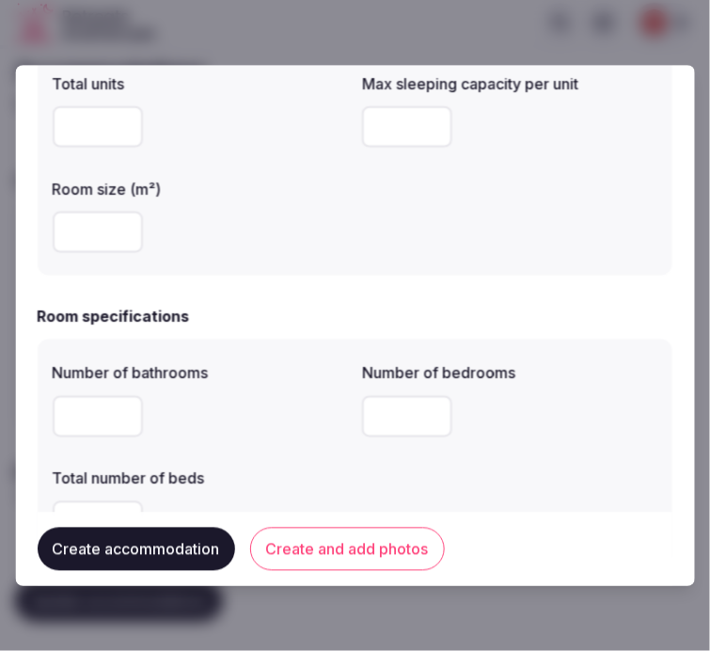
type textarea "**********"
click at [382, 143] on input "number" at bounding box center [408, 126] width 90 height 41
type input "*"
click at [81, 241] on input "number" at bounding box center [98, 232] width 90 height 41
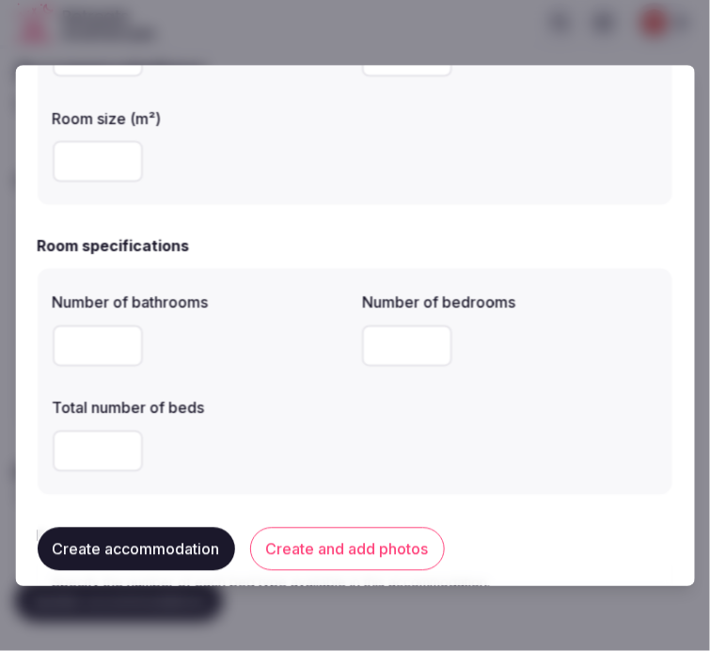
scroll to position [522, 0]
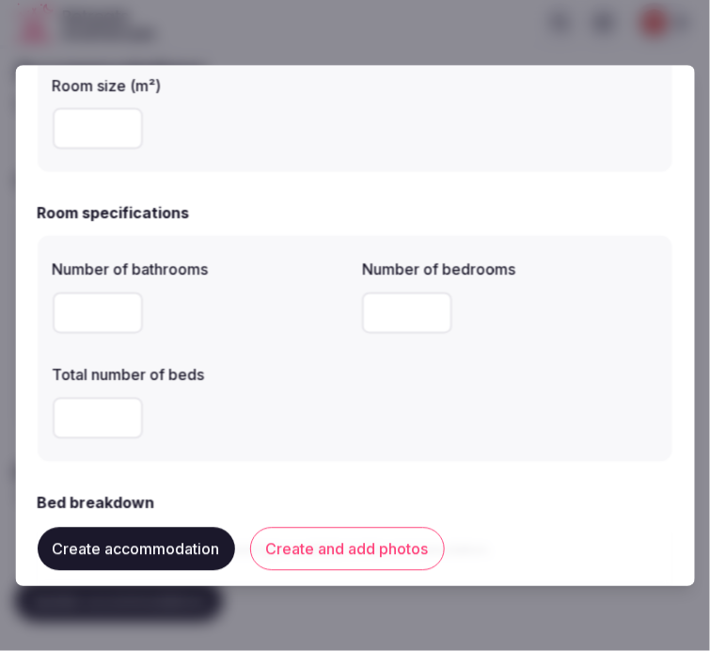
click at [99, 311] on input "number" at bounding box center [98, 311] width 90 height 41
type input "*"
click at [407, 313] on input "number" at bounding box center [408, 311] width 90 height 41
drag, startPoint x: 102, startPoint y: 304, endPoint x: 30, endPoint y: 310, distance: 71.8
click at [30, 310] on div "**********" at bounding box center [355, 325] width 680 height 521
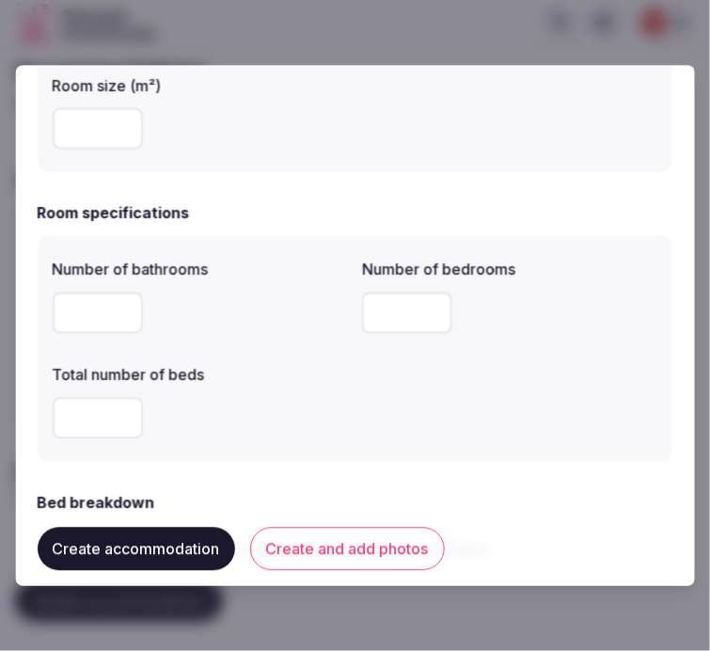
click at [376, 313] on input "number" at bounding box center [408, 311] width 90 height 41
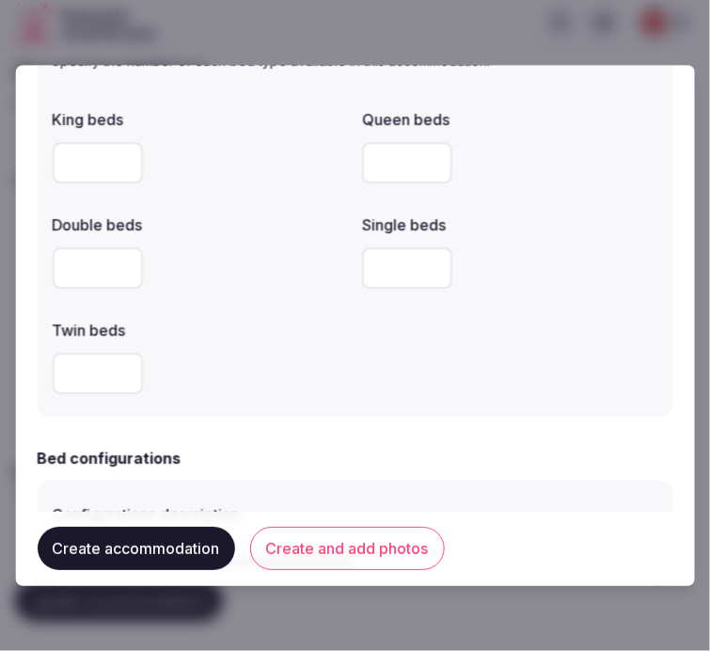
scroll to position [1044, 0]
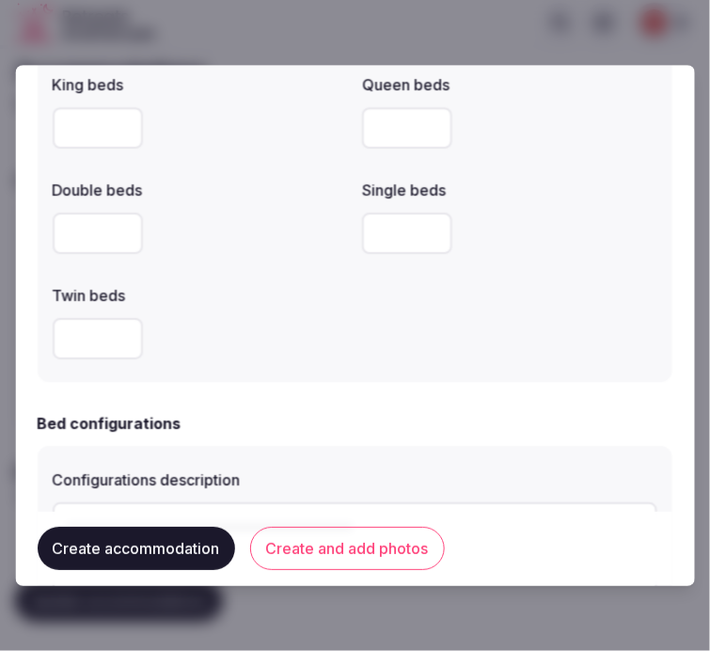
type input "*"
click at [81, 337] on input "number" at bounding box center [98, 338] width 90 height 41
type input "*"
click at [273, 363] on div "*" at bounding box center [200, 338] width 295 height 56
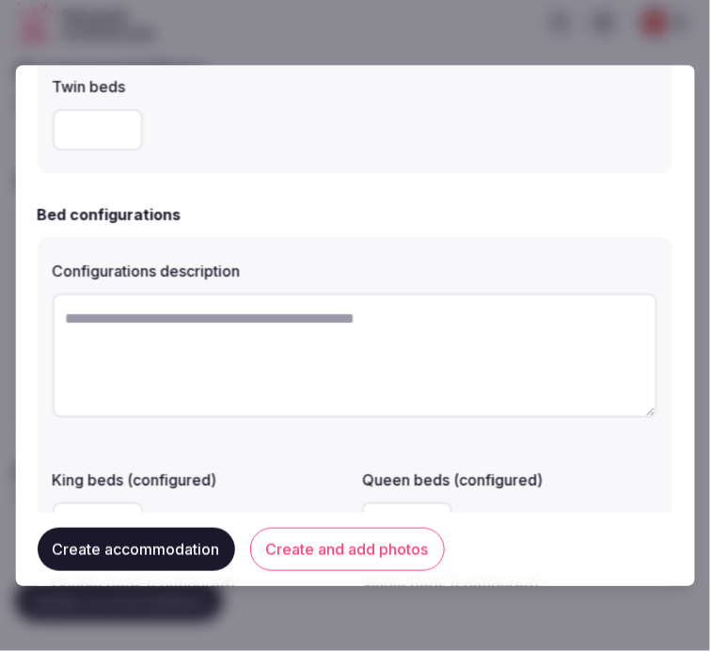
click at [308, 357] on textarea at bounding box center [355, 355] width 605 height 124
type textarea "*"
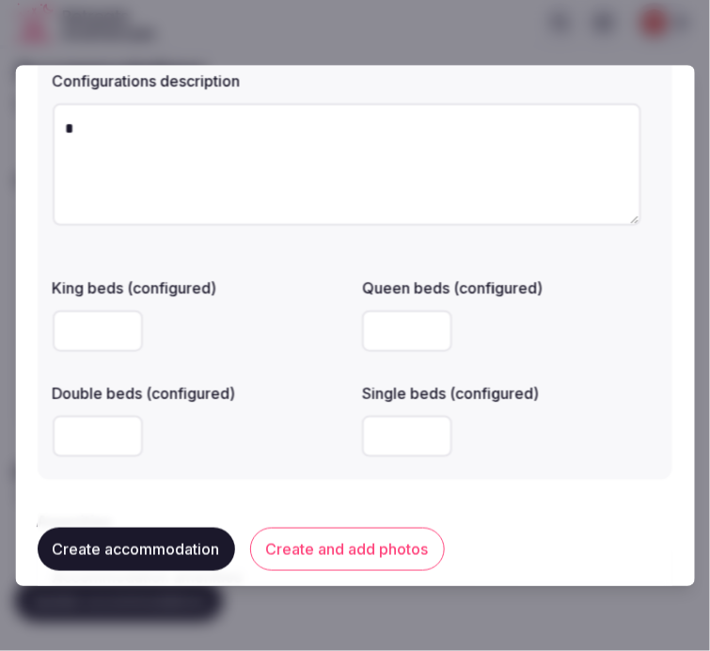
scroll to position [1358, 0]
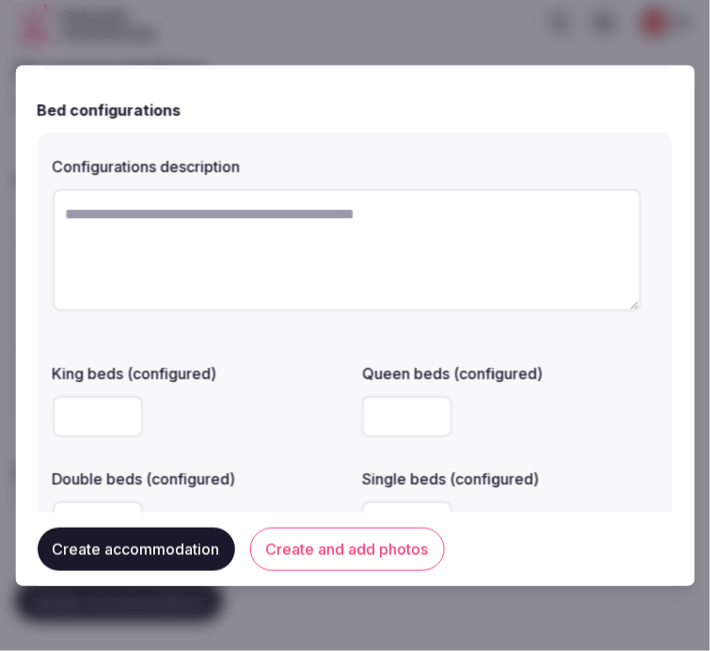
paste textarea "**********"
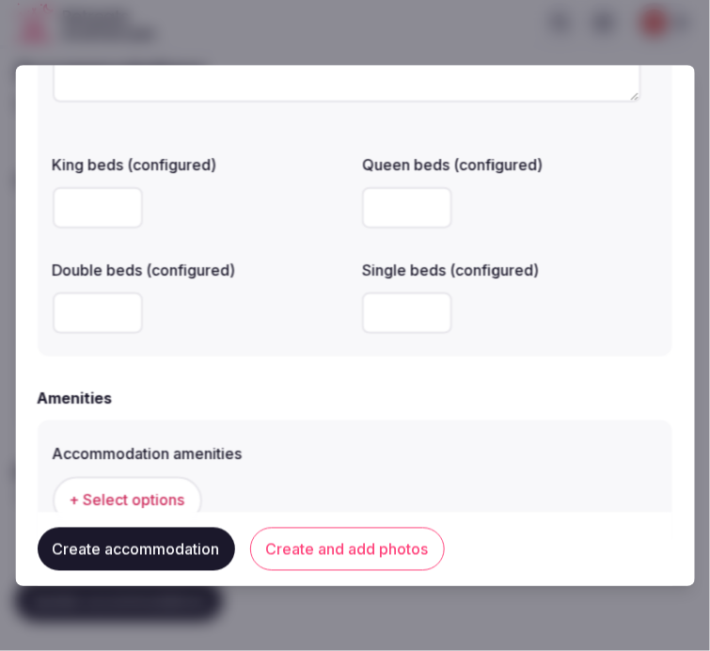
type textarea "**********"
click at [401, 312] on input "number" at bounding box center [408, 312] width 90 height 41
type input "*"
click at [91, 310] on input "number" at bounding box center [98, 312] width 90 height 41
type input "*"
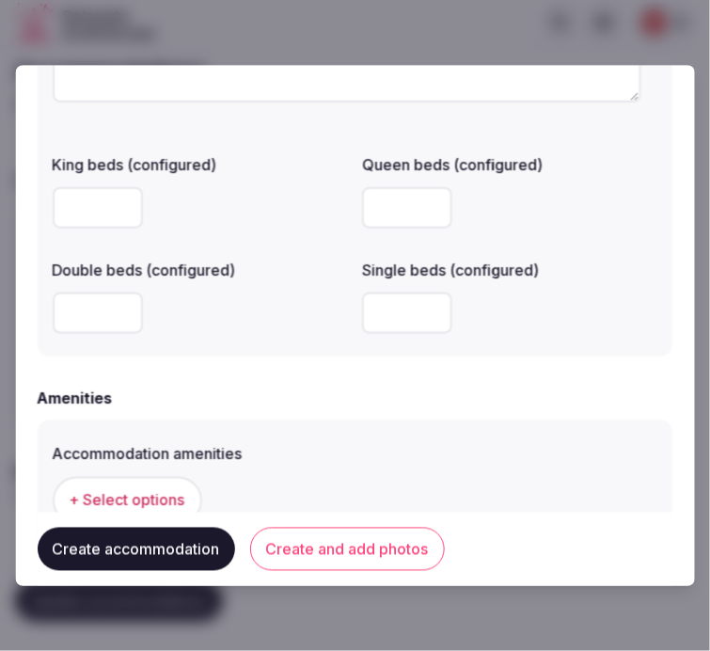
click at [297, 557] on button "Create and add photos" at bounding box center [347, 548] width 195 height 43
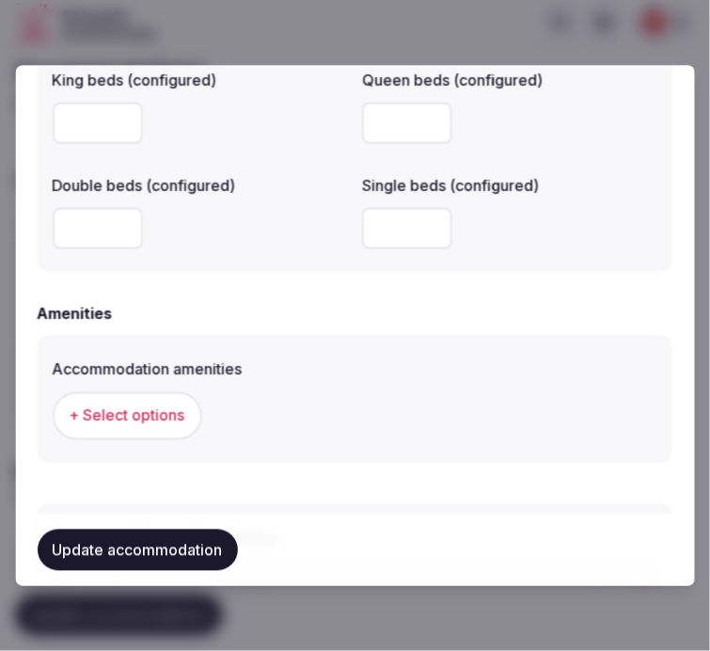
scroll to position [1775, 0]
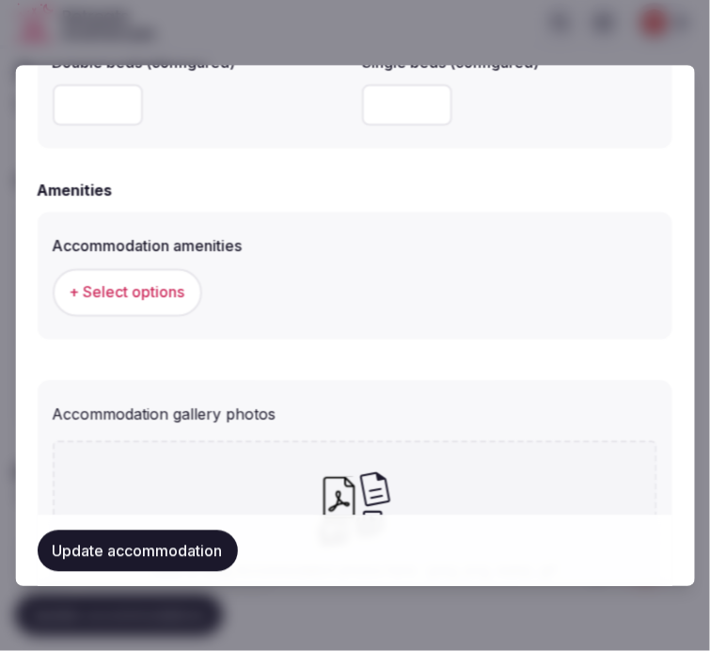
click at [100, 294] on span "+ Select options" at bounding box center [128, 291] width 116 height 21
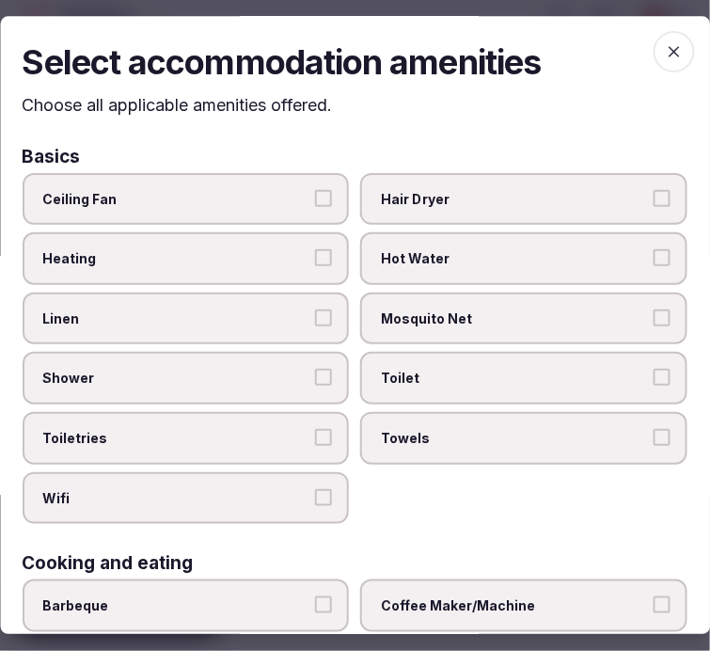
click at [291, 318] on span "Linen" at bounding box center [176, 318] width 267 height 19
click at [316, 318] on button "Linen" at bounding box center [324, 317] width 17 height 17
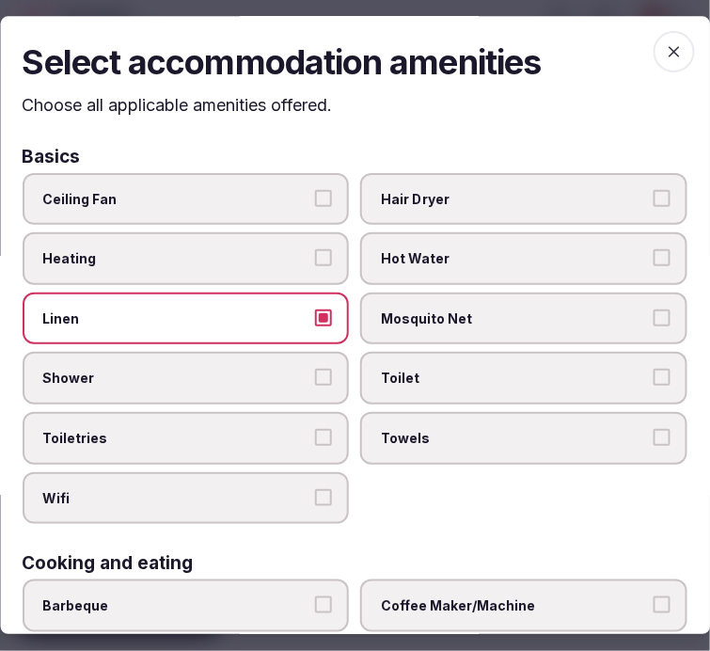
click at [298, 369] on span "Shower" at bounding box center [176, 378] width 267 height 19
click at [316, 369] on button "Shower" at bounding box center [324, 377] width 17 height 17
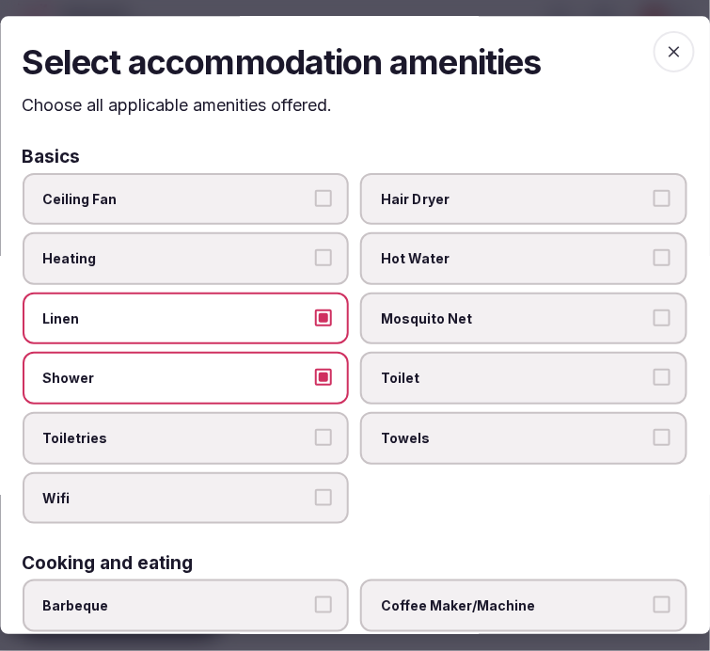
click at [316, 429] on button "Toiletries" at bounding box center [324, 437] width 17 height 17
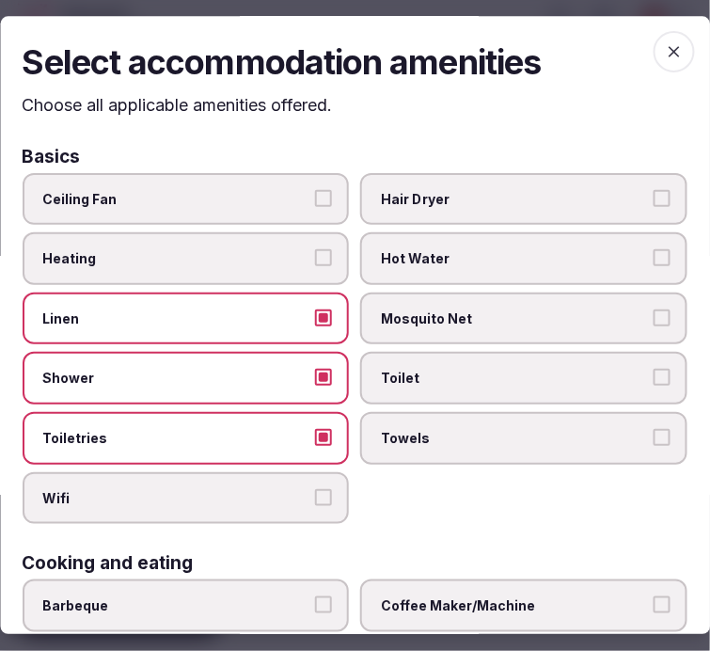
click at [321, 495] on button "Wifi" at bounding box center [324, 497] width 17 height 17
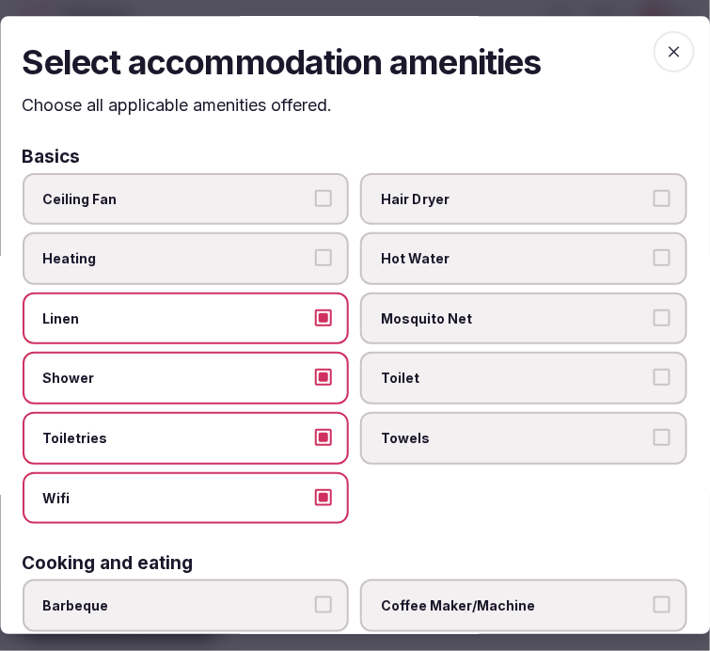
click at [268, 429] on span "Toiletries" at bounding box center [176, 438] width 267 height 19
click at [316, 429] on button "Toiletries" at bounding box center [324, 437] width 17 height 17
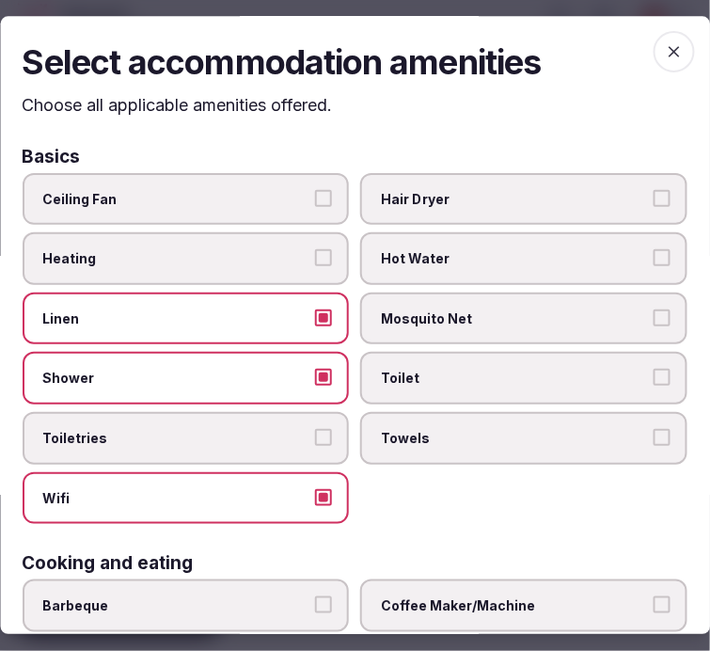
click at [448, 432] on span "Towels" at bounding box center [515, 438] width 267 height 19
click at [653, 432] on button "Towels" at bounding box center [661, 437] width 17 height 17
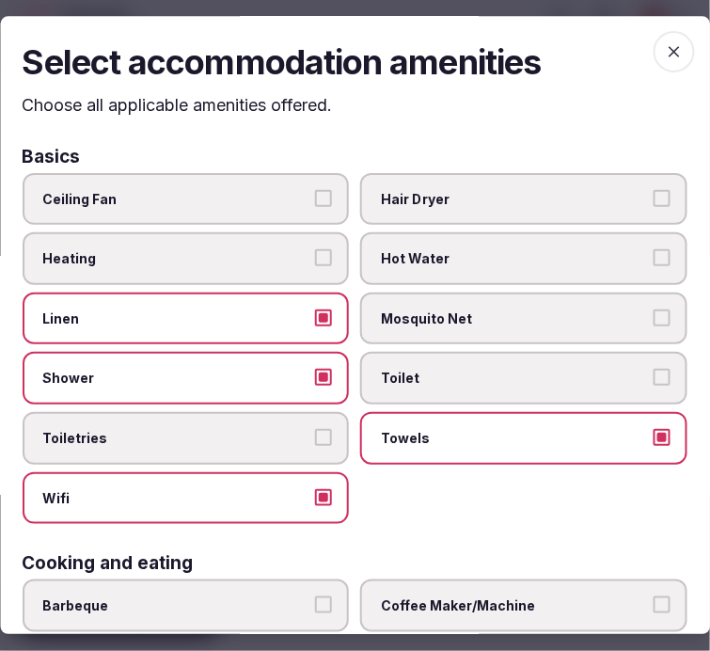
click at [431, 377] on span "Toilet" at bounding box center [515, 378] width 267 height 19
click at [653, 377] on button "Toilet" at bounding box center [661, 377] width 17 height 17
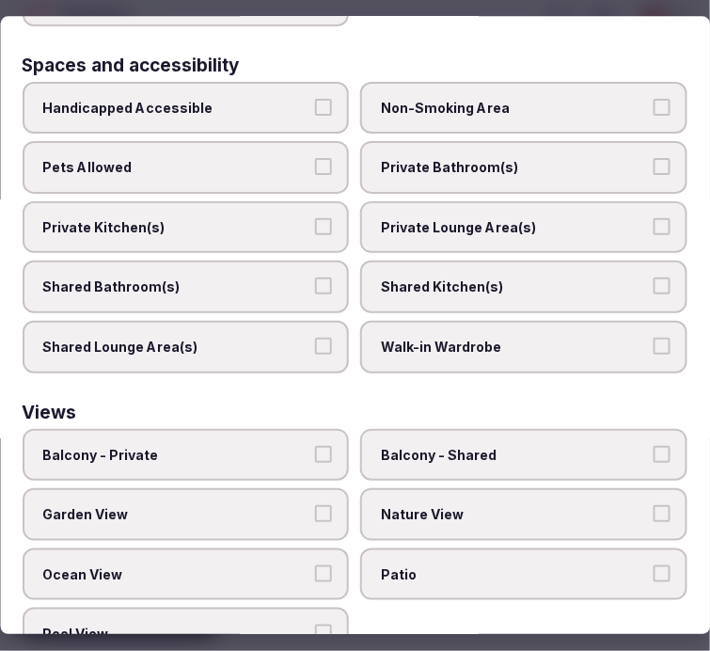
scroll to position [1253, 0]
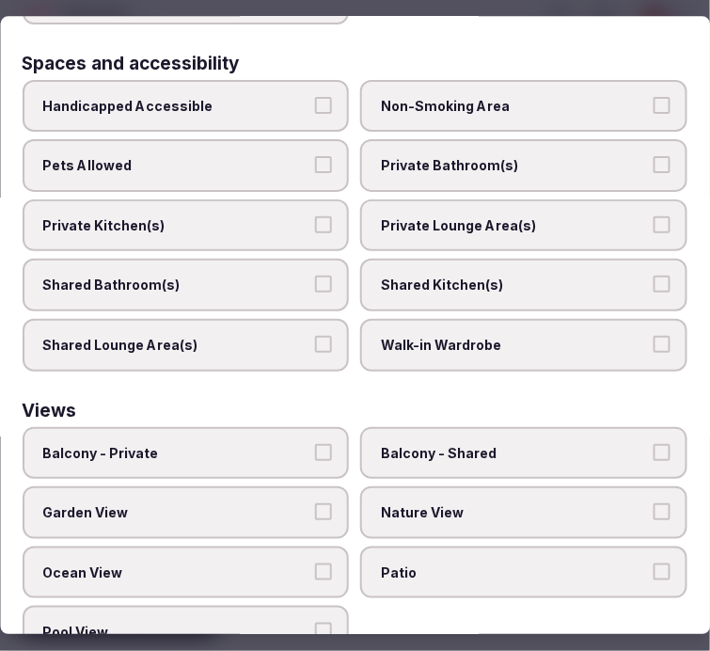
click at [286, 276] on span "Shared Bathroom(s)" at bounding box center [176, 285] width 267 height 19
click at [316, 276] on button "Shared Bathroom(s)" at bounding box center [324, 284] width 17 height 17
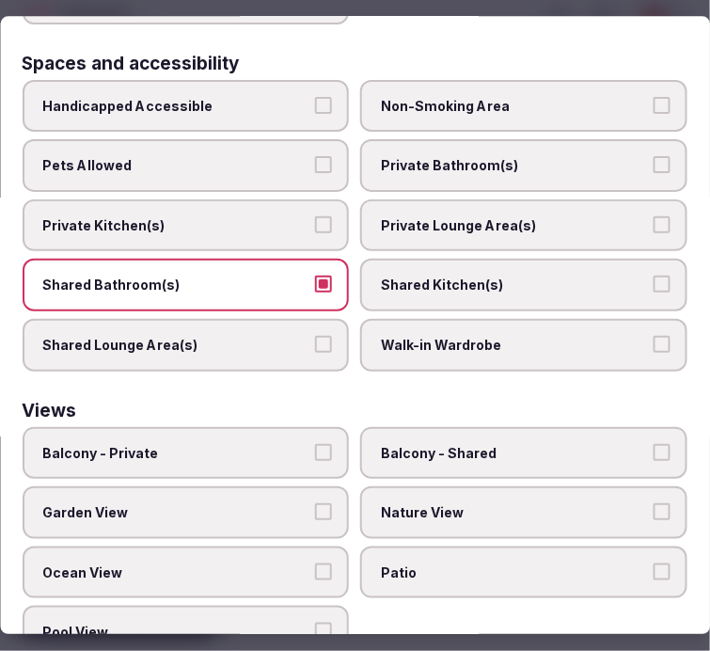
click at [436, 276] on span "Shared Kitchen(s)" at bounding box center [515, 285] width 267 height 19
click at [653, 276] on button "Shared Kitchen(s)" at bounding box center [661, 284] width 17 height 17
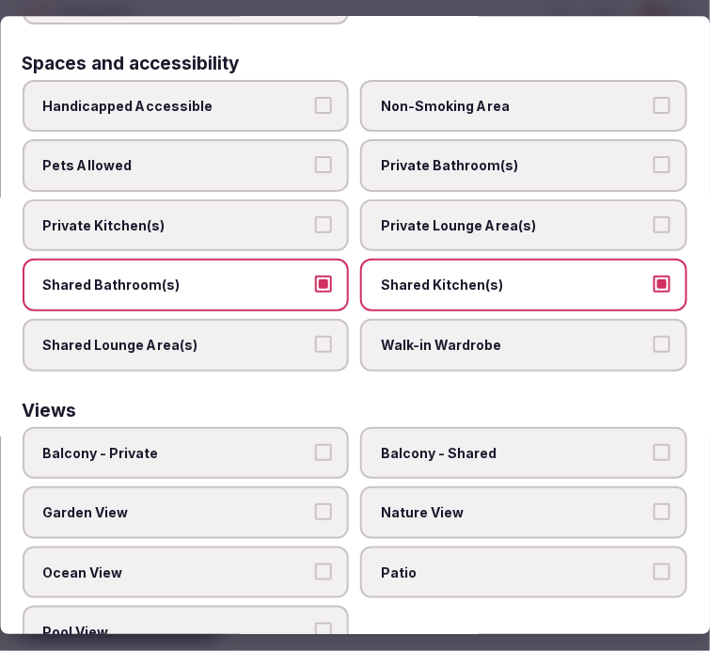
click at [436, 276] on span "Shared Kitchen(s)" at bounding box center [515, 285] width 267 height 19
click at [653, 276] on button "Shared Kitchen(s)" at bounding box center [661, 284] width 17 height 17
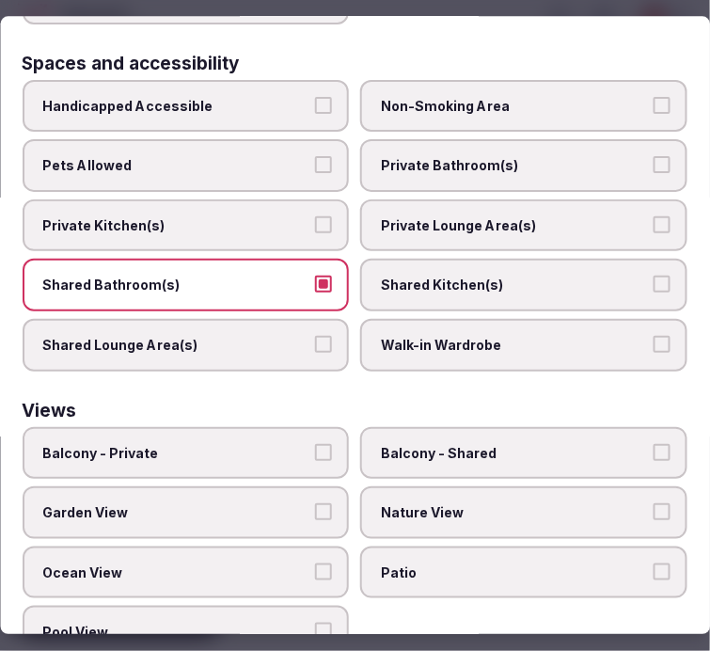
click at [296, 336] on span "Shared Lounge Area(s)" at bounding box center [176, 345] width 267 height 19
click at [316, 336] on button "Shared Lounge Area(s)" at bounding box center [324, 344] width 17 height 17
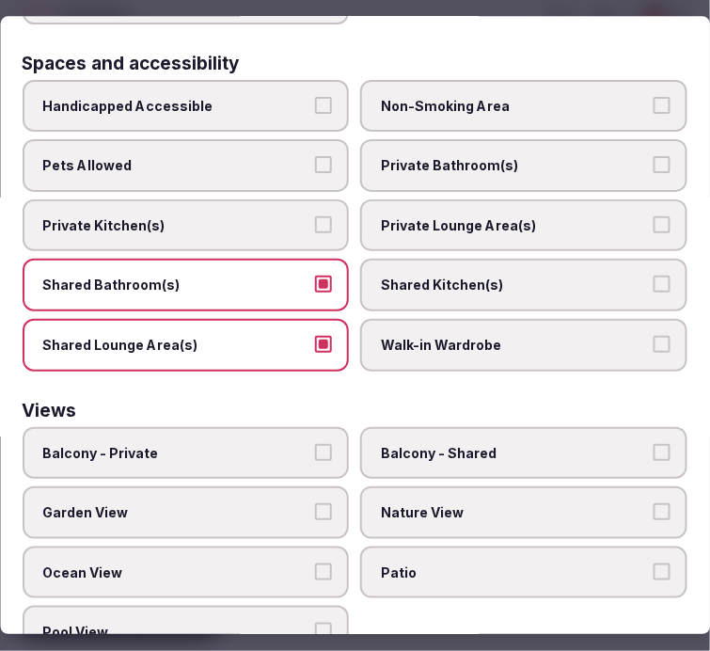
scroll to position [1254, 0]
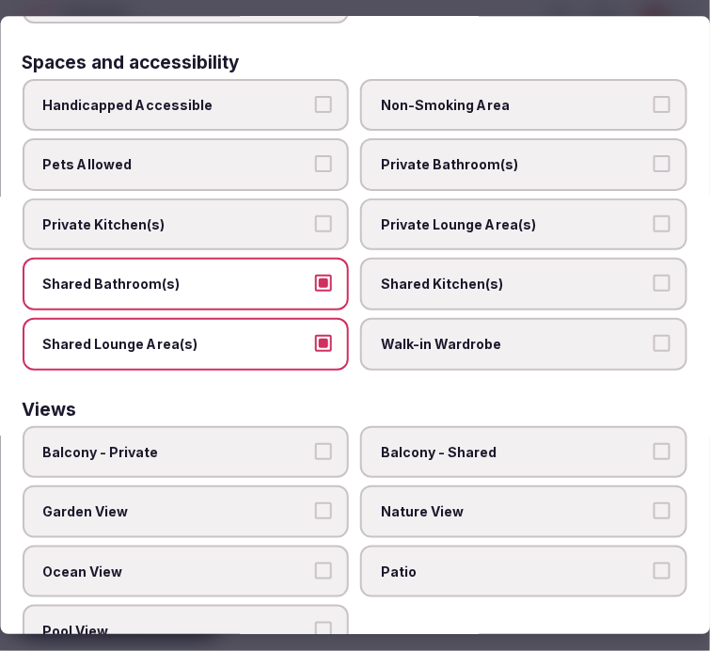
click at [470, 503] on span "Nature View" at bounding box center [515, 512] width 267 height 19
click at [653, 503] on button "Nature View" at bounding box center [661, 511] width 17 height 17
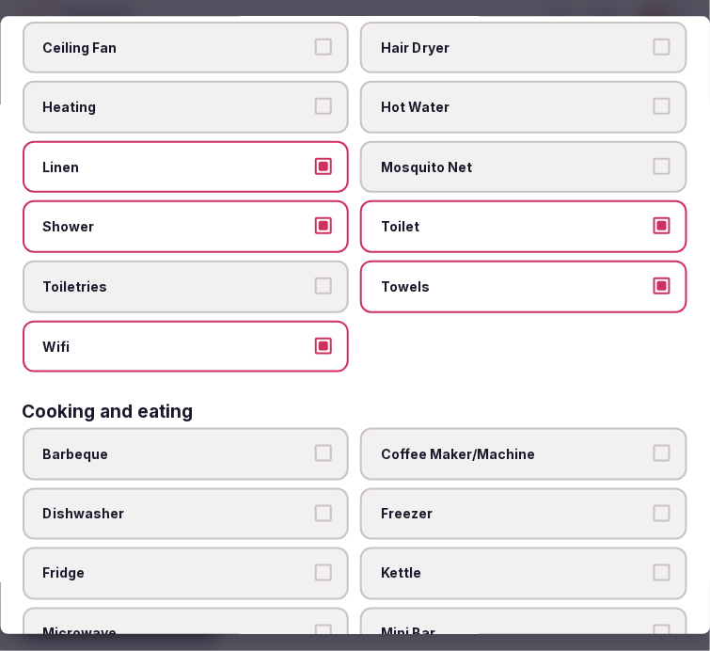
scroll to position [0, 0]
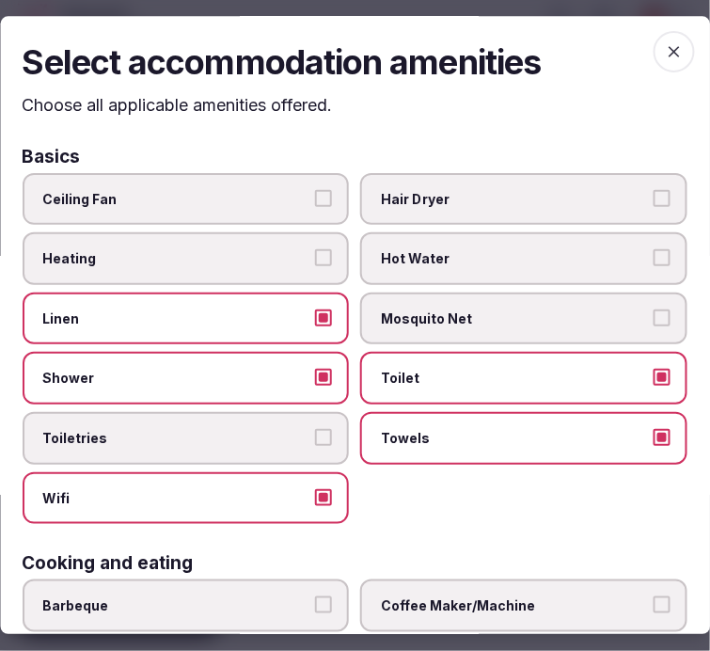
click at [665, 42] on icon "button" at bounding box center [674, 51] width 19 height 19
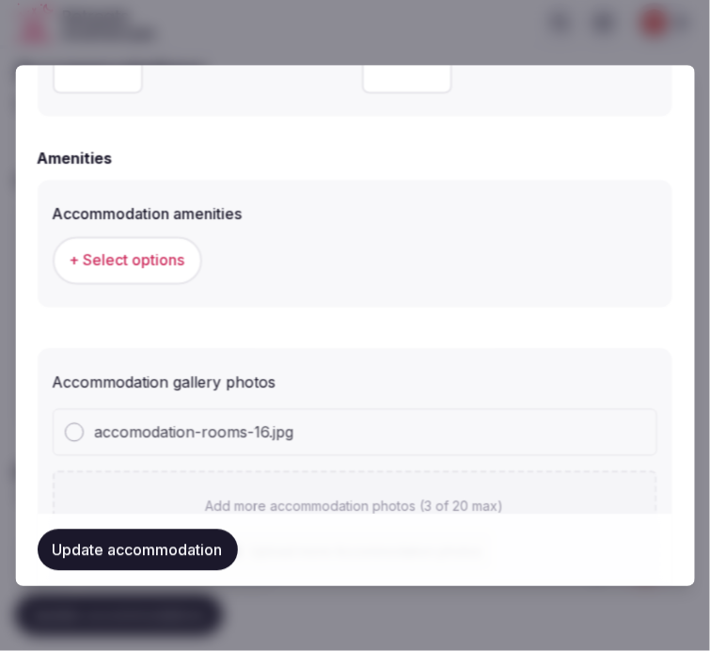
scroll to position [1877, 0]
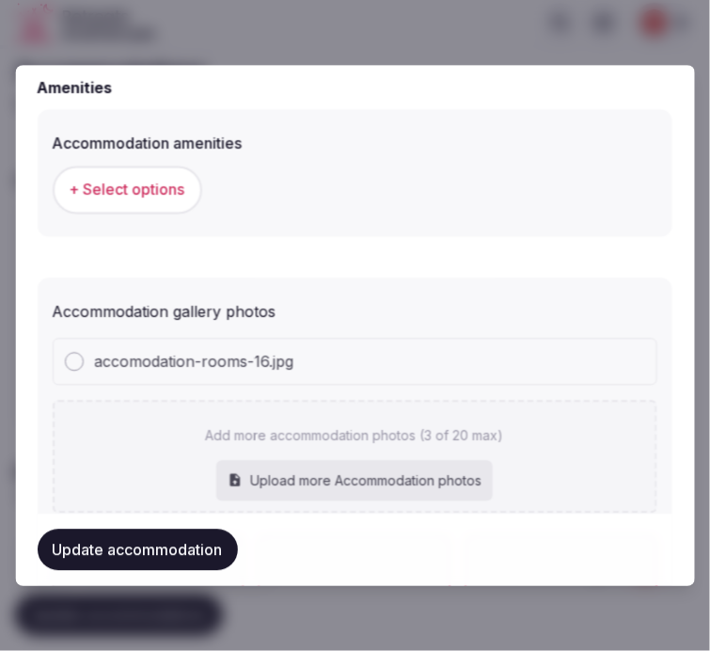
click at [166, 191] on span "+ Select options" at bounding box center [128, 189] width 116 height 21
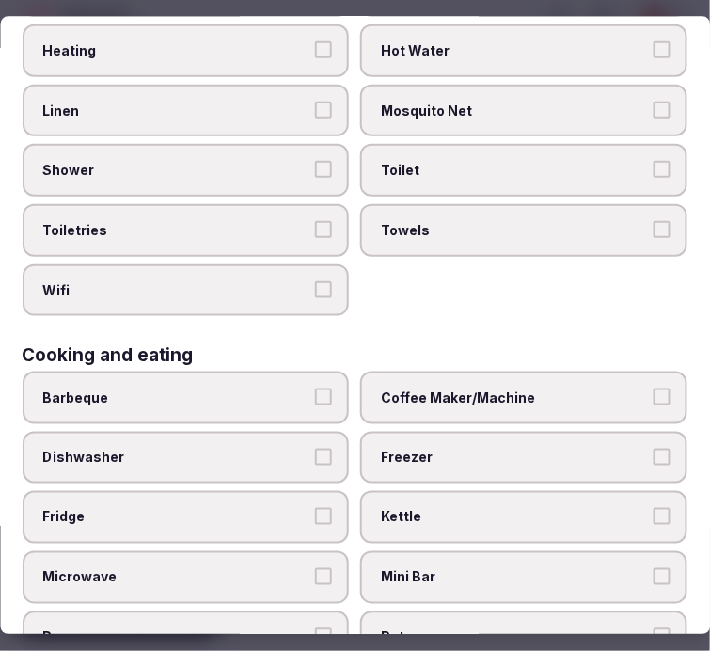
scroll to position [209, 0]
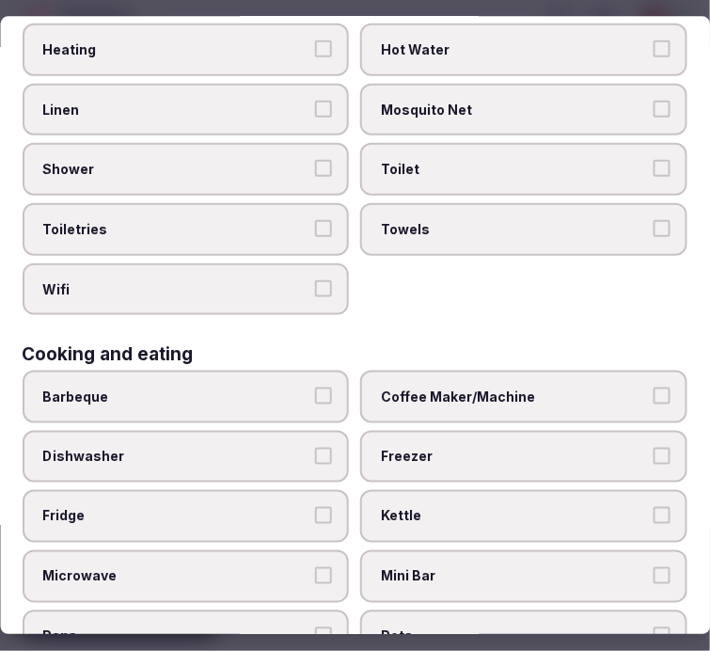
click at [318, 267] on label "Wifi" at bounding box center [186, 289] width 327 height 53
click at [318, 280] on button "Wifi" at bounding box center [324, 288] width 17 height 17
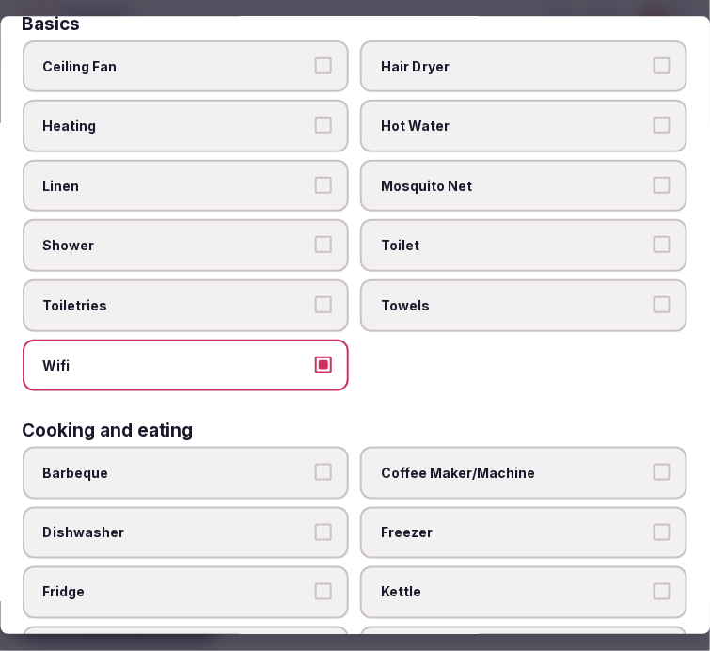
scroll to position [104, 0]
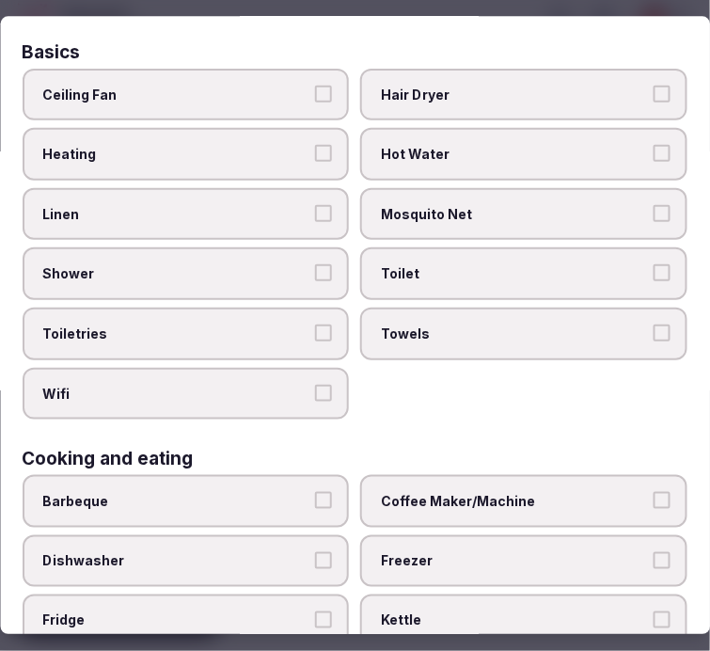
click at [291, 205] on span "Linen" at bounding box center [176, 214] width 267 height 19
click at [316, 205] on button "Linen" at bounding box center [324, 213] width 17 height 17
click at [336, 264] on label "Shower" at bounding box center [186, 274] width 327 height 53
click at [333, 265] on button "Shower" at bounding box center [324, 273] width 17 height 17
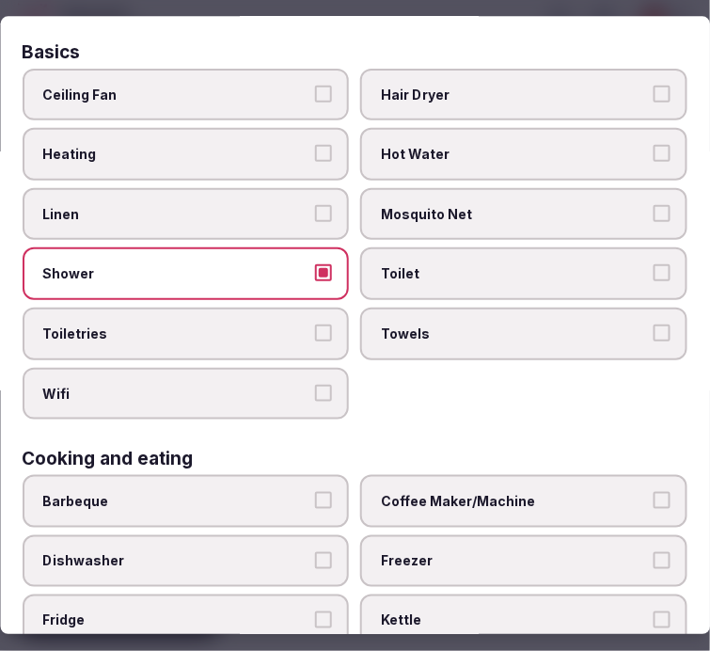
click at [316, 211] on button "Linen" at bounding box center [324, 213] width 17 height 17
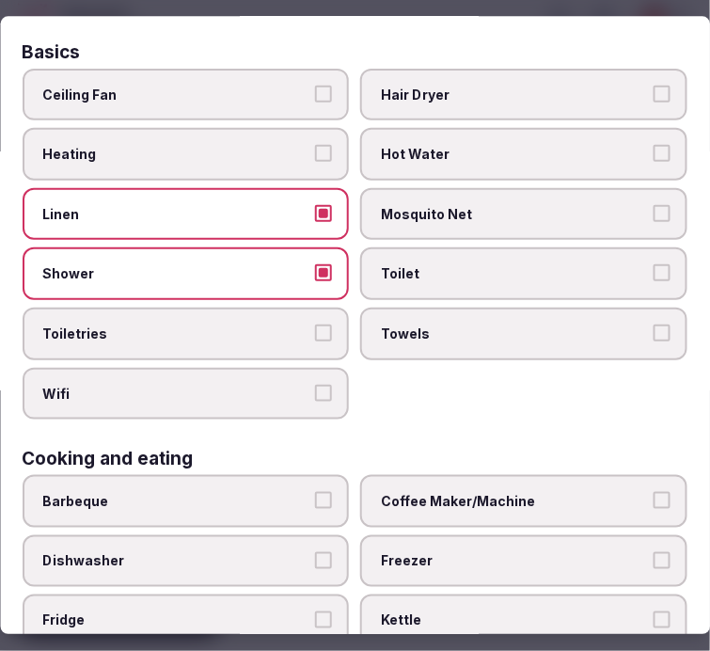
click at [316, 385] on button "Wifi" at bounding box center [324, 393] width 17 height 17
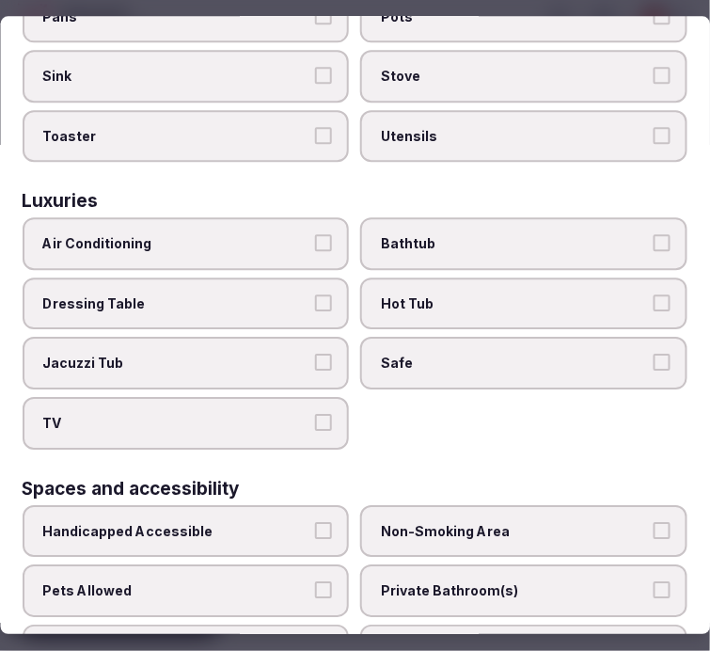
scroll to position [835, 0]
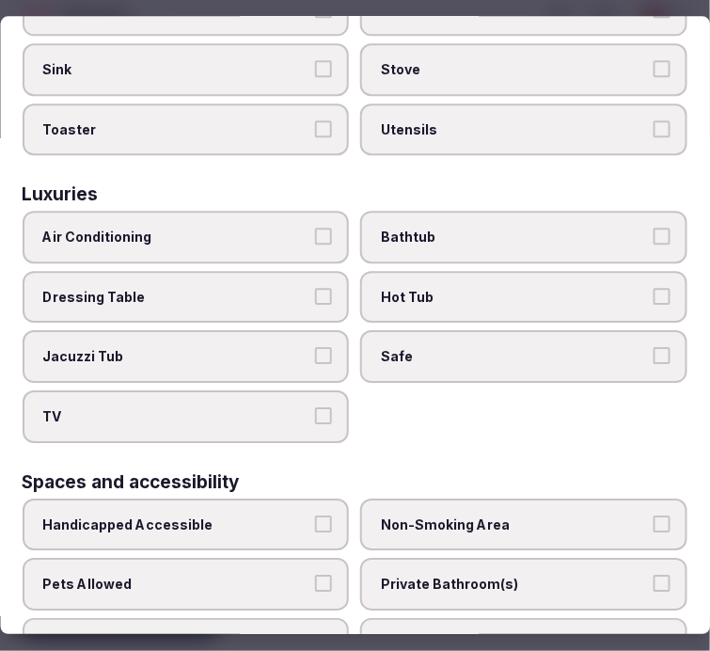
click at [316, 228] on button "Air Conditioning" at bounding box center [324, 236] width 17 height 17
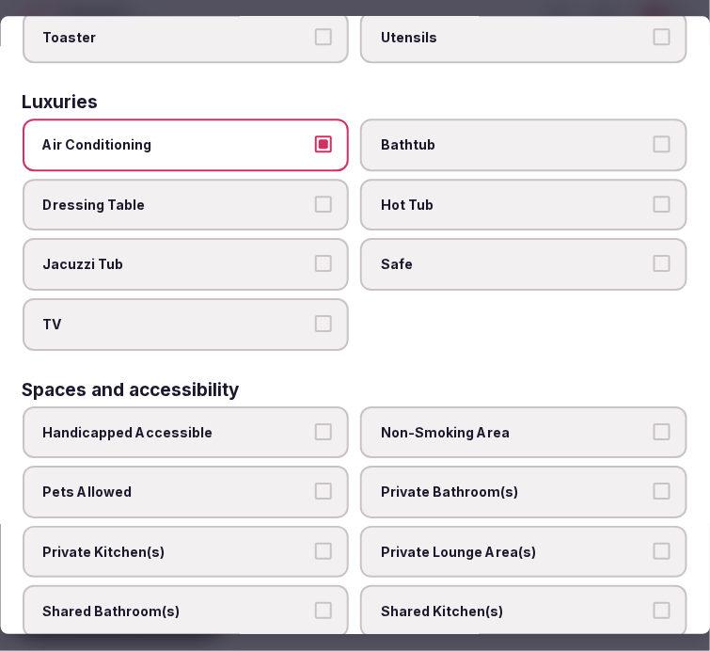
scroll to position [1044, 0]
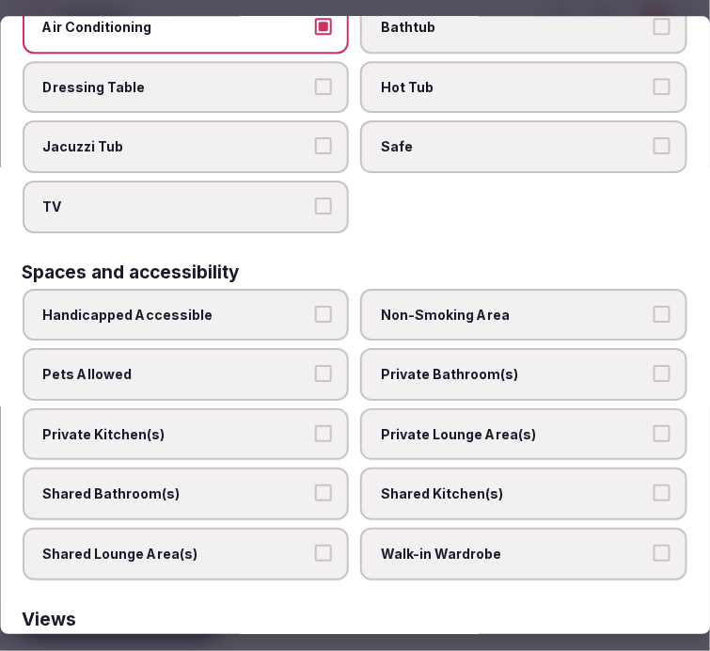
click at [301, 468] on label "Shared Bathroom(s)" at bounding box center [186, 494] width 327 height 53
click at [316, 485] on button "Shared Bathroom(s)" at bounding box center [324, 493] width 17 height 17
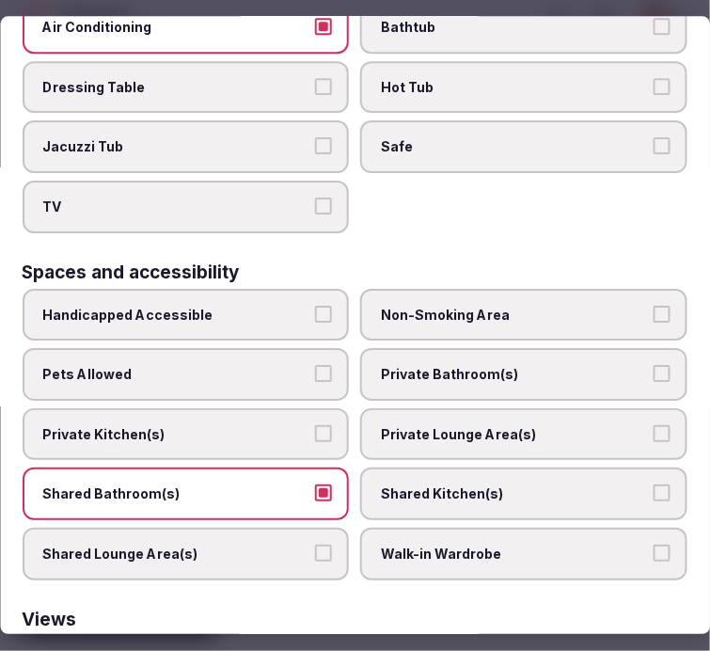
click at [316, 544] on button "Shared Lounge Area(s)" at bounding box center [324, 552] width 17 height 17
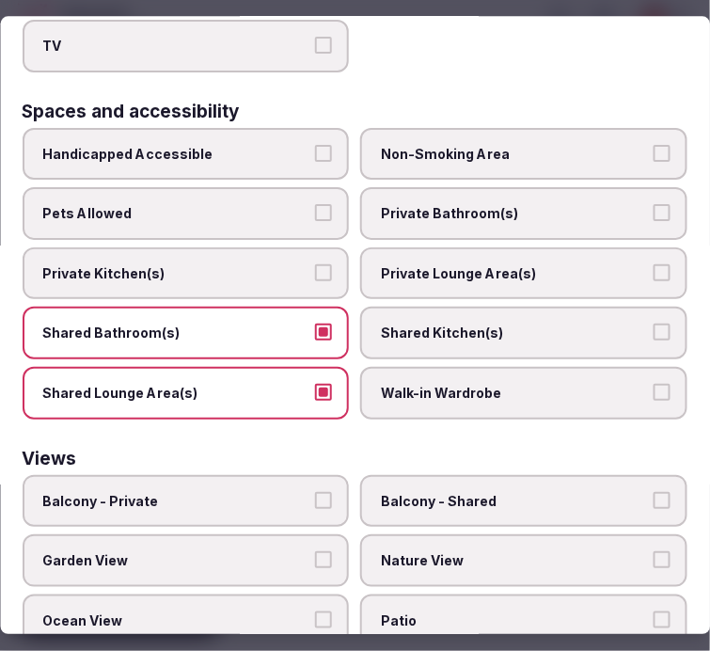
scroll to position [1253, 0]
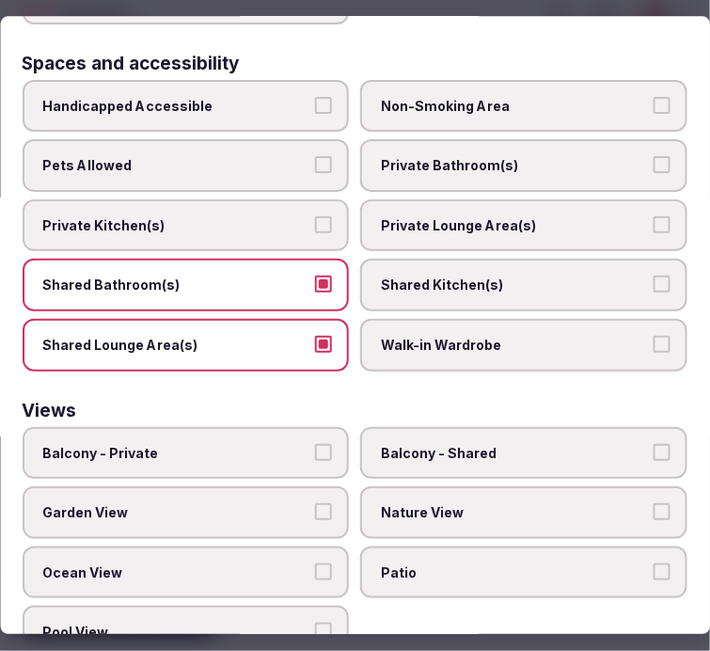
click at [448, 504] on span "Nature View" at bounding box center [515, 513] width 267 height 19
click at [653, 504] on button "Nature View" at bounding box center [661, 512] width 17 height 17
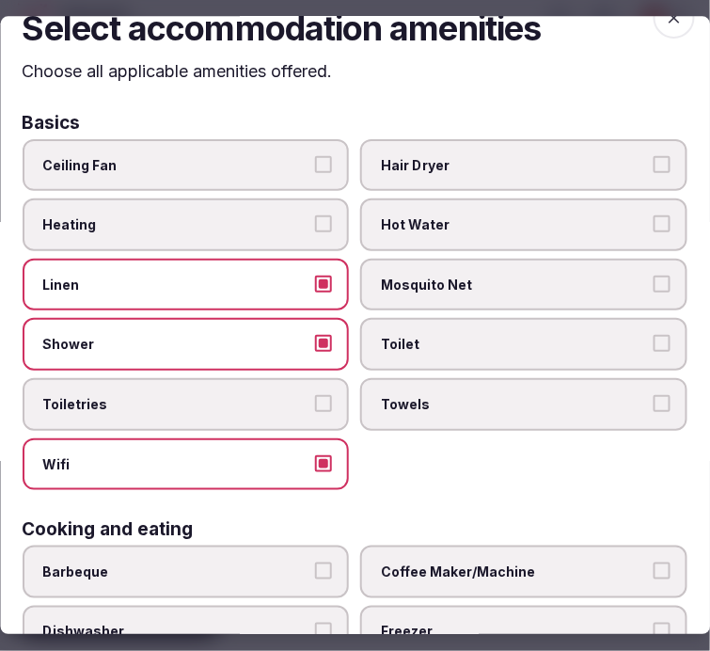
scroll to position [0, 0]
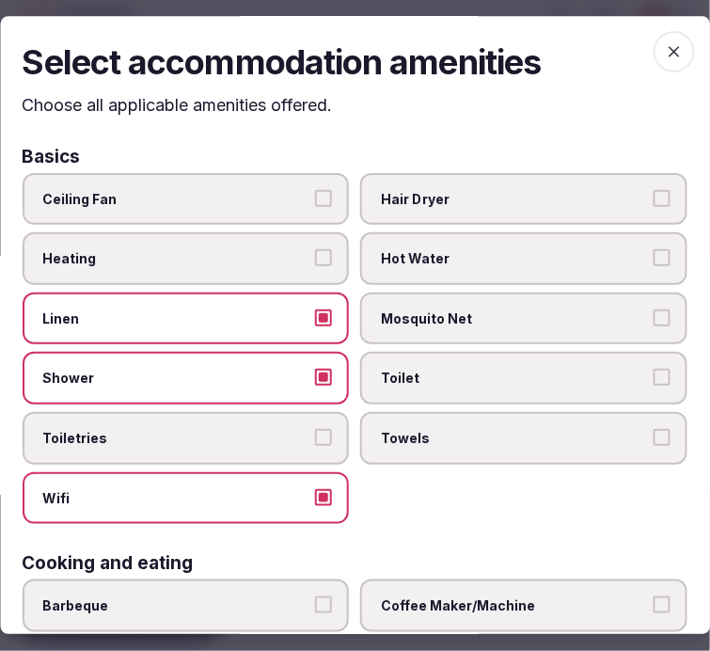
click at [665, 52] on icon "button" at bounding box center [674, 51] width 19 height 19
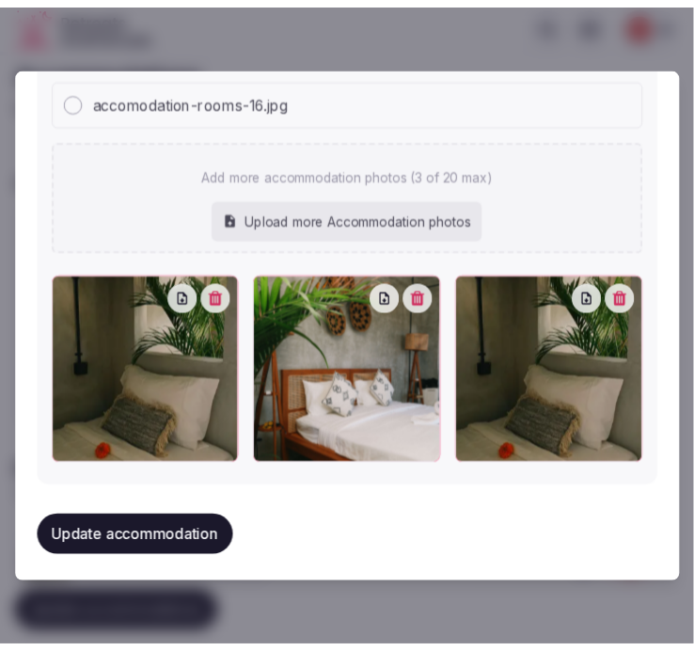
scroll to position [2193, 0]
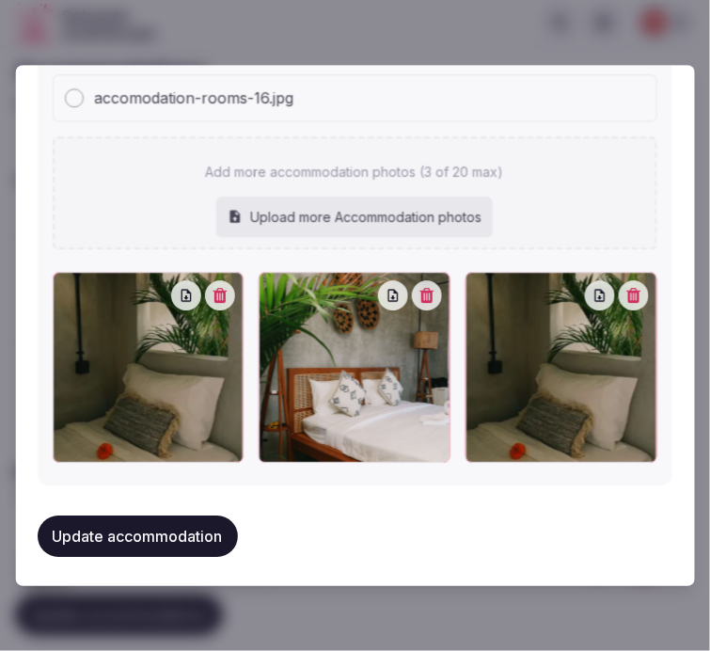
click at [197, 524] on button "Update accommodation" at bounding box center [138, 535] width 200 height 41
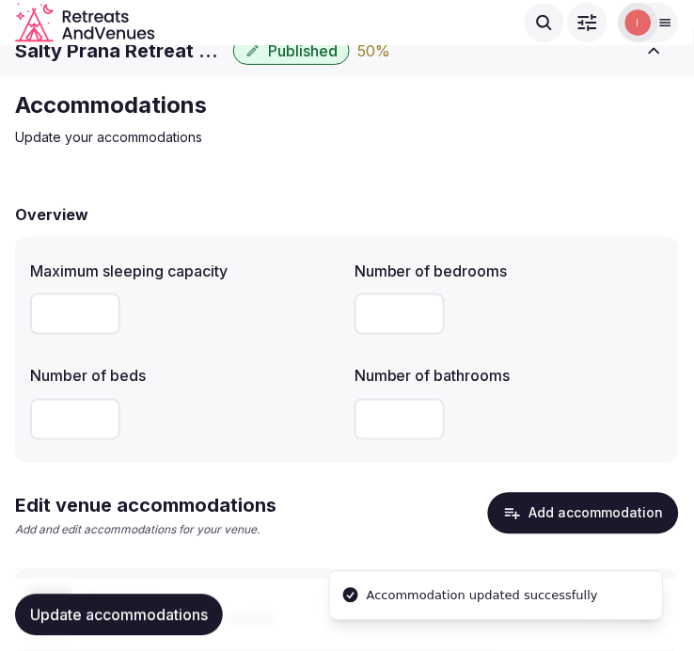
scroll to position [0, 0]
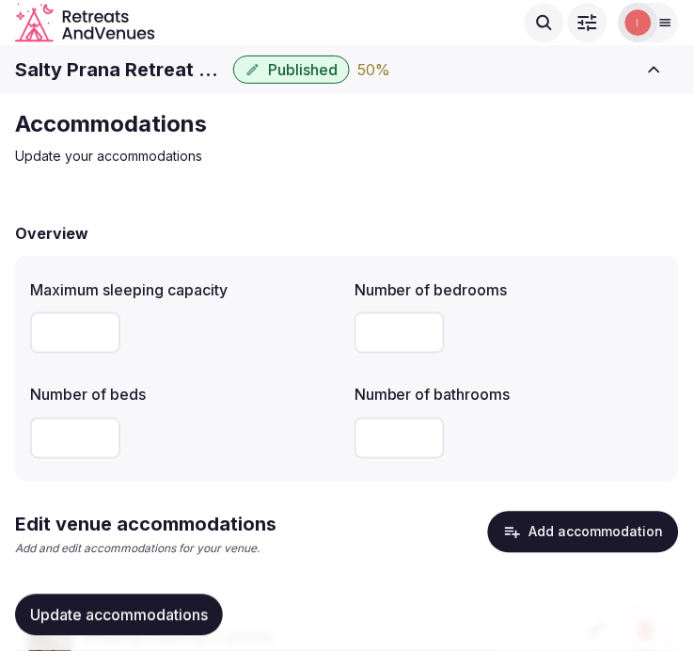
click at [339, 164] on p "Update your accommodations" at bounding box center [331, 156] width 632 height 19
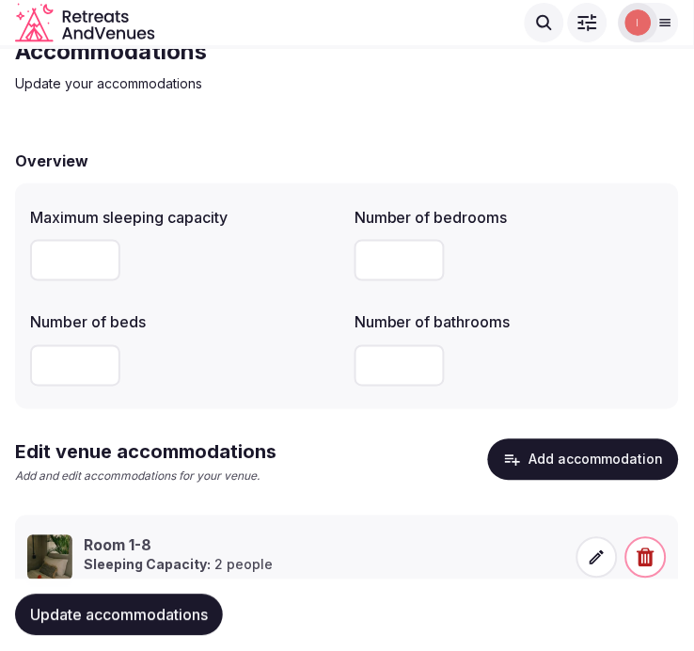
scroll to position [137, 0]
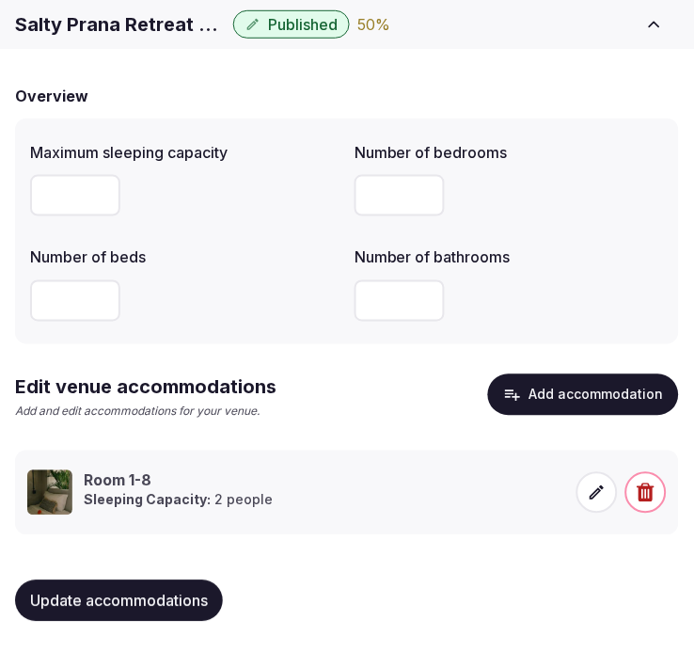
drag, startPoint x: 149, startPoint y: 603, endPoint x: 489, endPoint y: 219, distance: 512.8
click at [150, 603] on span "Update accommodations" at bounding box center [119, 600] width 178 height 19
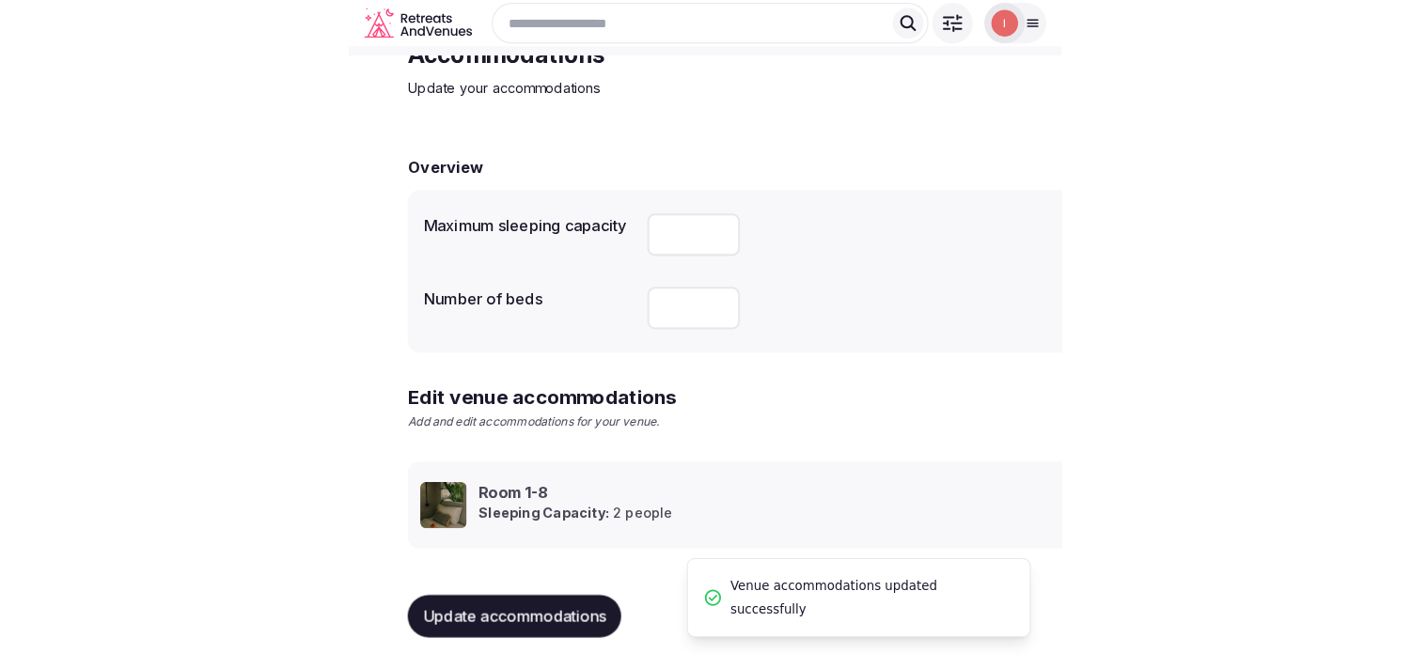
scroll to position [88, 0]
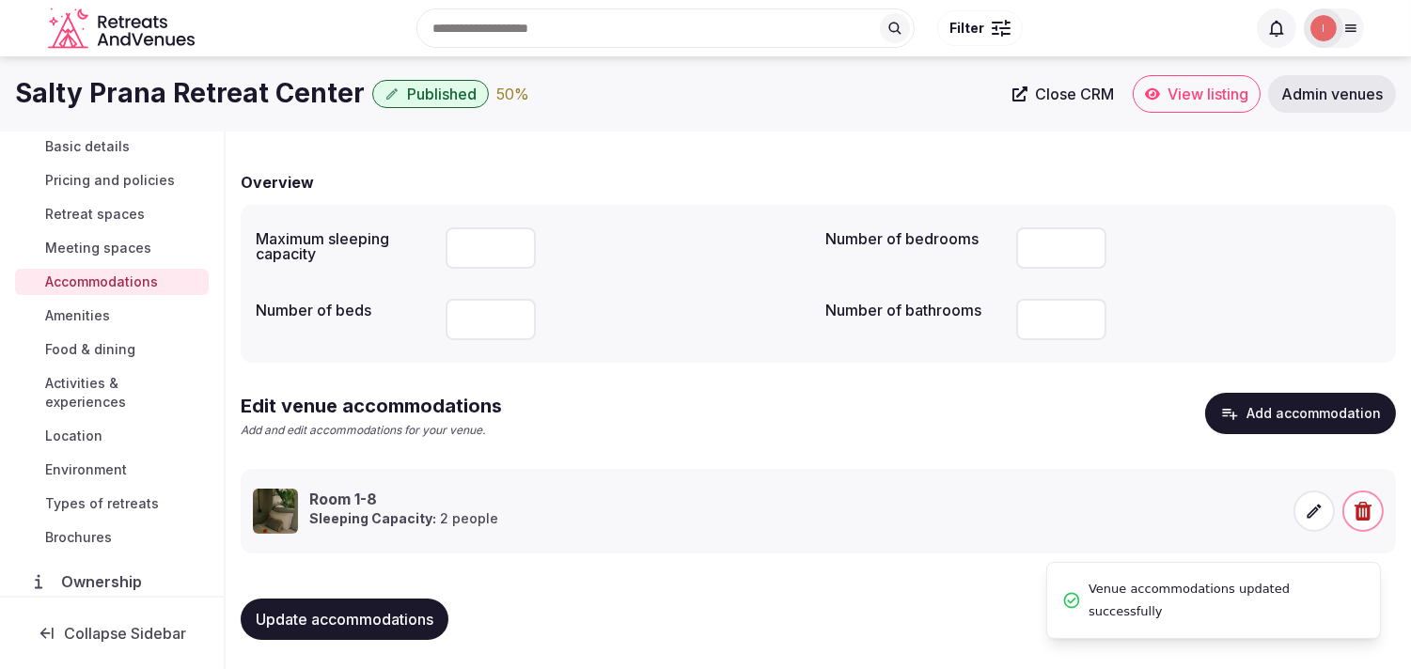
click at [87, 320] on span "Amenities" at bounding box center [77, 315] width 65 height 19
click at [87, 314] on div "Basic details Pricing and policies Retreat spaces Meeting spaces Accommodations…" at bounding box center [112, 342] width 194 height 425
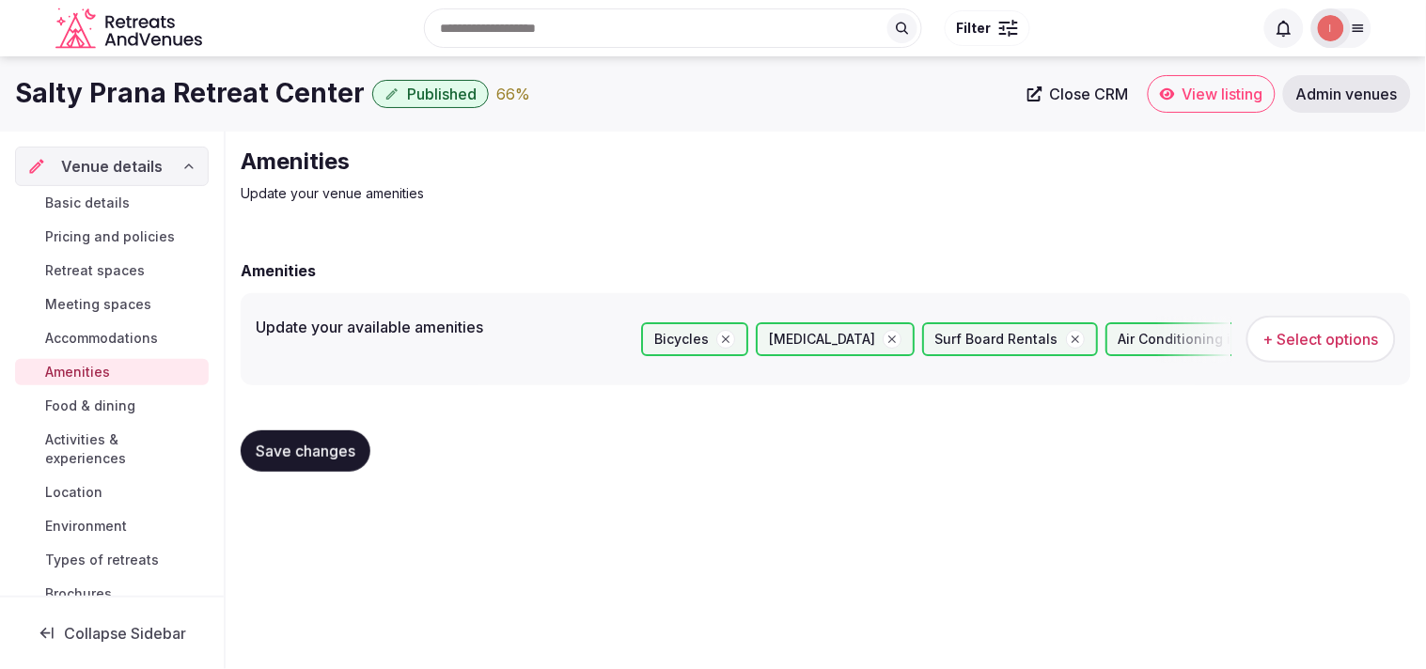
click at [119, 393] on link "Food & dining" at bounding box center [112, 406] width 194 height 26
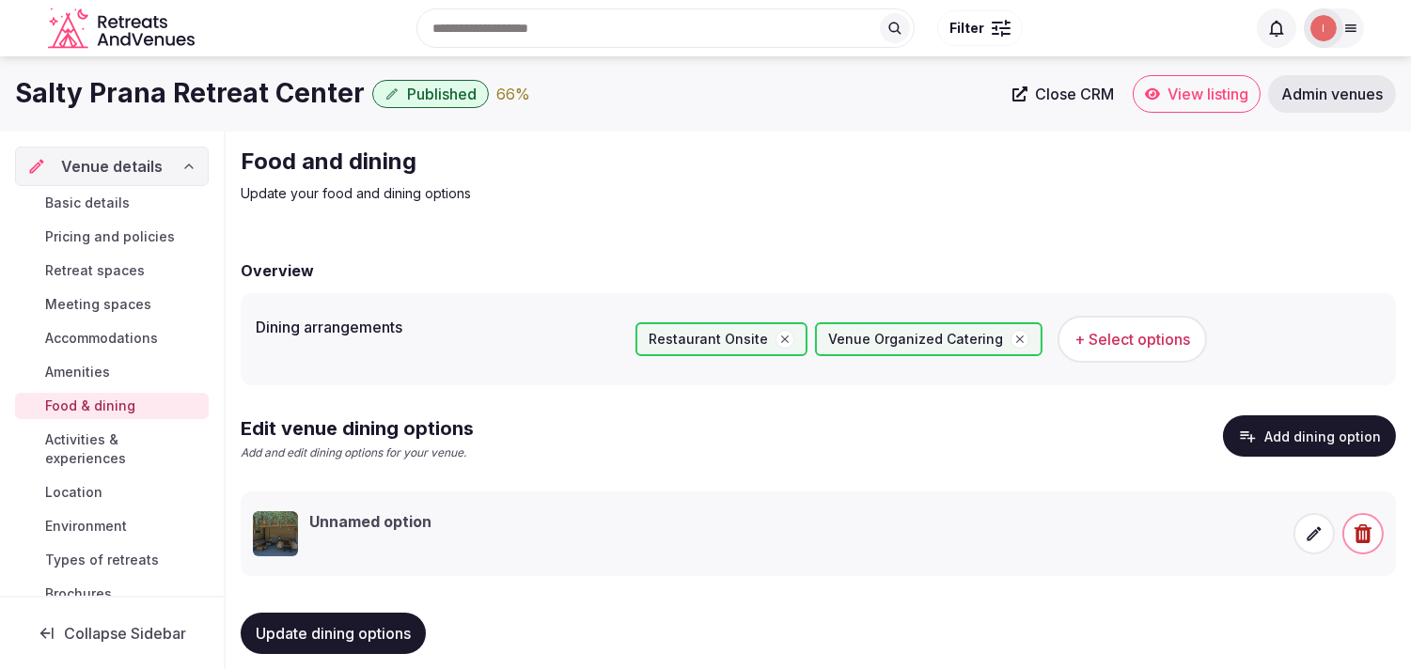
click at [105, 369] on span "Amenities" at bounding box center [77, 372] width 65 height 19
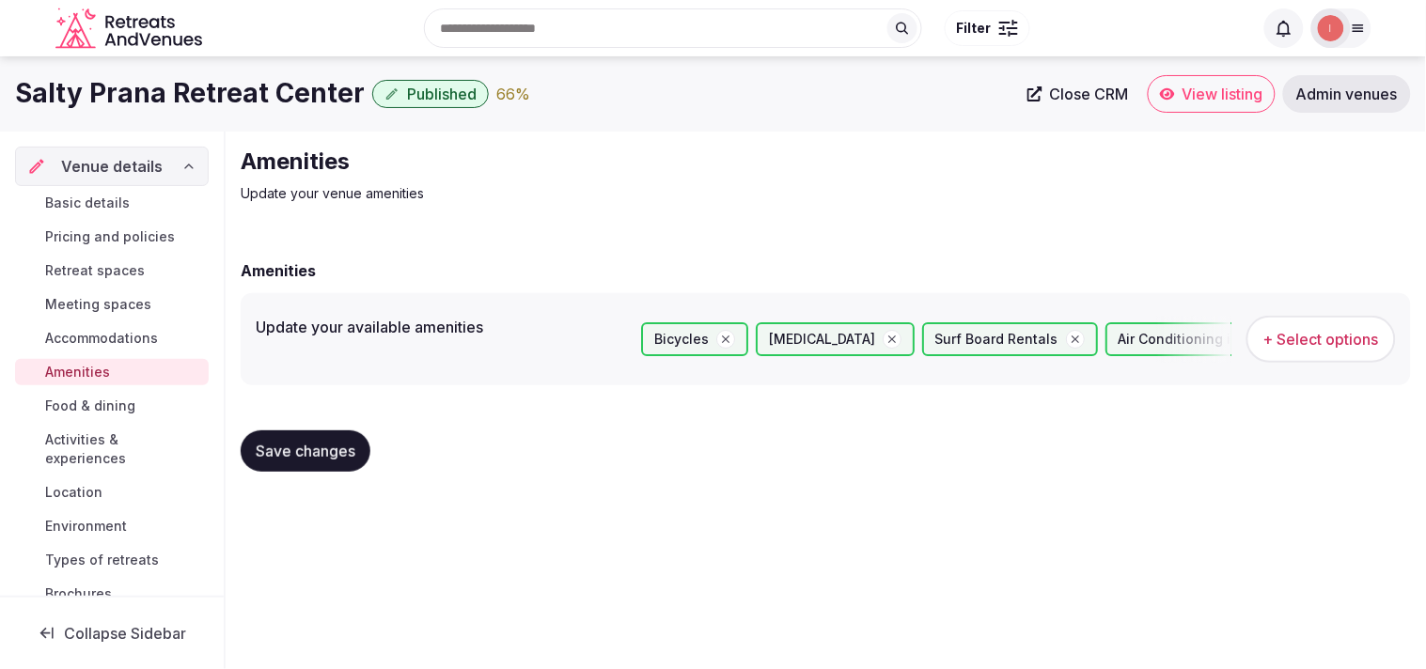
click at [709, 344] on span "+ Select options" at bounding box center [1322, 339] width 116 height 21
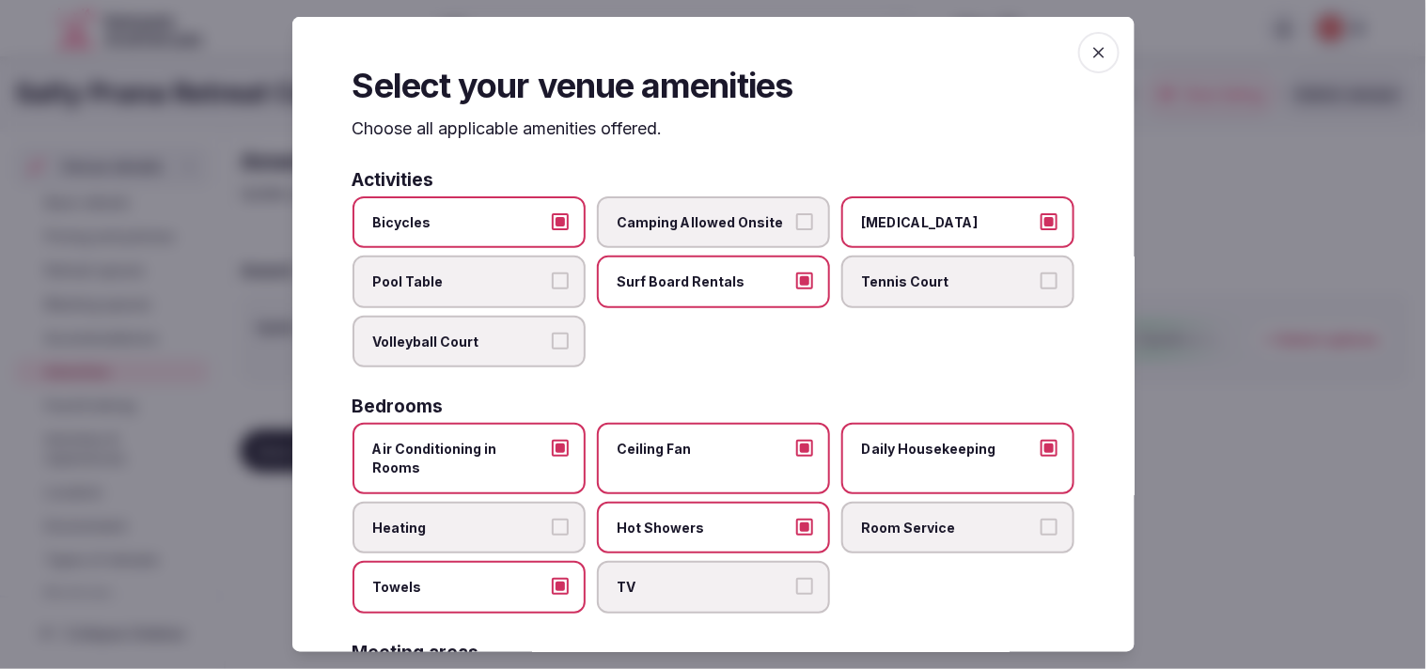
click at [709, 39] on span "button" at bounding box center [1098, 52] width 41 height 41
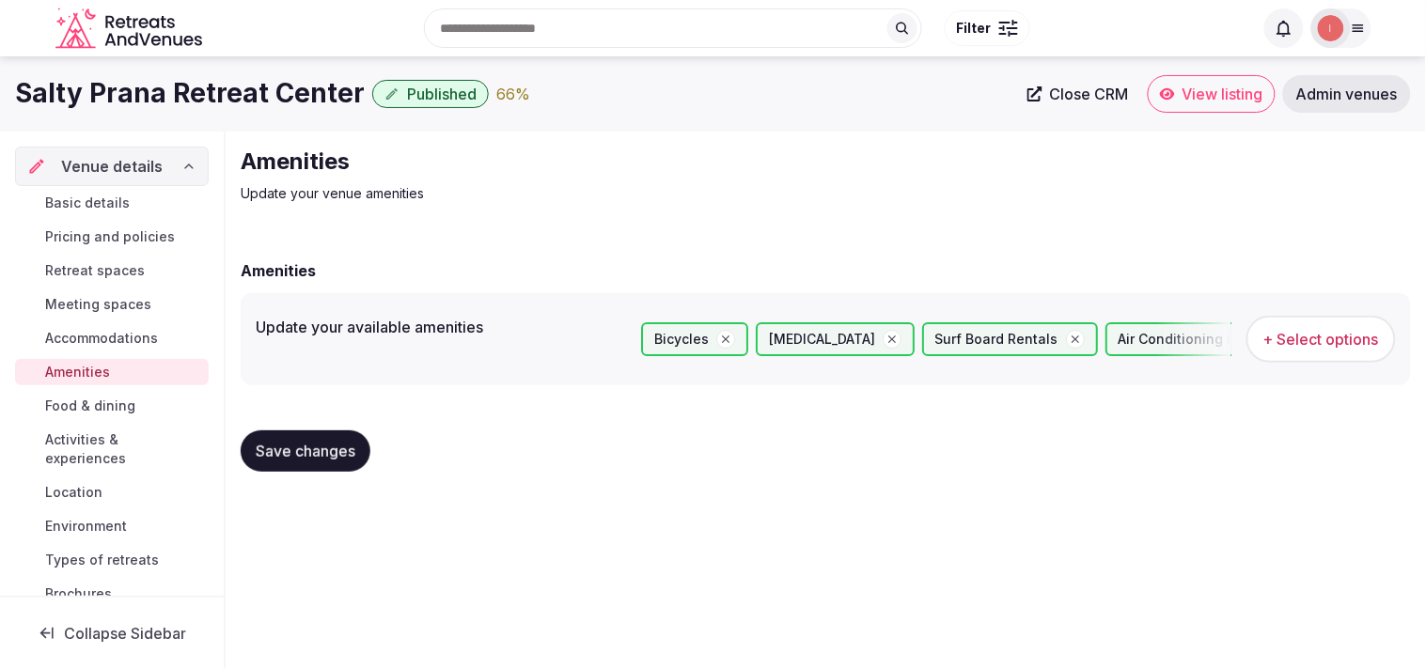
click at [91, 408] on span "Food & dining" at bounding box center [90, 406] width 90 height 19
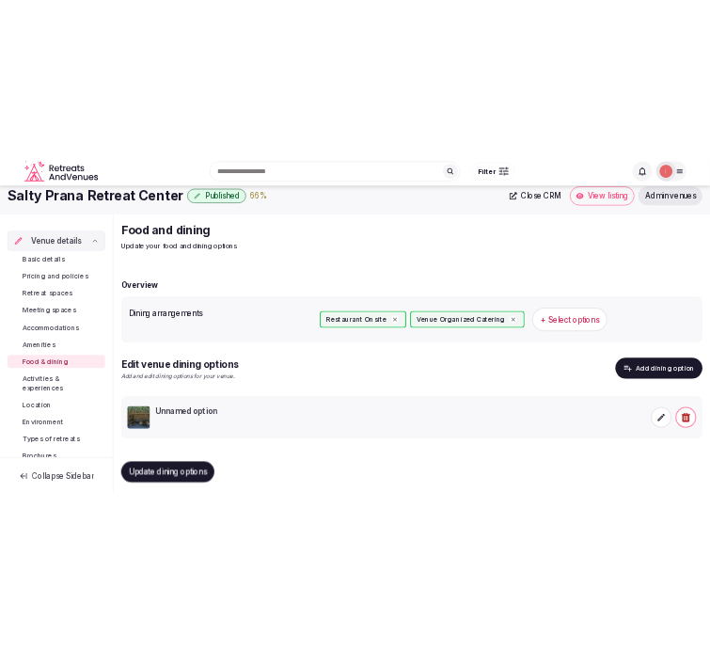
scroll to position [22, 0]
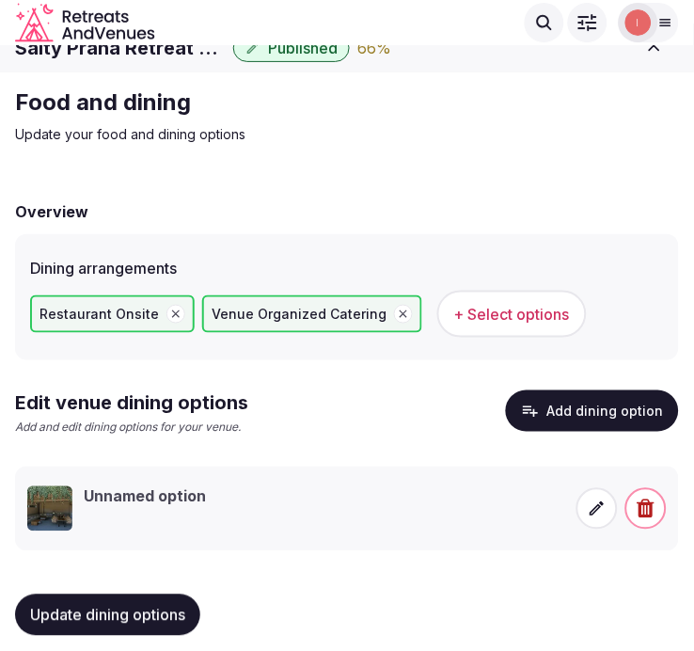
click at [186, 486] on h3 "Unnamed option" at bounding box center [145, 496] width 122 height 21
click at [598, 518] on span at bounding box center [596, 508] width 41 height 41
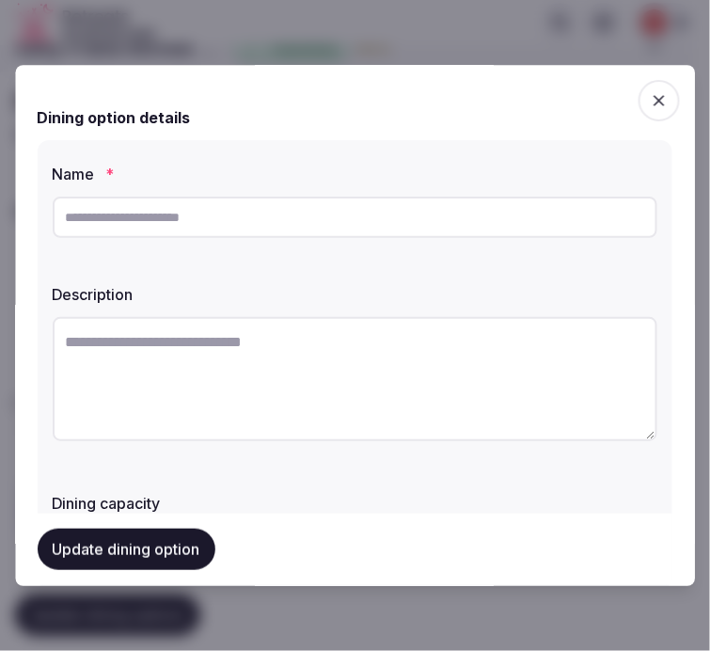
click at [236, 227] on input "text" at bounding box center [355, 216] width 605 height 41
type input "**********"
click at [358, 352] on textarea at bounding box center [355, 379] width 605 height 124
paste textarea "**********"
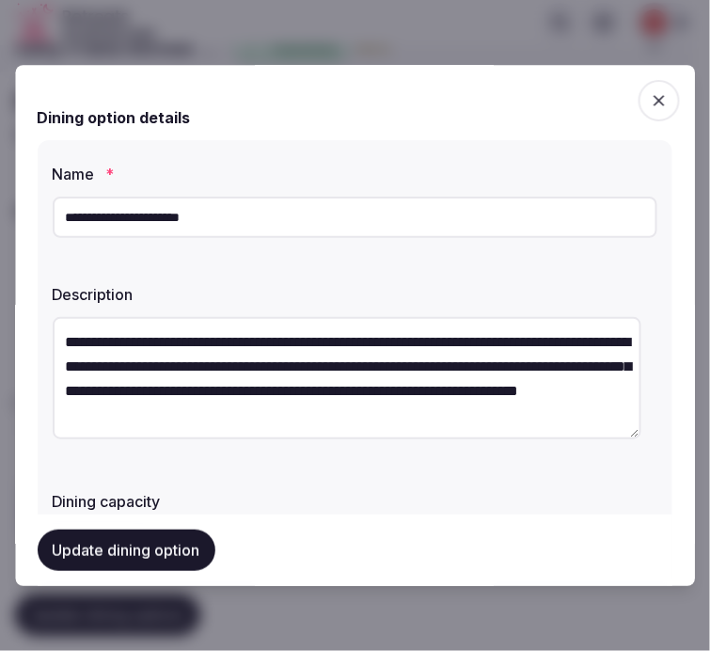
scroll to position [0, 0]
type textarea "**********"
click at [181, 540] on button "Update dining option" at bounding box center [127, 549] width 178 height 41
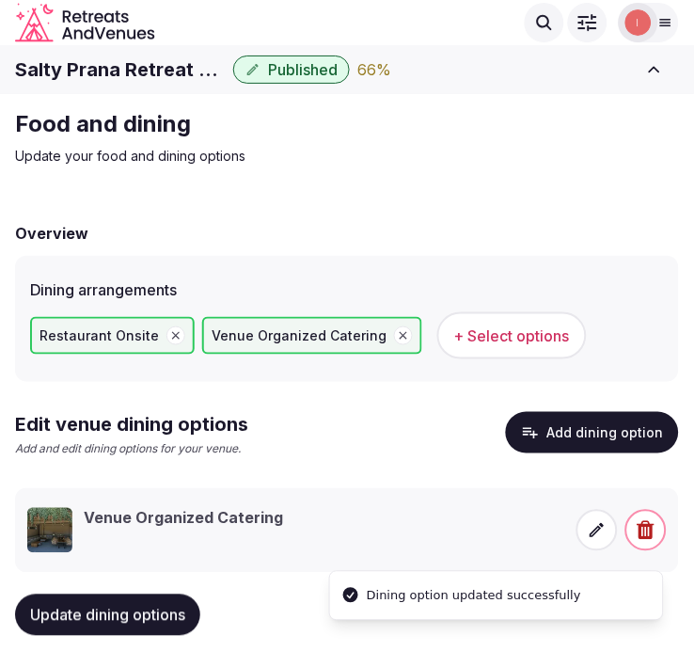
click at [321, 526] on div "Venue Organized Catering" at bounding box center [296, 530] width 538 height 45
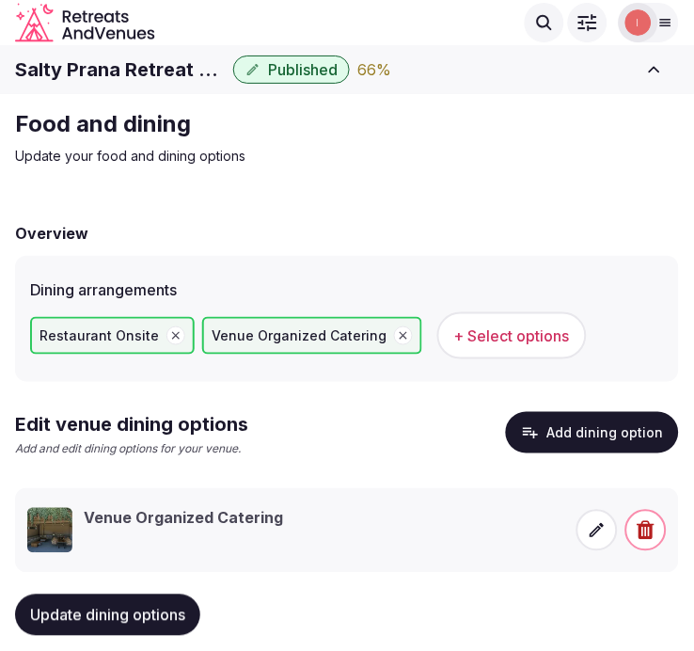
click at [589, 530] on icon at bounding box center [597, 530] width 19 height 19
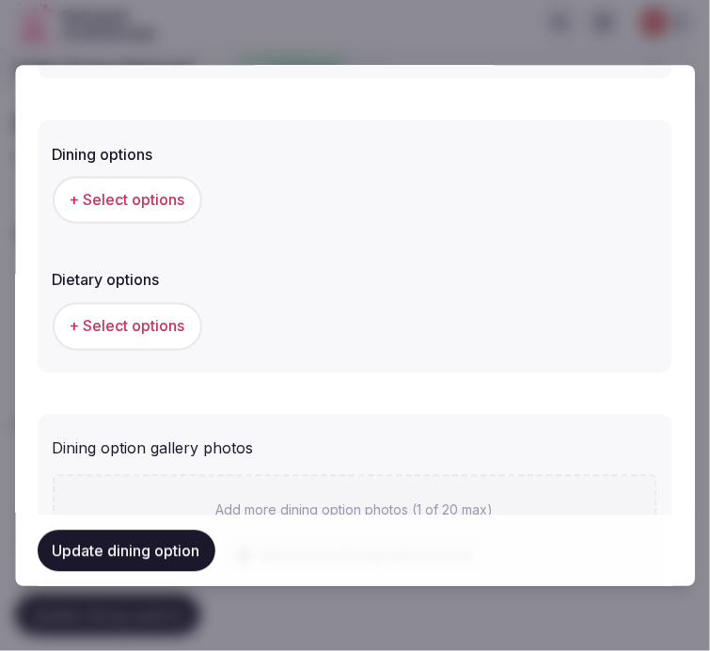
scroll to position [522, 0]
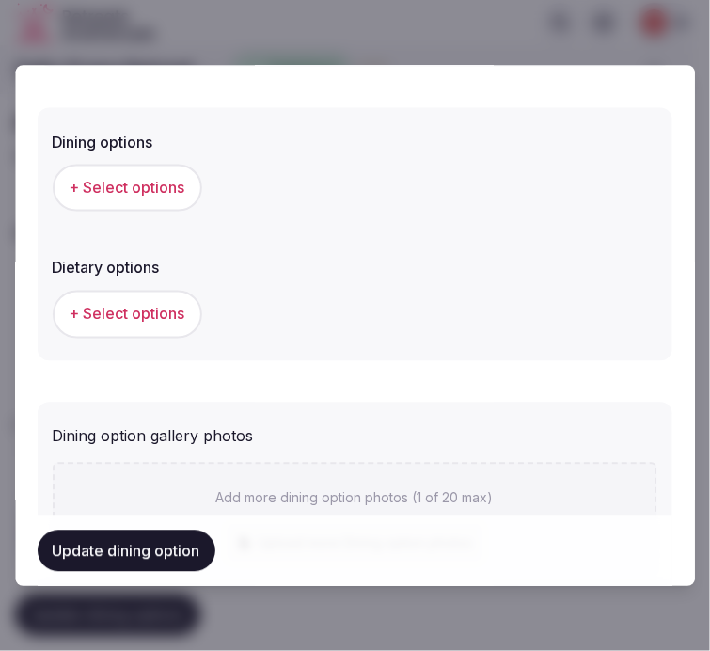
click at [147, 201] on button "+ Select options" at bounding box center [127, 187] width 149 height 47
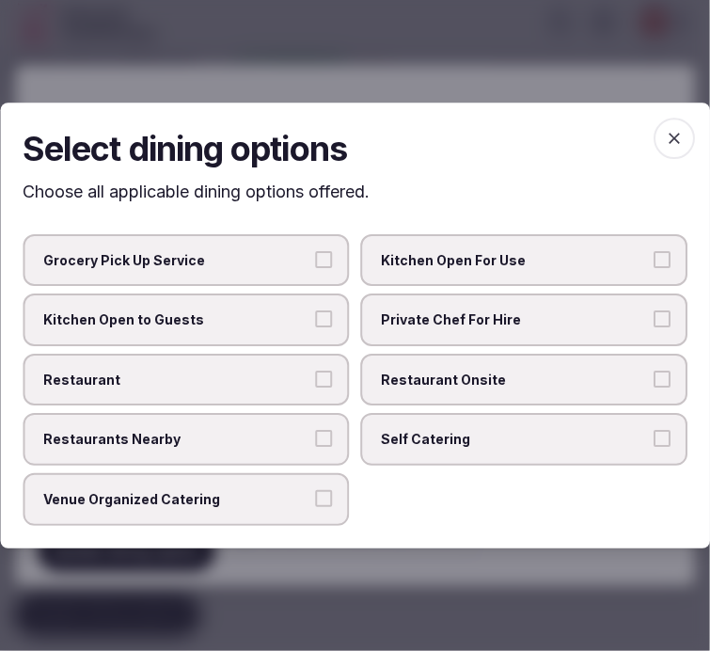
click at [330, 492] on button "Venue Organized Catering" at bounding box center [324, 498] width 17 height 17
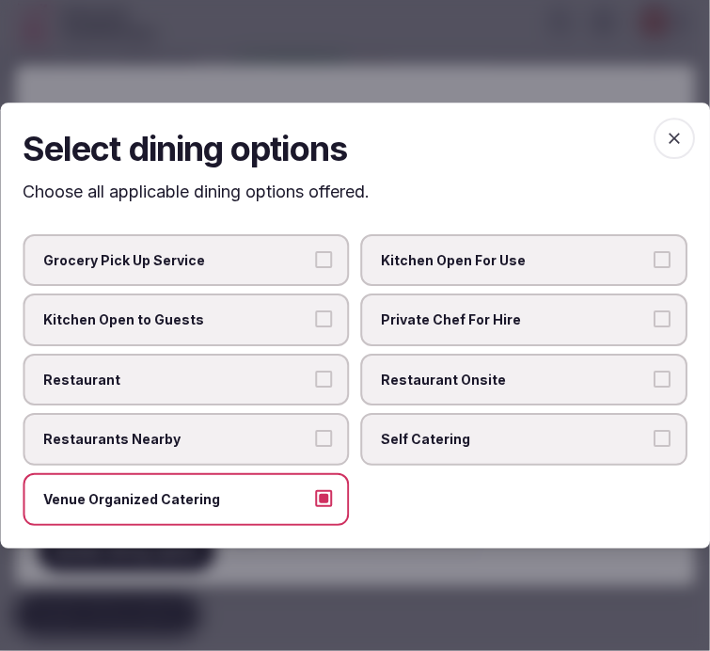
click at [671, 125] on span "button" at bounding box center [673, 138] width 41 height 41
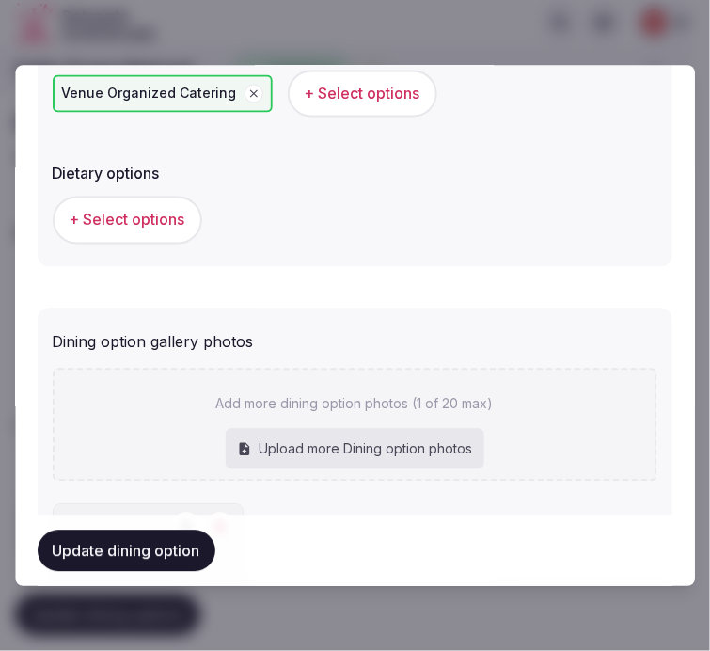
scroll to position [730, 0]
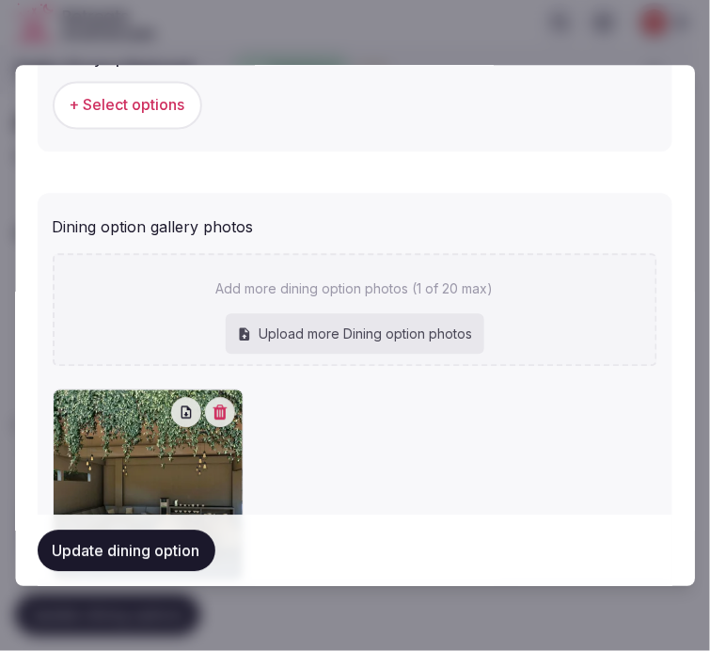
click at [175, 123] on button "+ Select options" at bounding box center [127, 105] width 149 height 47
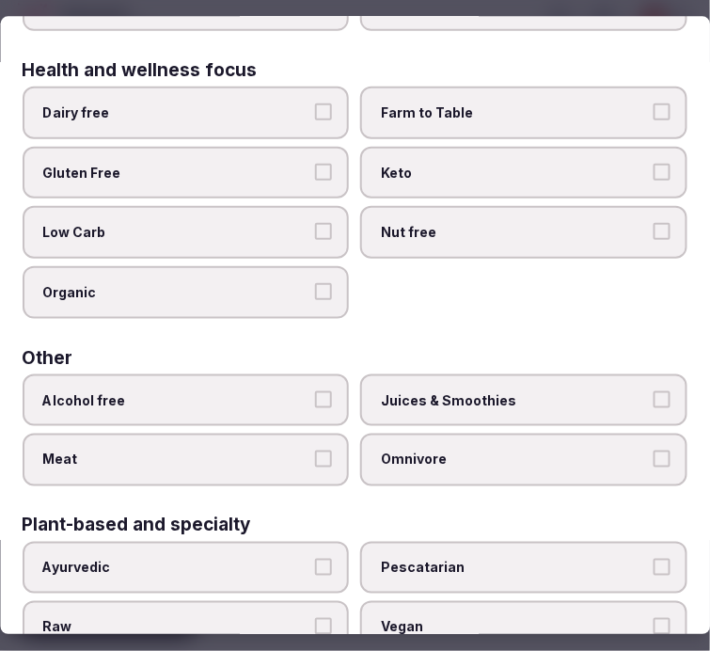
scroll to position [277, 0]
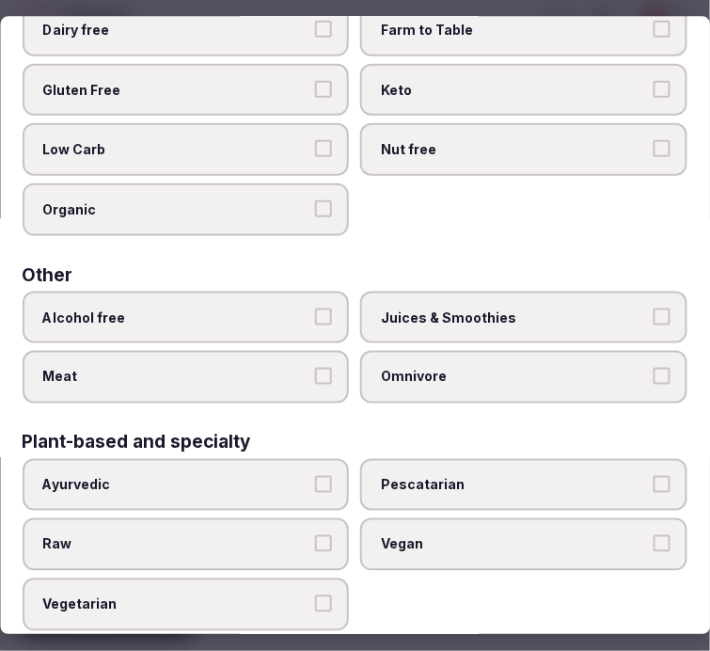
click at [397, 307] on span "Juices & Smoothies" at bounding box center [515, 316] width 267 height 19
click at [653, 307] on button "Juices & Smoothies" at bounding box center [661, 315] width 17 height 17
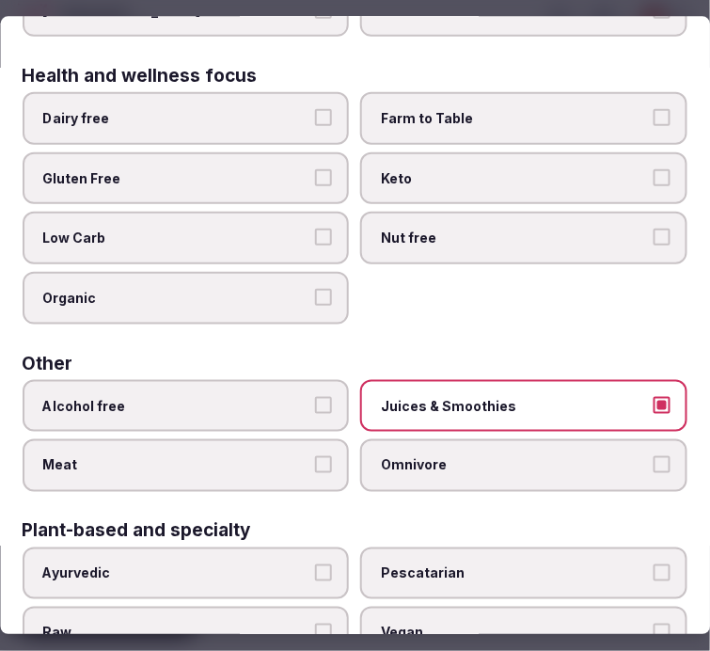
scroll to position [69, 0]
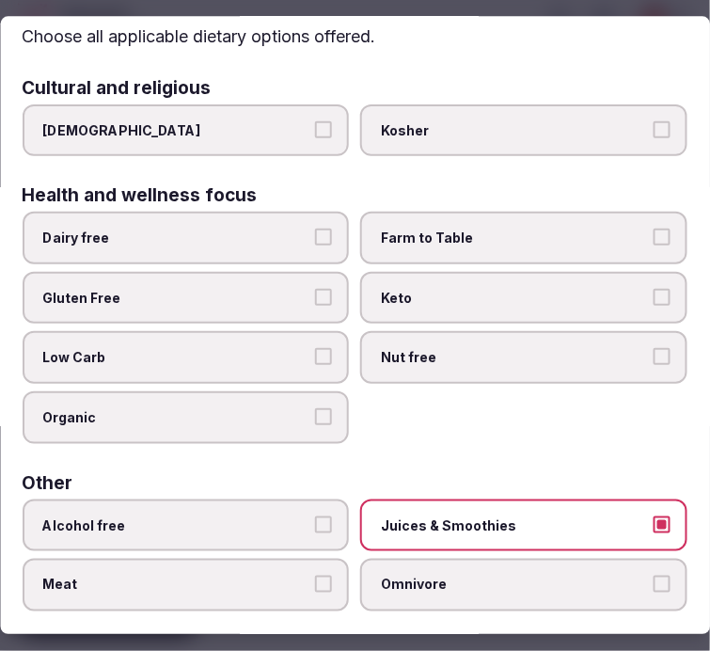
click at [266, 224] on label "Dairy free" at bounding box center [186, 238] width 327 height 53
click at [316, 228] on button "Dairy free" at bounding box center [324, 236] width 17 height 17
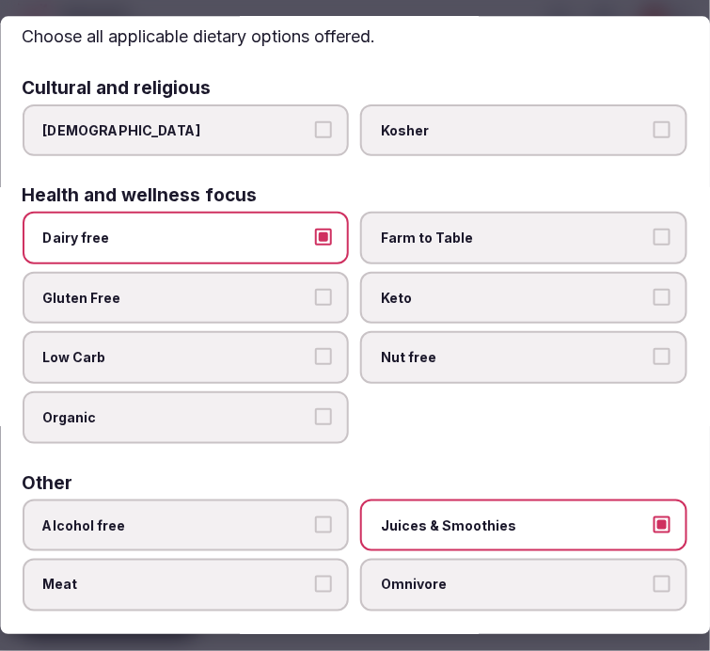
click at [303, 289] on span "Gluten Free" at bounding box center [176, 298] width 267 height 19
click at [316, 289] on button "Gluten Free" at bounding box center [324, 297] width 17 height 17
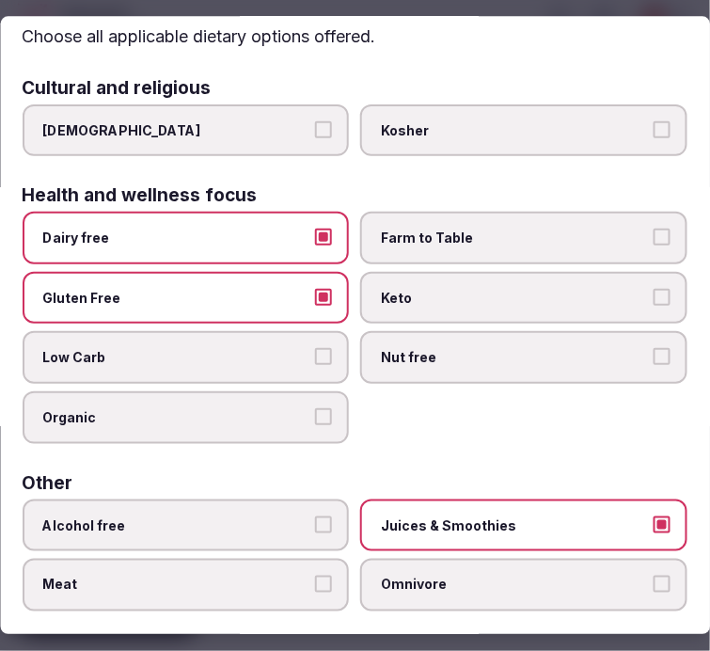
click at [316, 349] on button "Low Carb" at bounding box center [324, 357] width 17 height 17
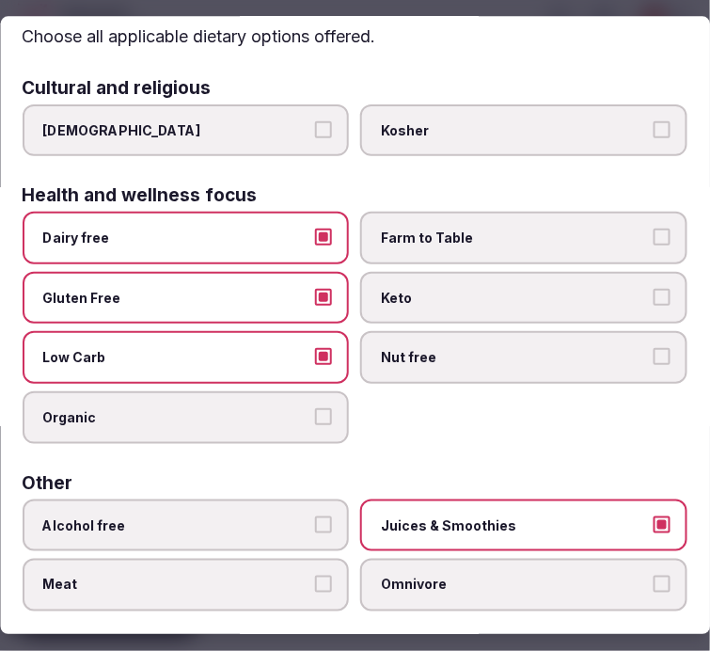
click at [321, 411] on button "Organic" at bounding box center [324, 416] width 17 height 17
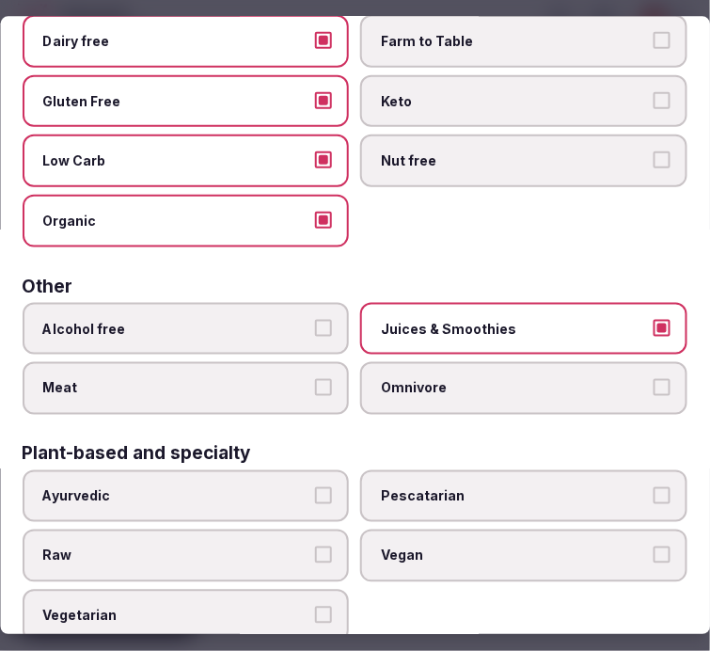
scroll to position [277, 0]
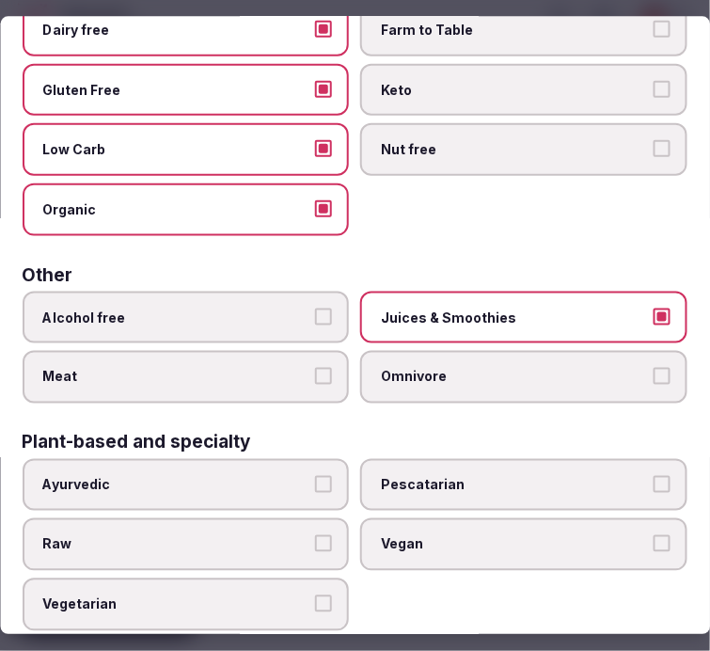
click at [411, 518] on label "Vegan" at bounding box center [524, 544] width 327 height 53
click at [653, 535] on button "Vegan" at bounding box center [661, 543] width 17 height 17
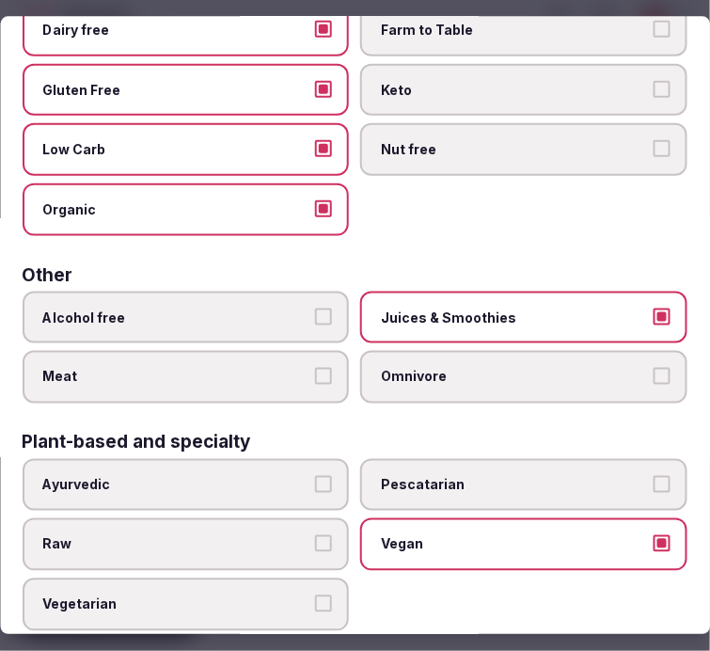
drag, startPoint x: 285, startPoint y: 570, endPoint x: 291, endPoint y: 562, distance: 10.0
click at [286, 577] on label "Vegetarian" at bounding box center [186, 603] width 327 height 53
click at [316, 594] on button "Vegetarian" at bounding box center [324, 602] width 17 height 17
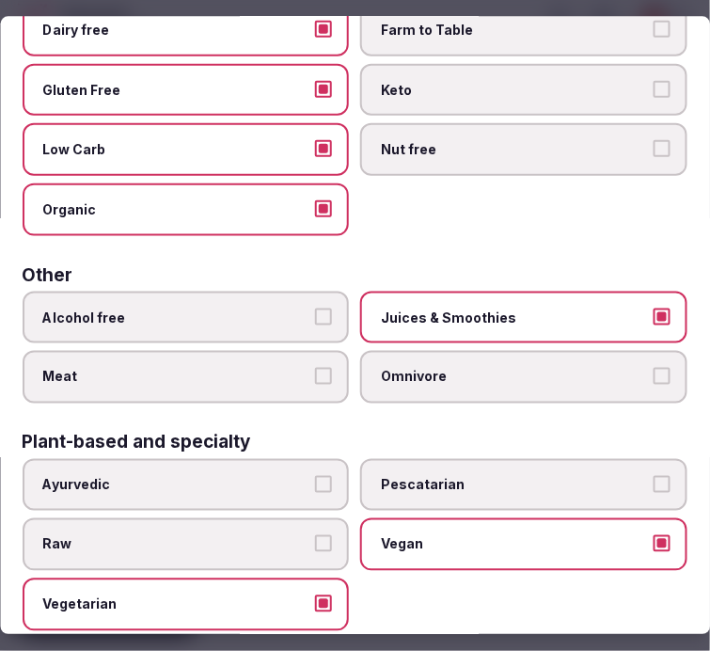
scroll to position [0, 0]
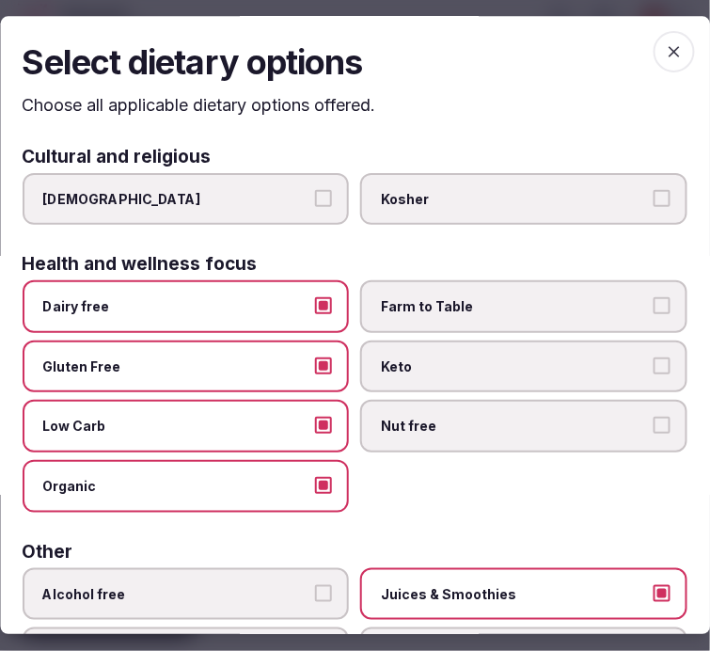
click at [665, 45] on icon "button" at bounding box center [674, 51] width 19 height 19
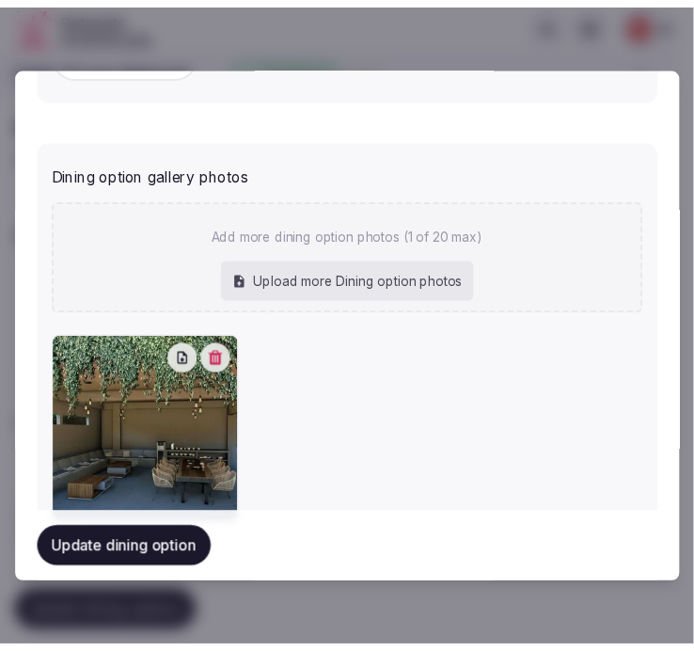
scroll to position [898, 0]
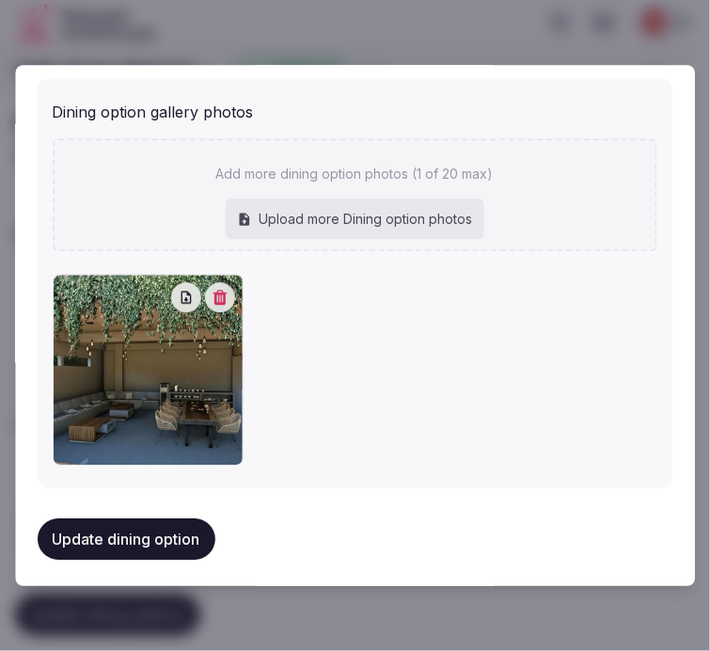
click at [120, 529] on button "Update dining option" at bounding box center [127, 538] width 178 height 41
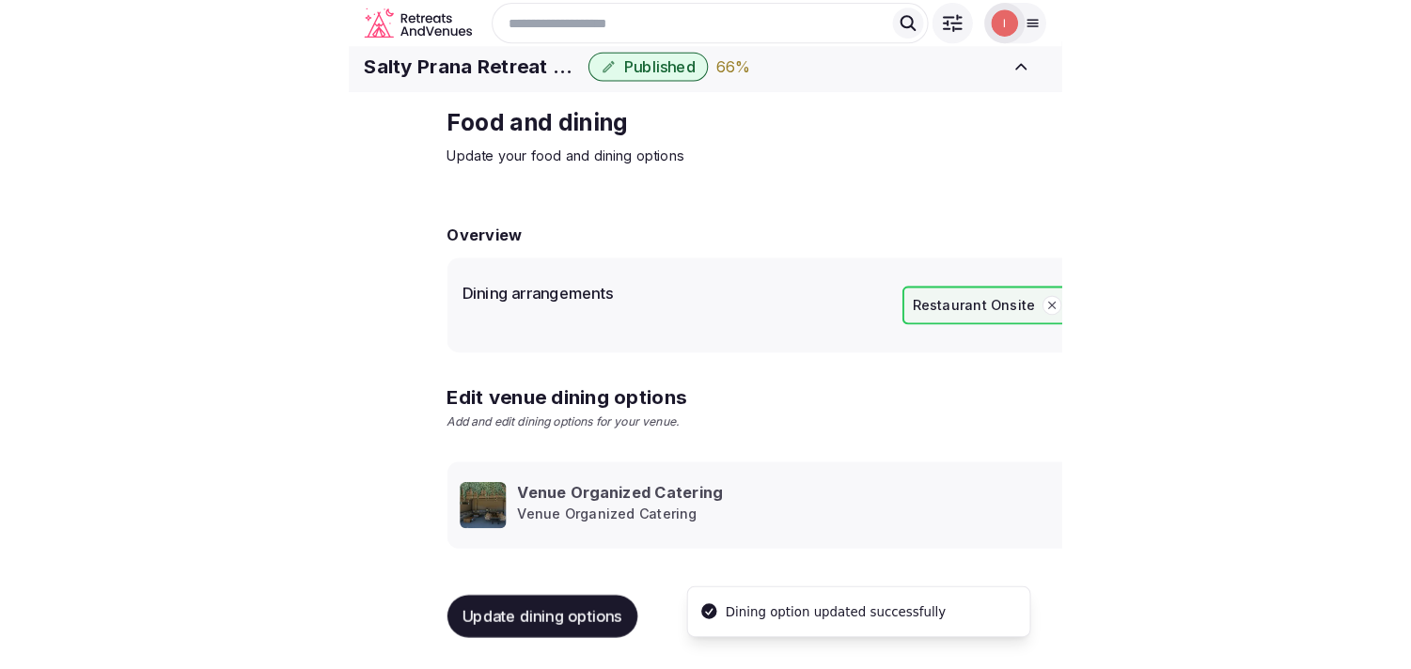
scroll to position [22, 0]
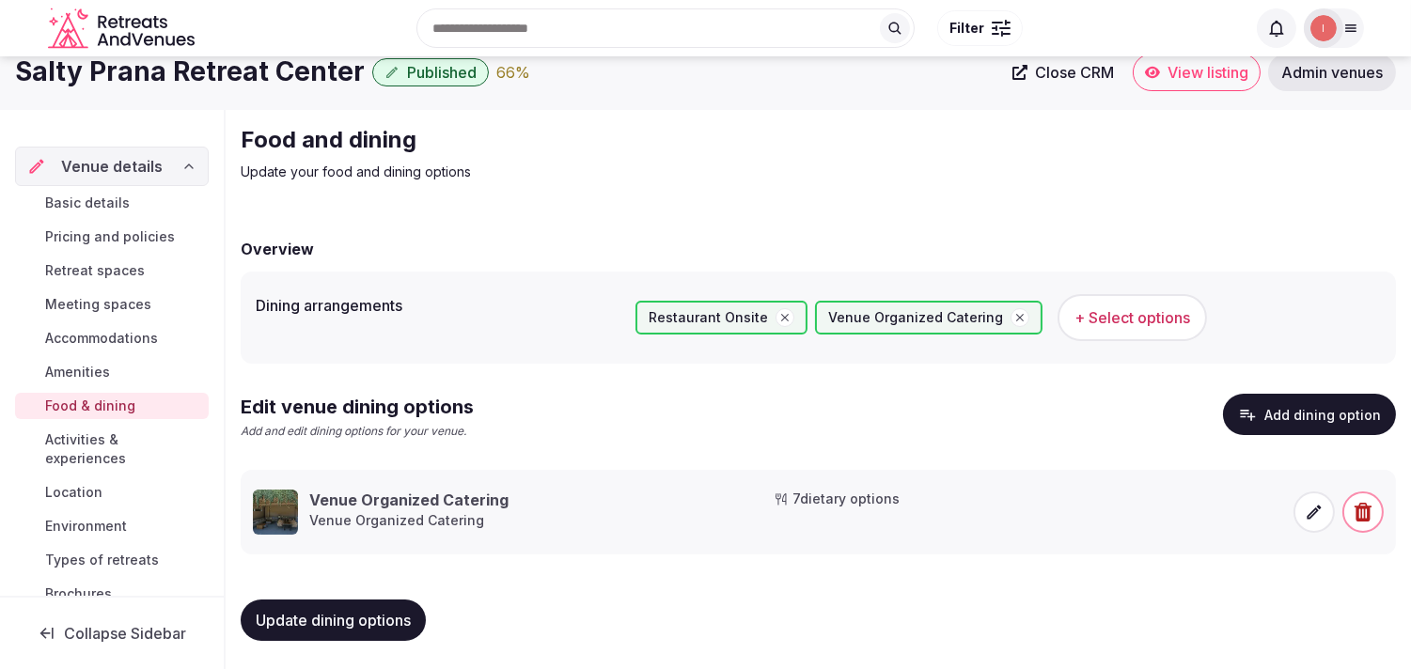
click at [91, 447] on span "Activities & experiences" at bounding box center [123, 450] width 156 height 38
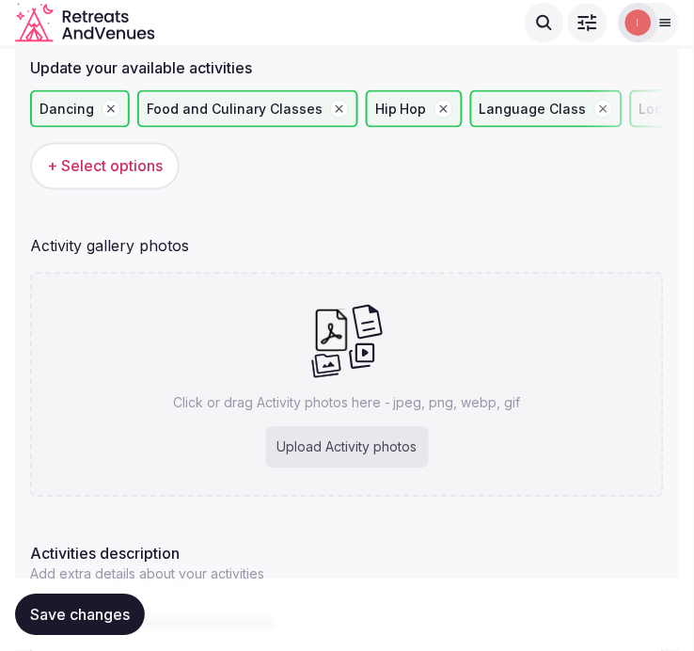
drag, startPoint x: 133, startPoint y: 463, endPoint x: 167, endPoint y: 416, distance: 57.9
click at [162, 425] on div "Update your available activities Dancing Food and Culinary Classes Hip Hop Lang…" at bounding box center [347, 392] width 664 height 717
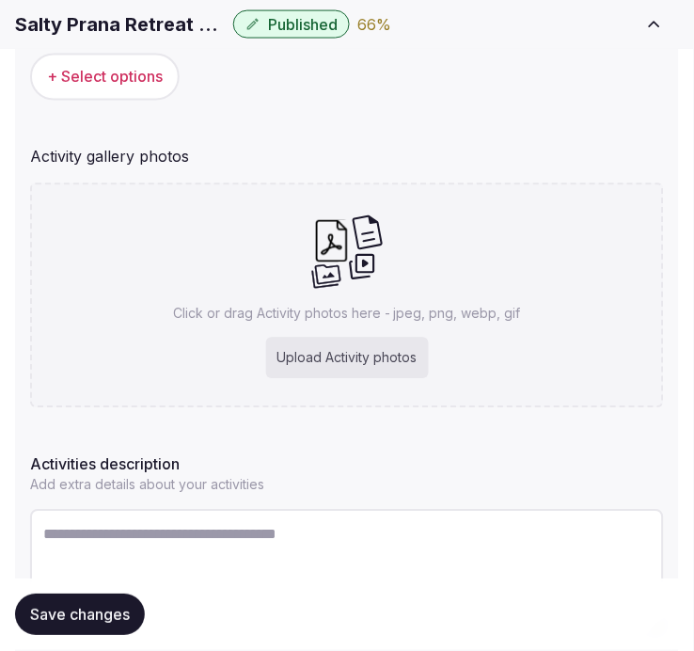
scroll to position [313, 0]
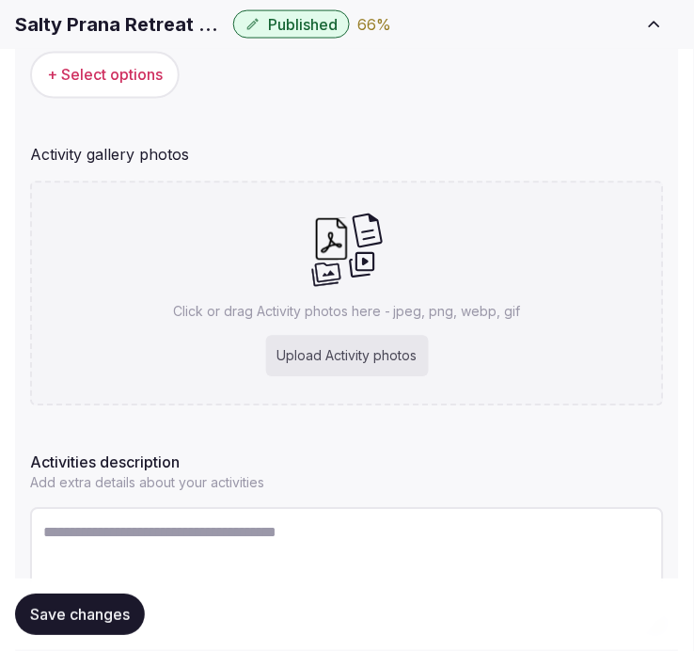
click at [167, 561] on textarea at bounding box center [347, 570] width 634 height 124
paste textarea "**********"
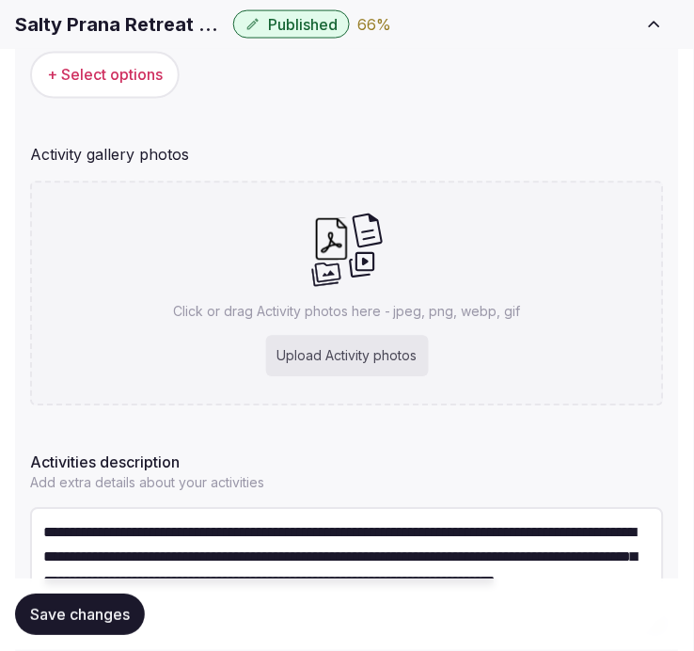
scroll to position [10, 0]
type textarea "**********"
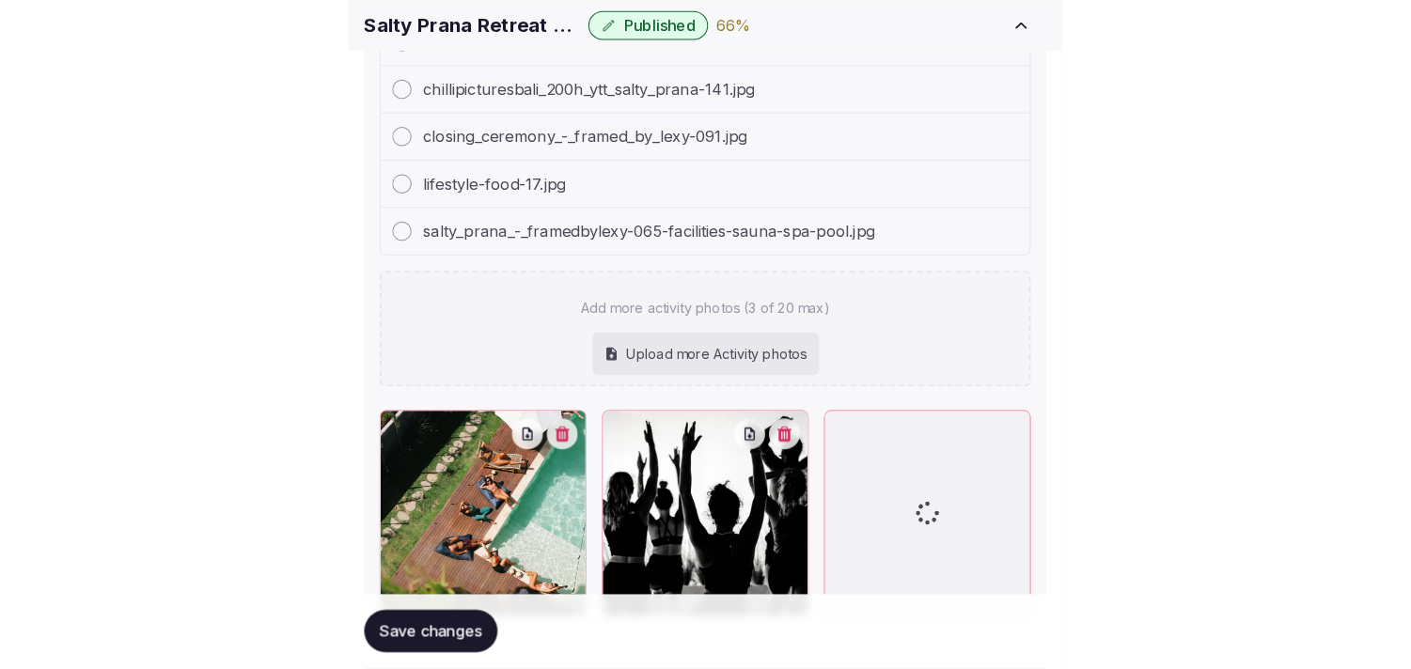
scroll to position [642, 0]
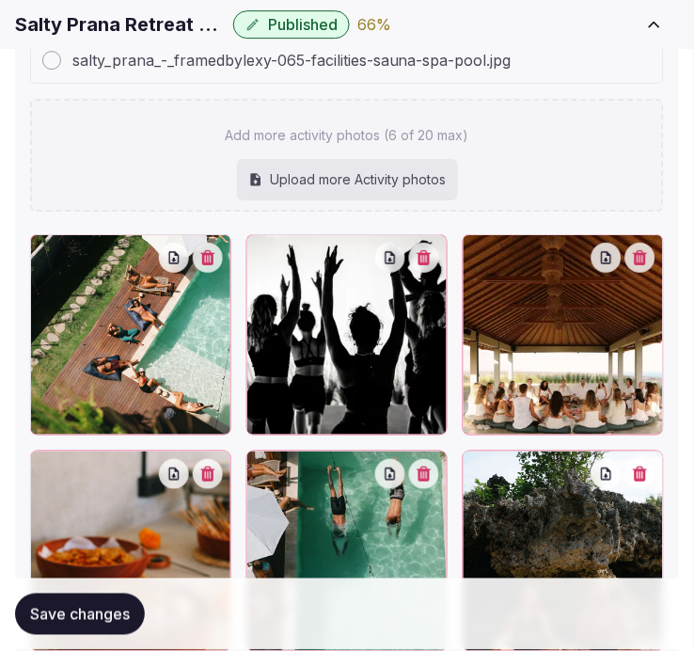
click at [91, 612] on span "Save changes" at bounding box center [80, 614] width 100 height 19
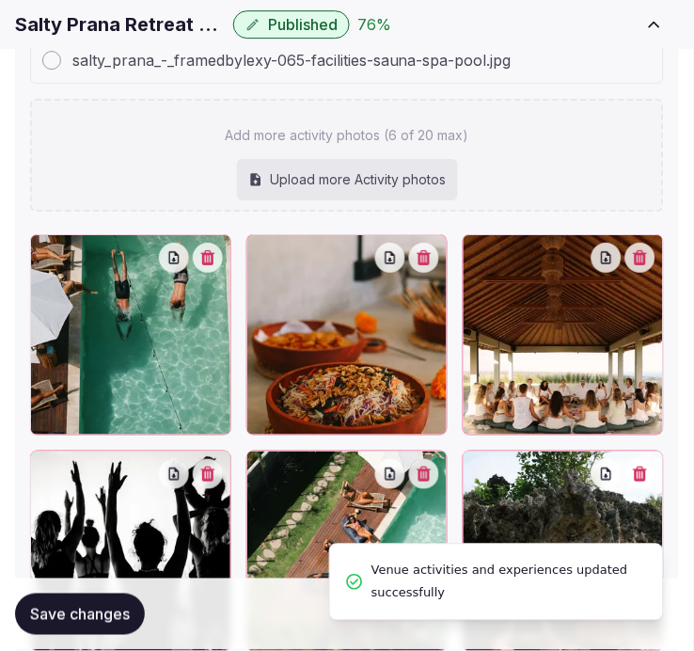
click at [109, 630] on button "Save changes" at bounding box center [80, 614] width 130 height 41
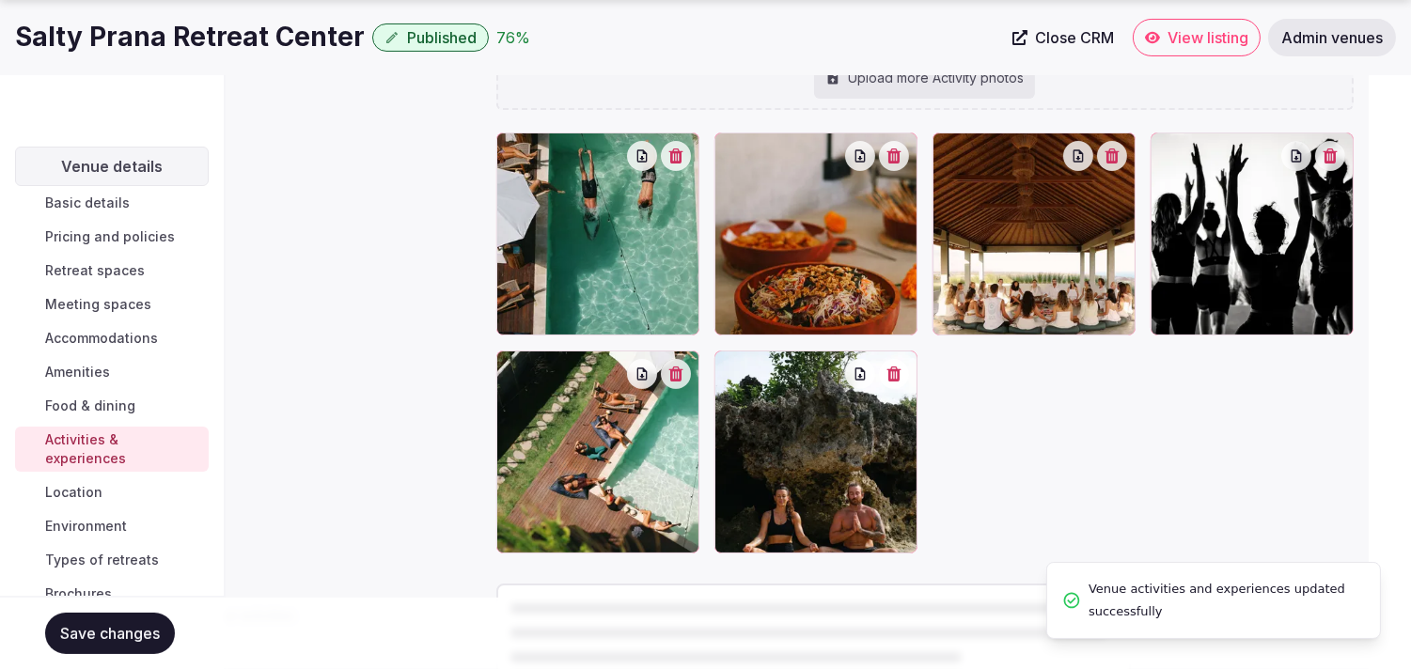
scroll to position [0, 0]
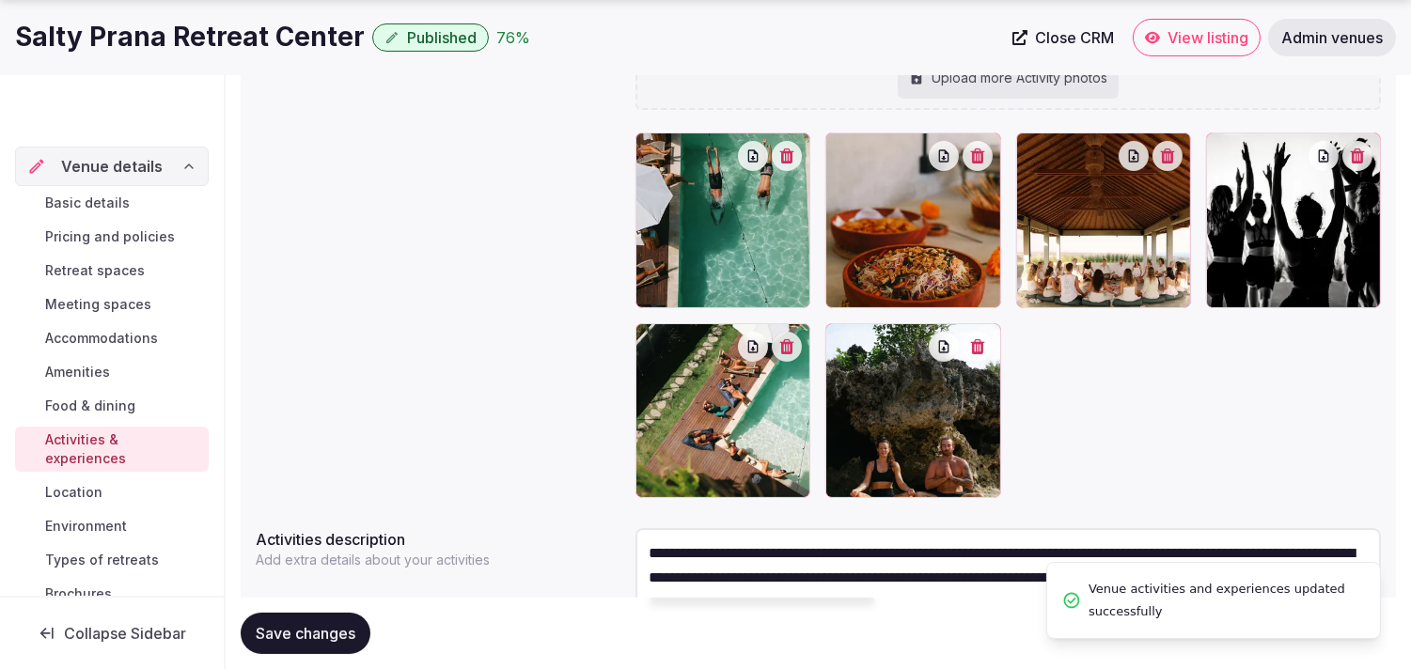
click at [97, 487] on span "Location" at bounding box center [73, 492] width 57 height 19
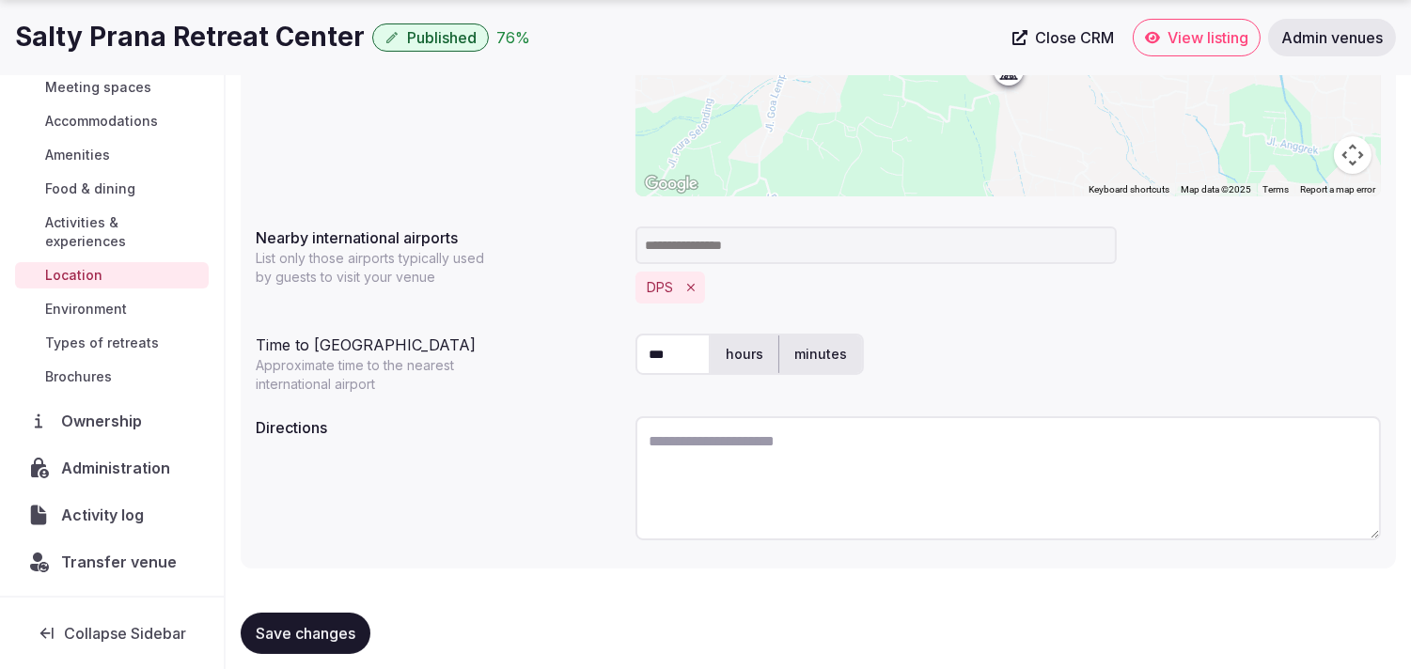
scroll to position [467, 0]
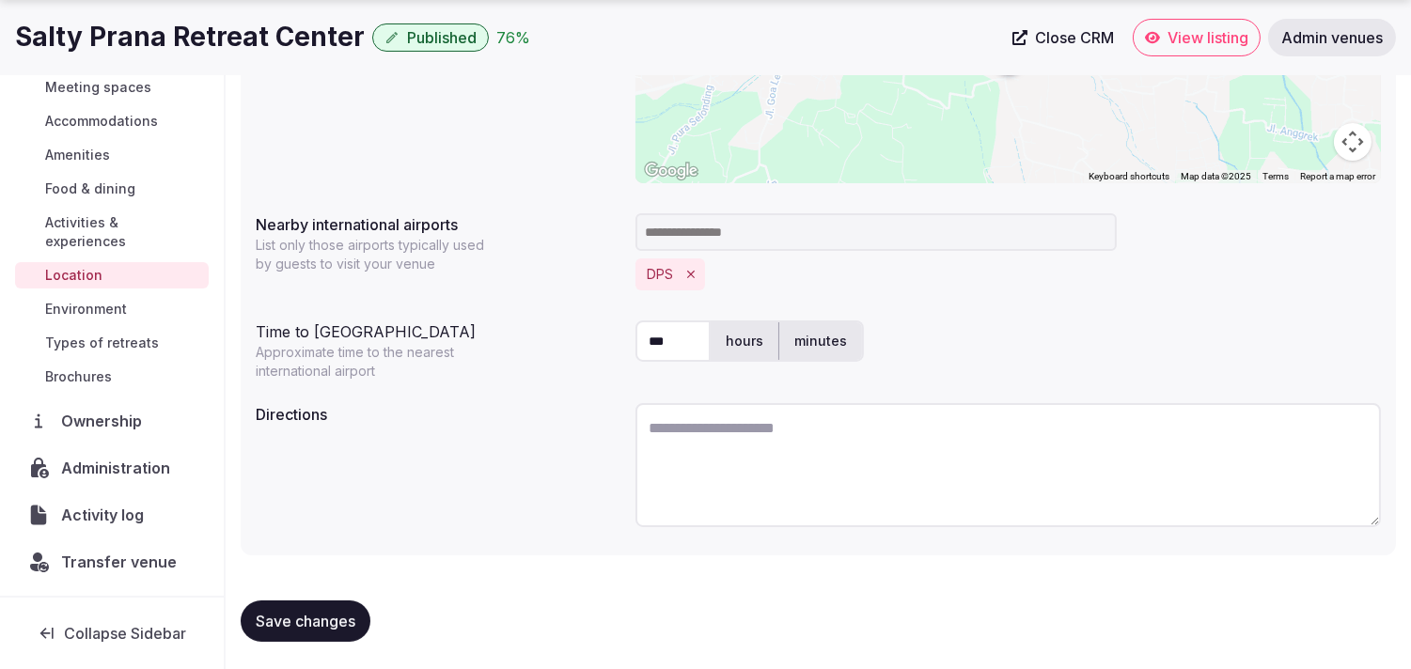
click at [86, 306] on span "Environment" at bounding box center [86, 309] width 82 height 19
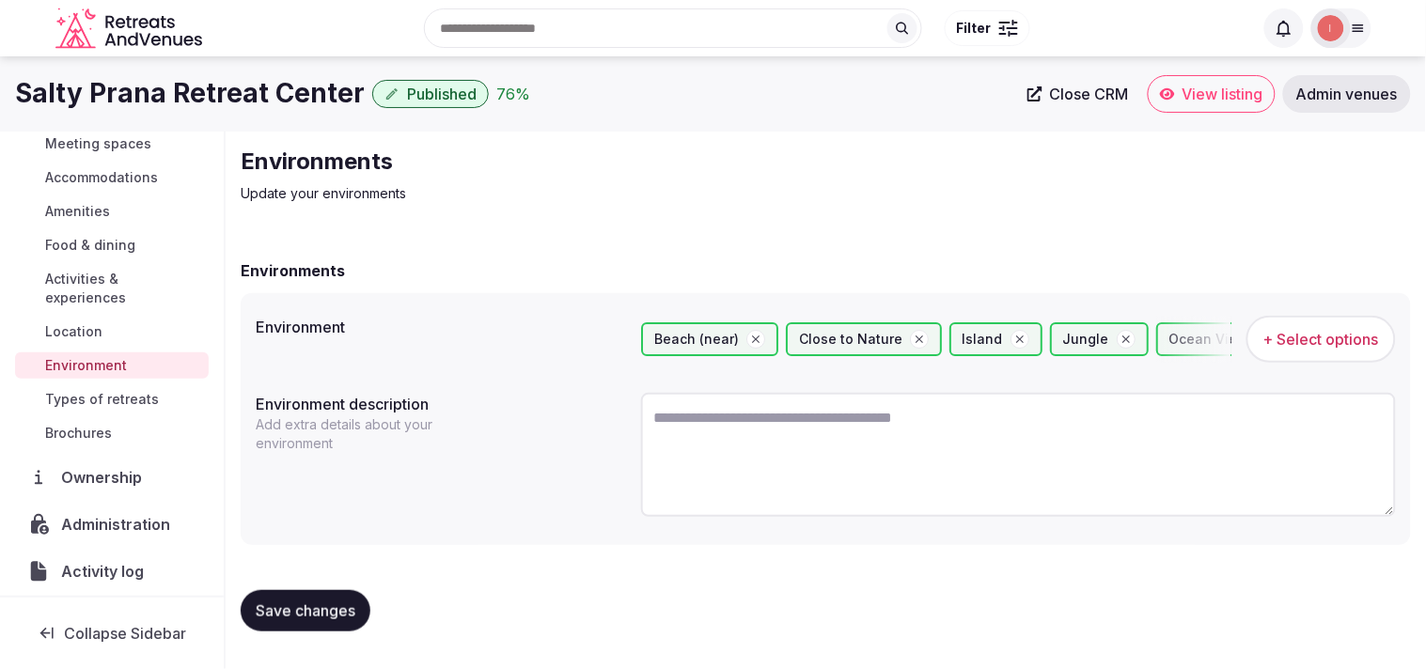
click at [64, 400] on span "Types of retreats" at bounding box center [102, 399] width 114 height 19
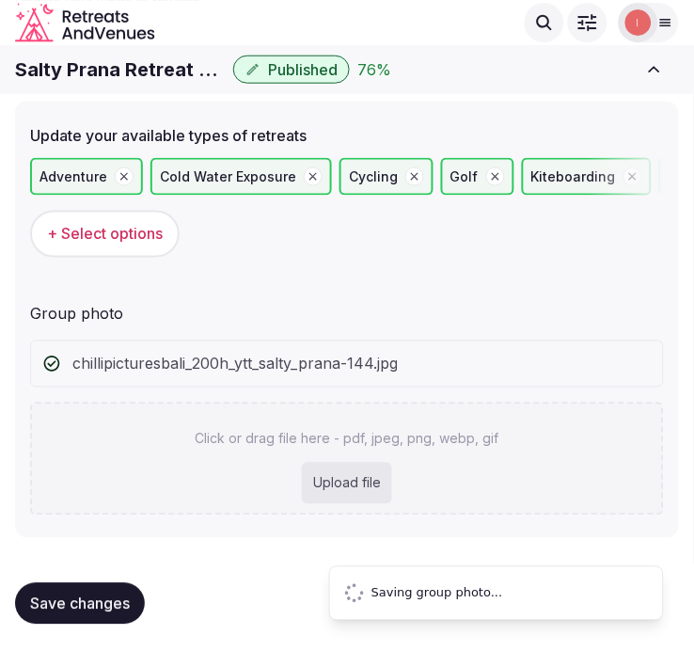
scroll to position [54, 0]
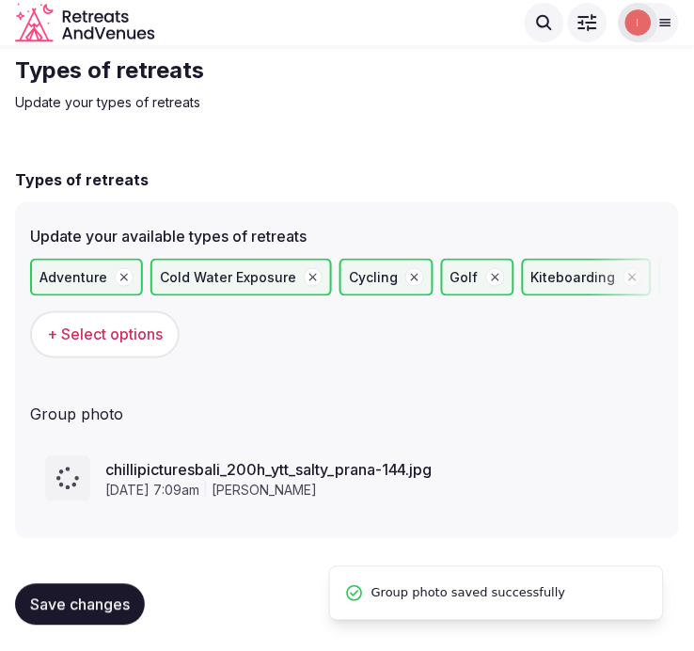
click at [133, 602] on button "Save changes" at bounding box center [80, 604] width 130 height 41
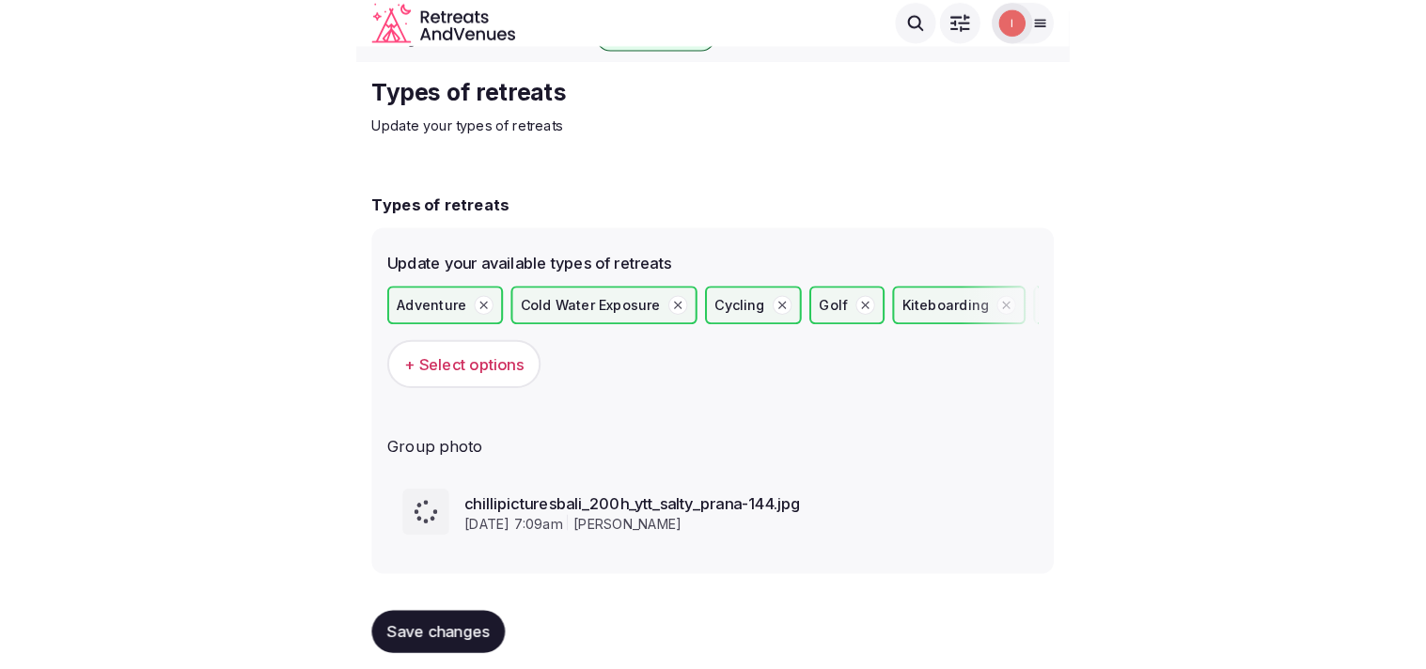
scroll to position [0, 0]
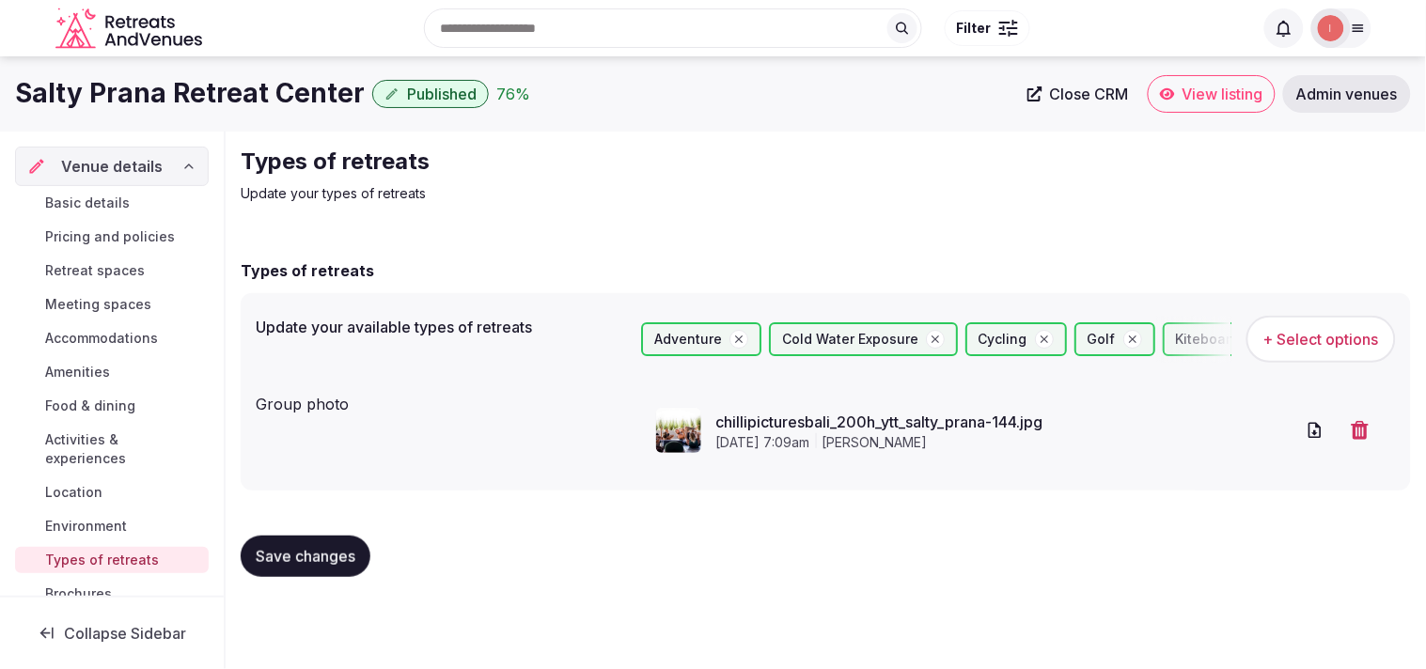
click at [709, 89] on span "Close CRM" at bounding box center [1089, 94] width 79 height 19
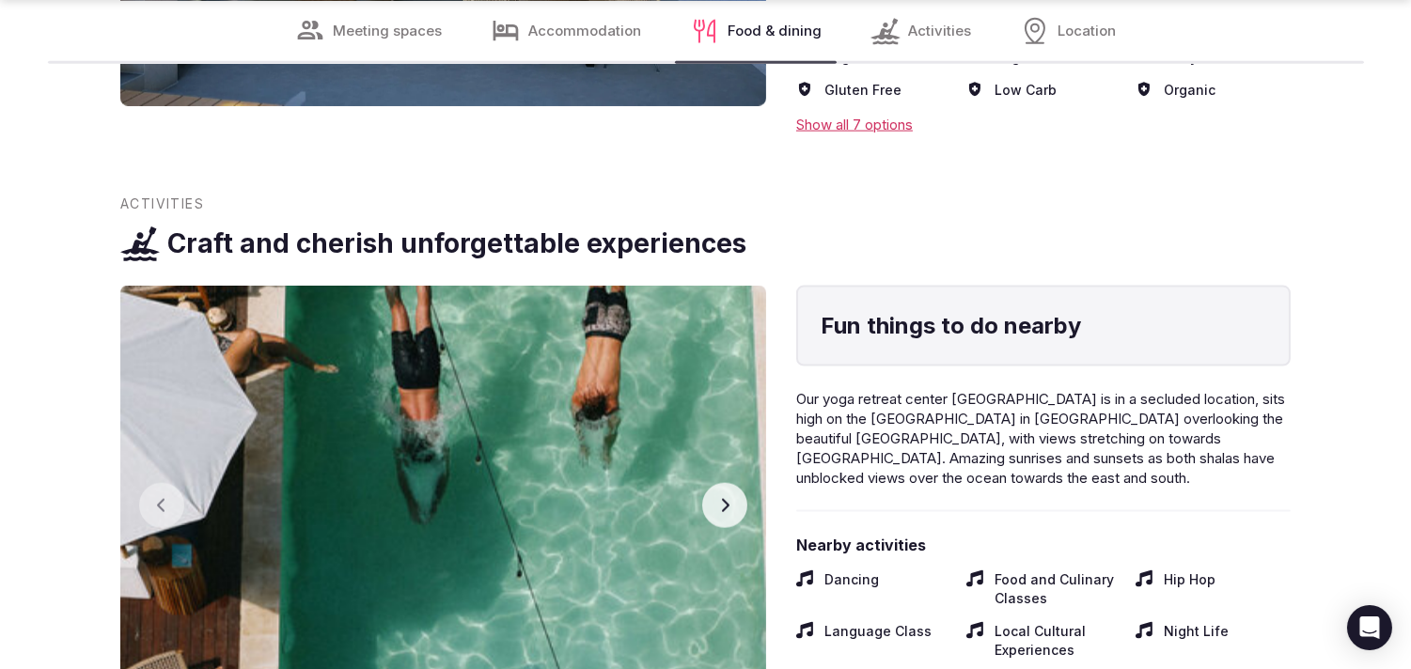
scroll to position [4588, 0]
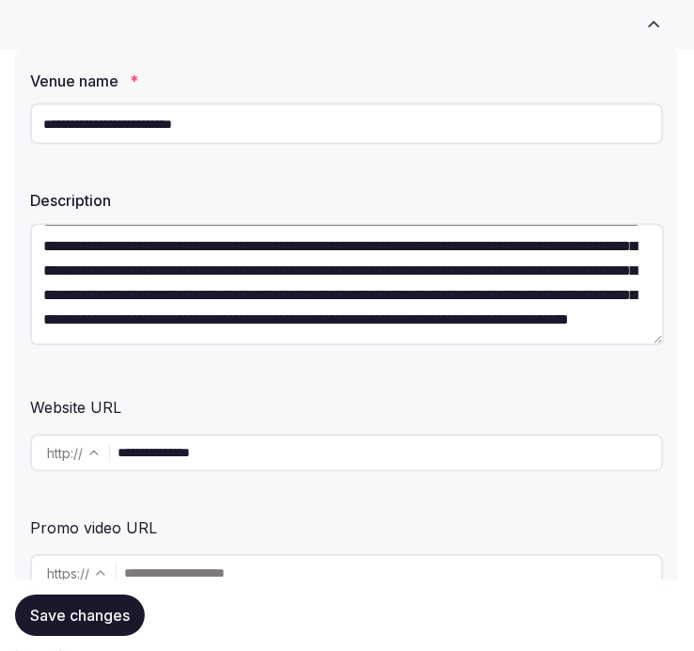
scroll to position [72, 0]
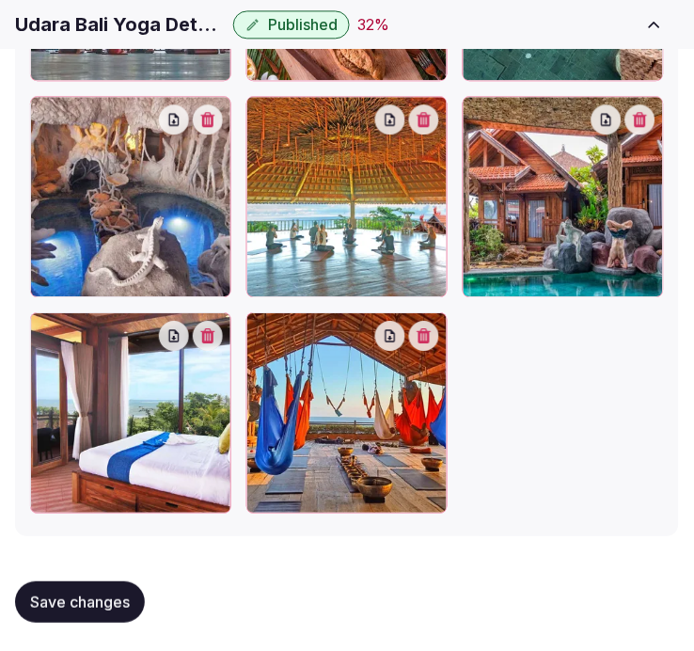
click at [431, 329] on icon "button" at bounding box center [423, 335] width 15 height 15
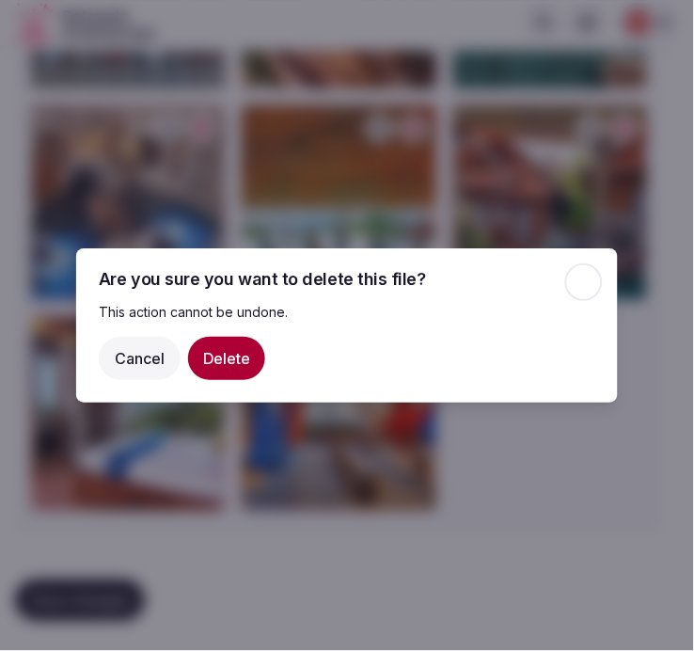
scroll to position [2799, 0]
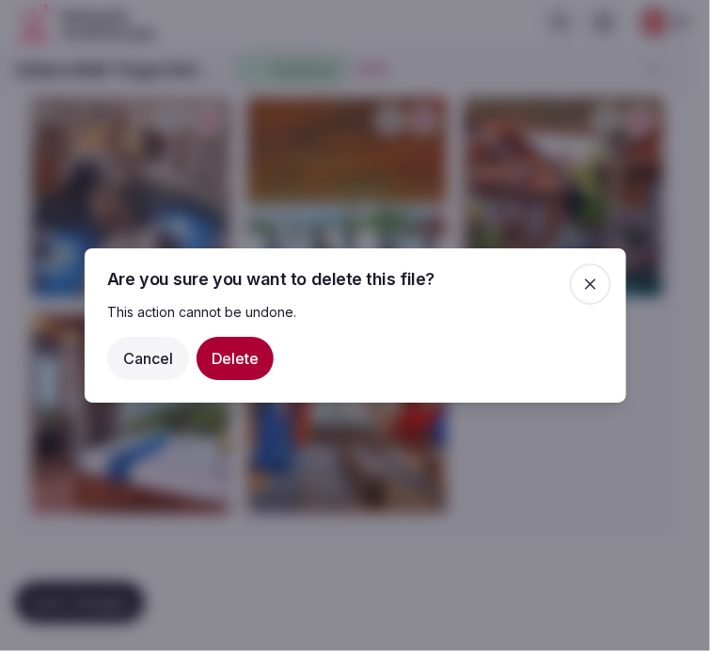
click at [258, 357] on button "Delete" at bounding box center [234, 358] width 77 height 43
